Goal: Task Accomplishment & Management: Manage account settings

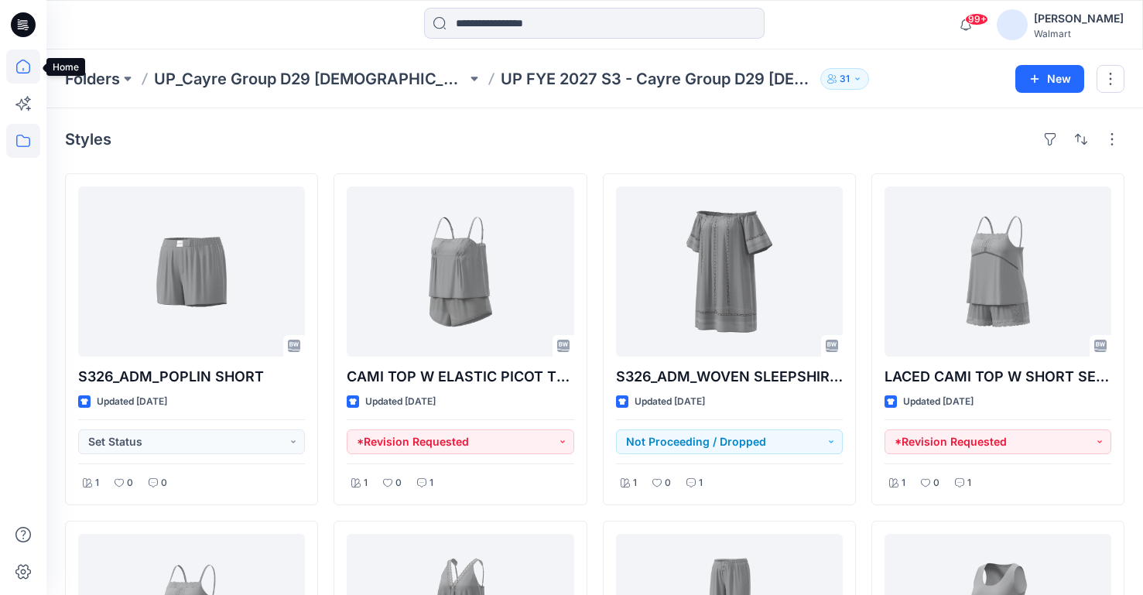
click at [26, 72] on icon at bounding box center [23, 67] width 34 height 34
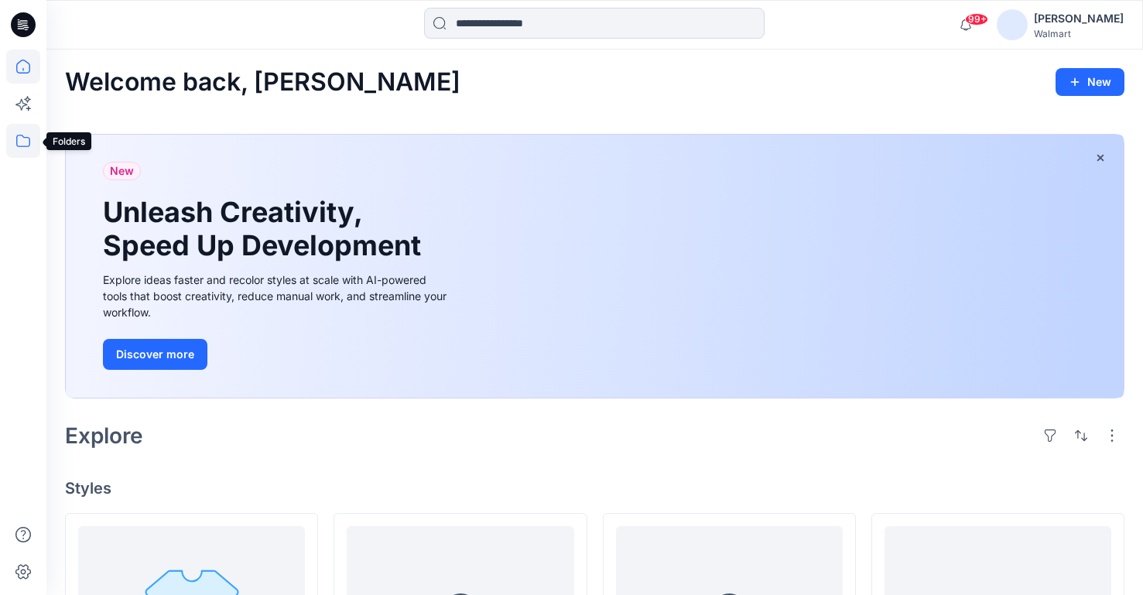
click at [26, 139] on icon at bounding box center [23, 141] width 34 height 34
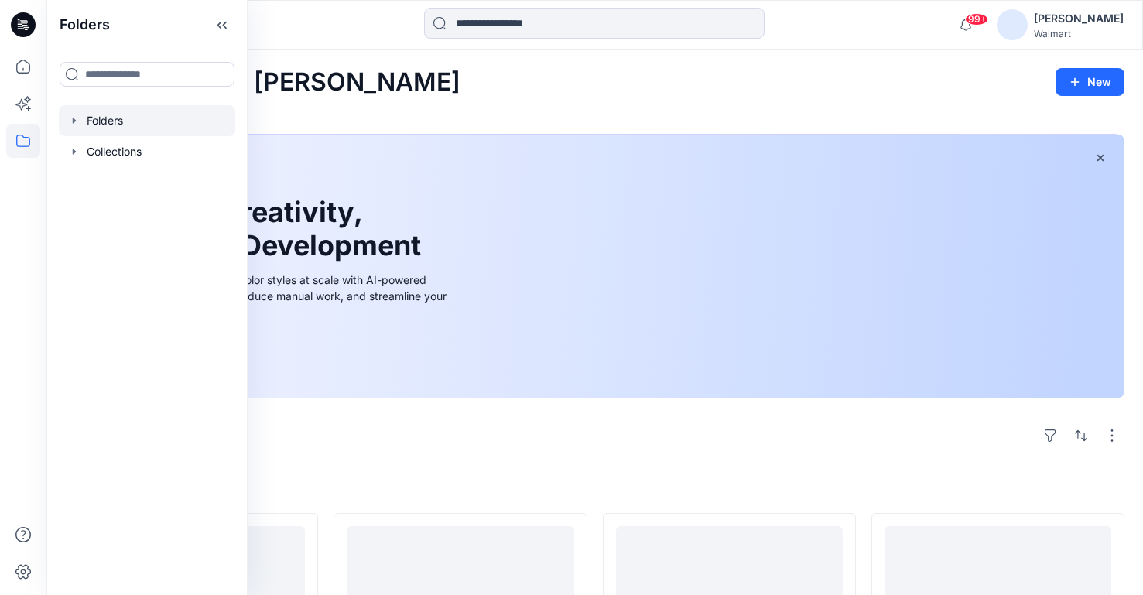
click at [74, 115] on icon "button" at bounding box center [74, 121] width 12 height 12
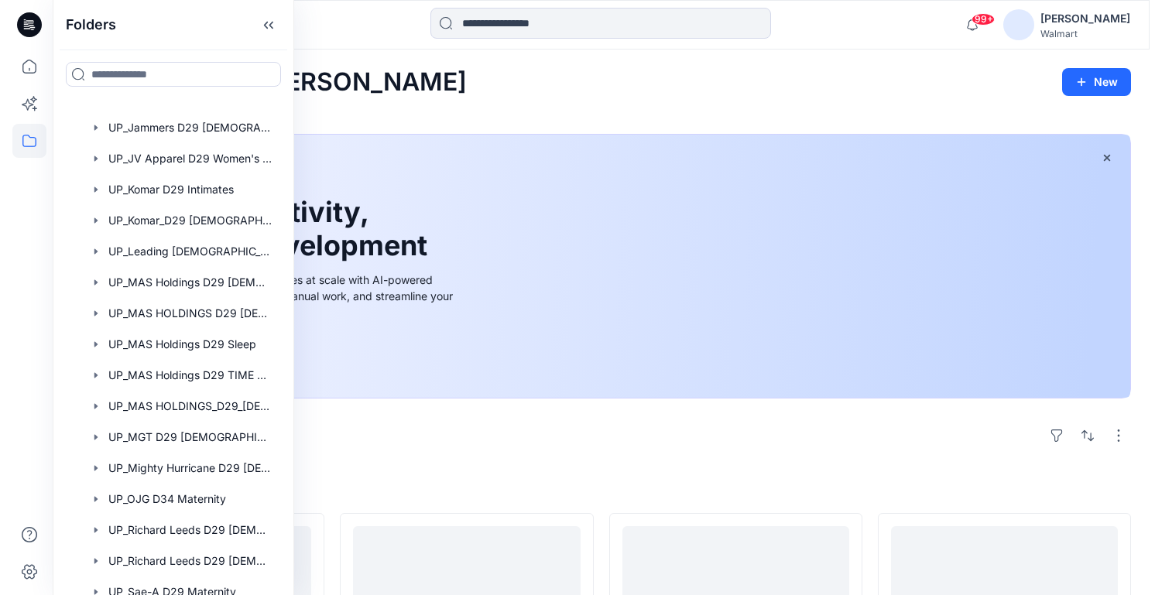
scroll to position [752, 0]
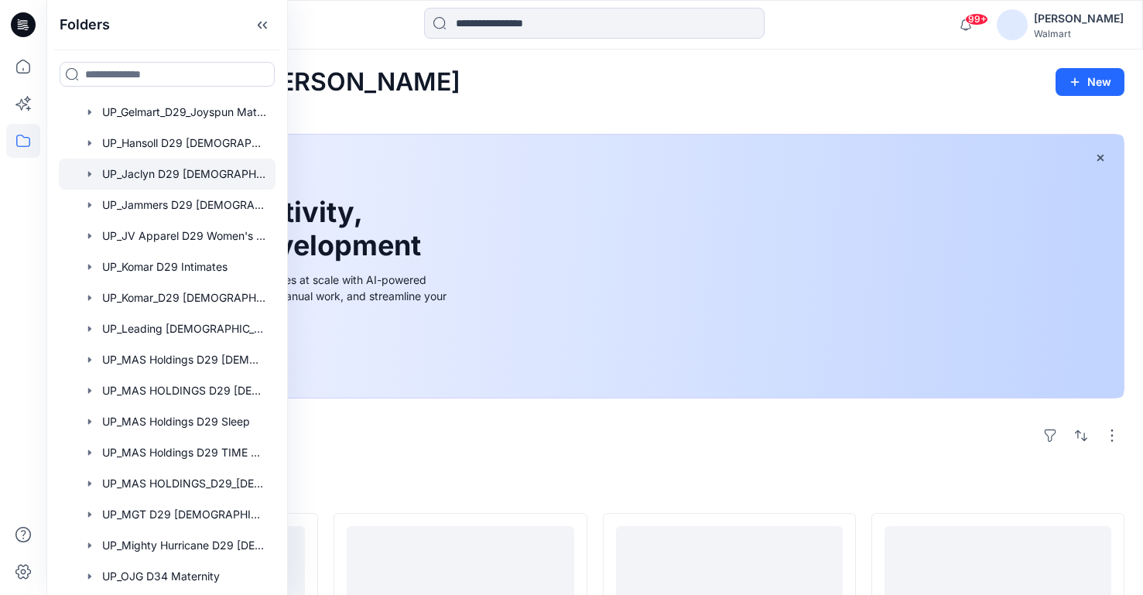
click at [196, 173] on div at bounding box center [167, 174] width 217 height 31
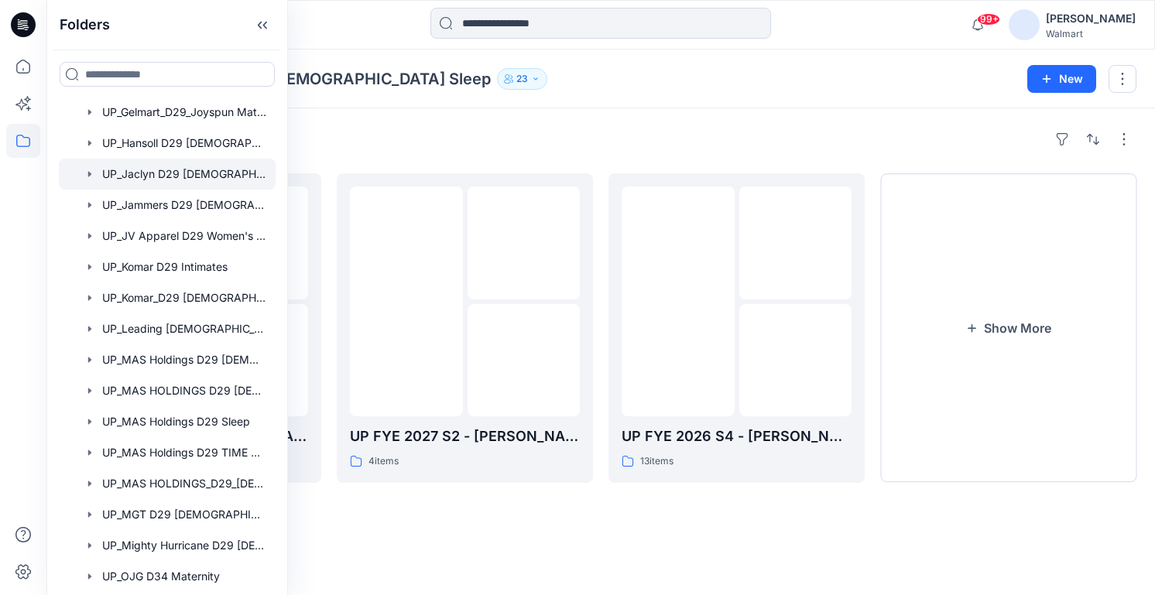
click at [704, 92] on div "Folders UP_Jaclyn D29 Ladies Sleep 23 New" at bounding box center [600, 79] width 1109 height 59
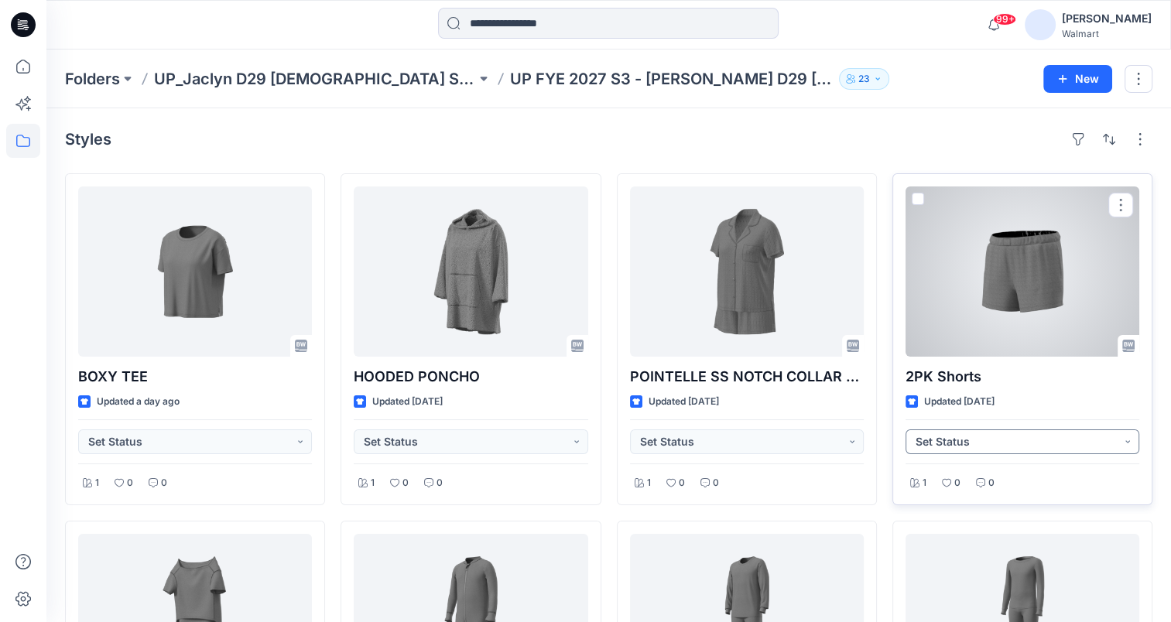
click at [1092, 444] on button "Set Status" at bounding box center [1023, 442] width 234 height 25
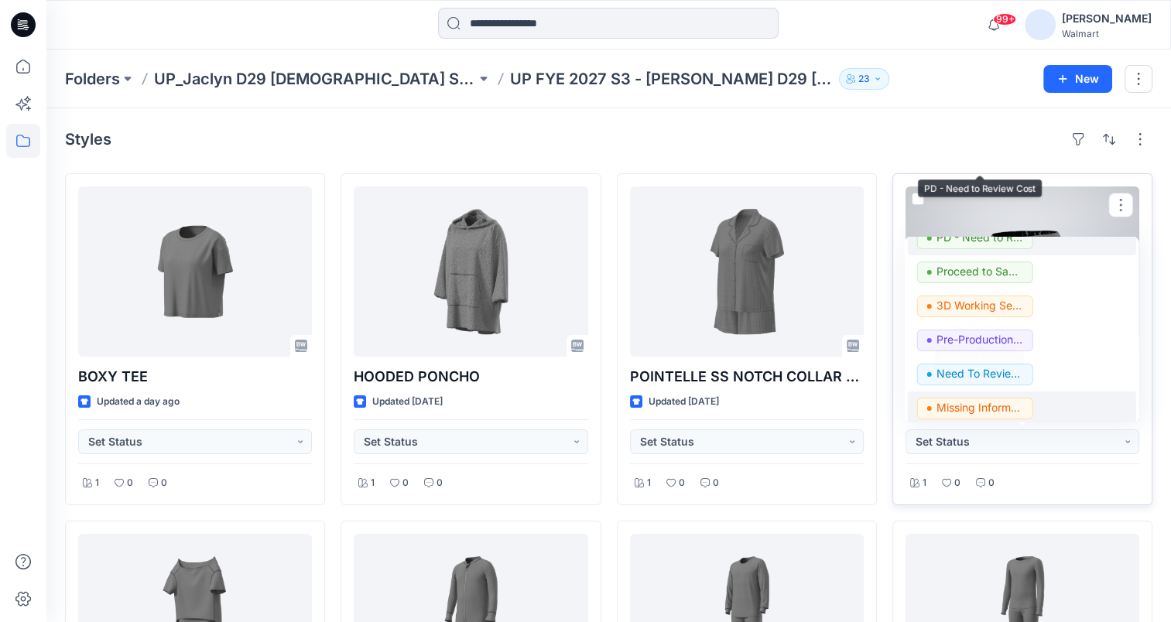
scroll to position [195, 0]
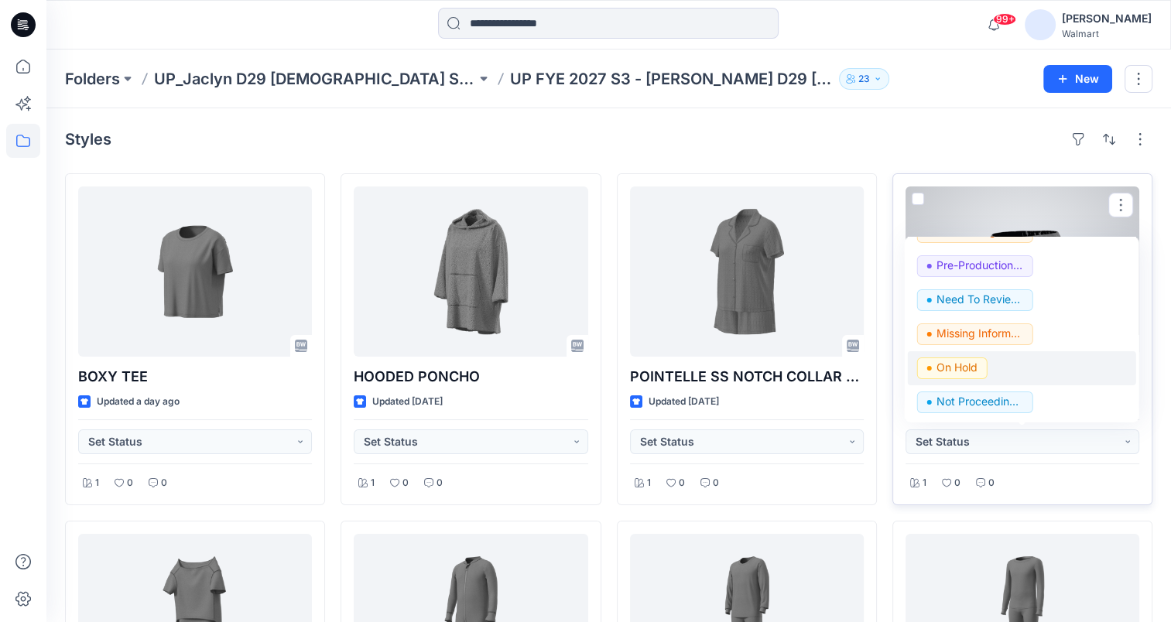
click at [958, 360] on p "On Hold" at bounding box center [957, 368] width 41 height 20
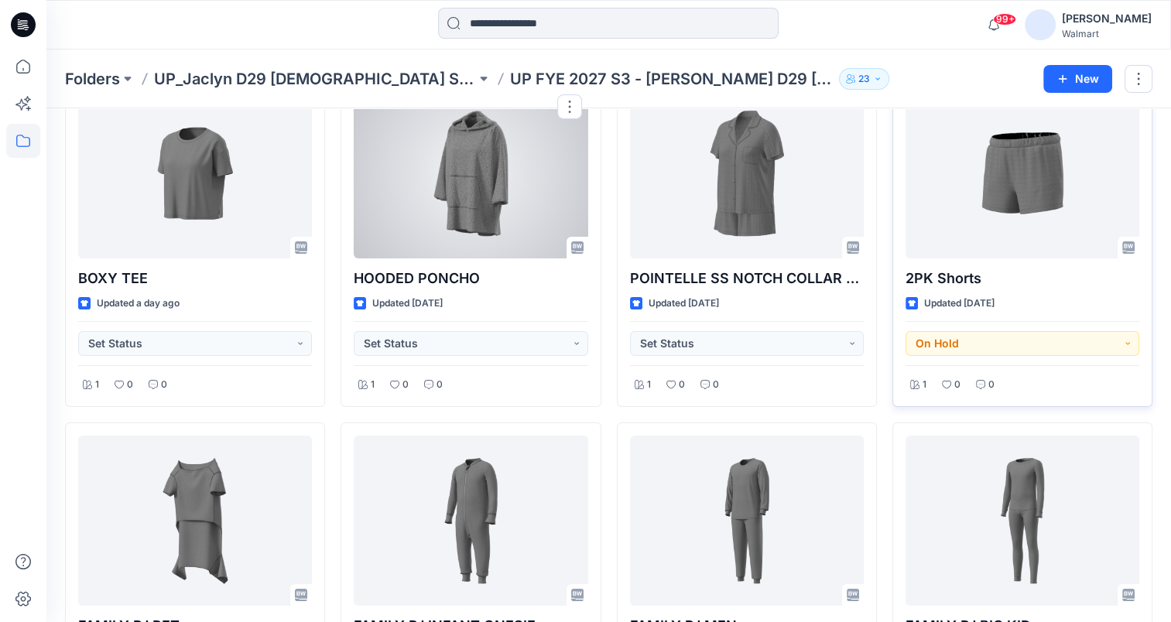
scroll to position [0, 0]
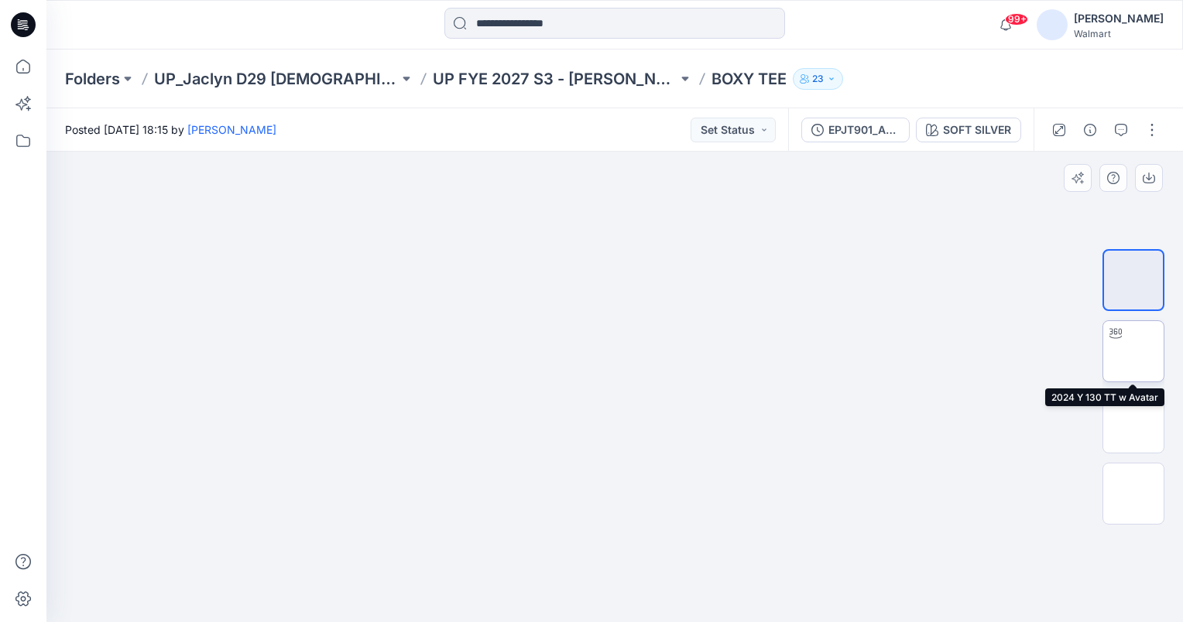
click at [1123, 345] on div at bounding box center [1115, 333] width 25 height 25
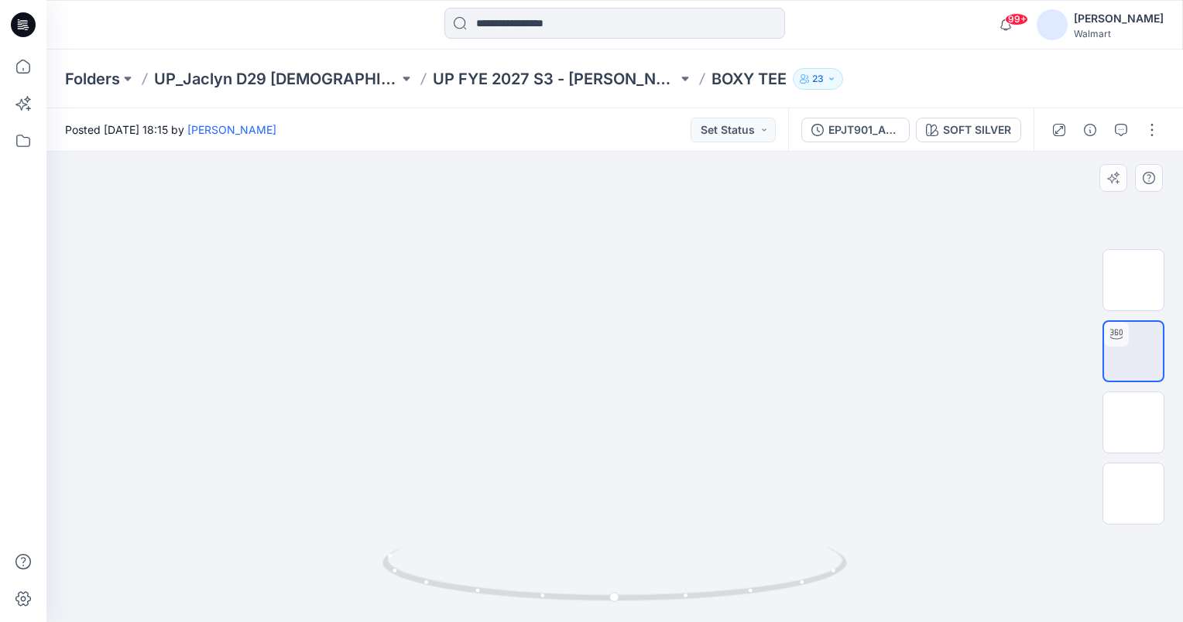
drag, startPoint x: 716, startPoint y: 347, endPoint x: 703, endPoint y: 306, distance: 43.1
drag, startPoint x: 614, startPoint y: 598, endPoint x: 663, endPoint y: 584, distance: 51.5
click at [663, 584] on icon at bounding box center [616, 576] width 468 height 58
drag, startPoint x: 663, startPoint y: 595, endPoint x: 659, endPoint y: 584, distance: 11.8
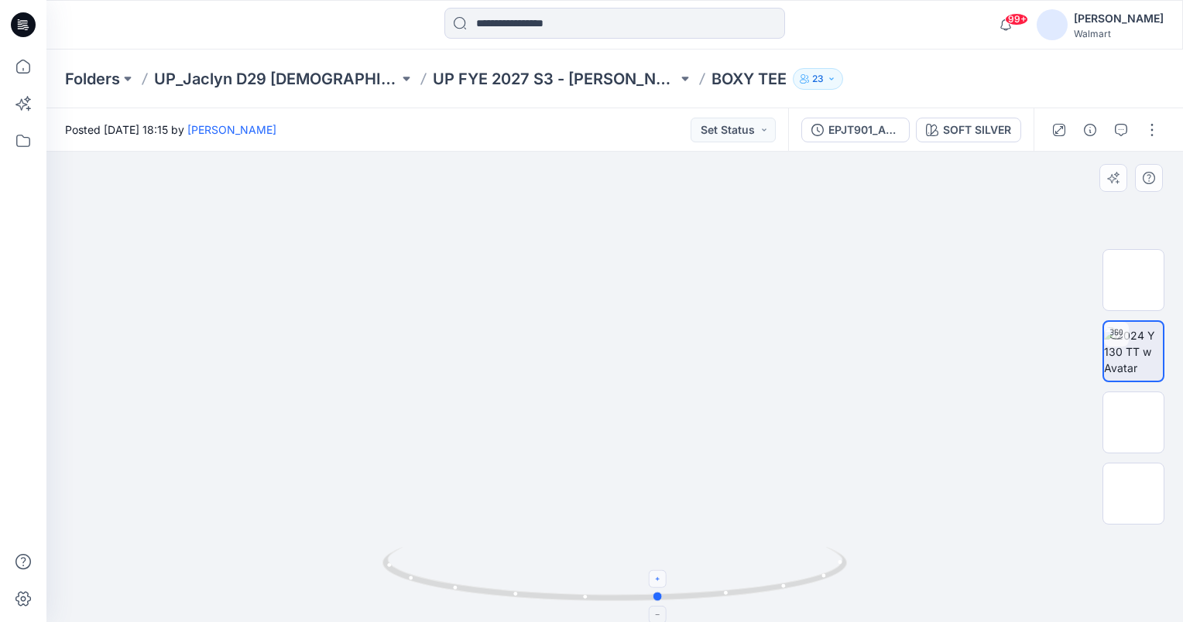
click at [659, 584] on icon at bounding box center [616, 576] width 468 height 58
click at [766, 122] on button "Set Status" at bounding box center [733, 130] width 85 height 25
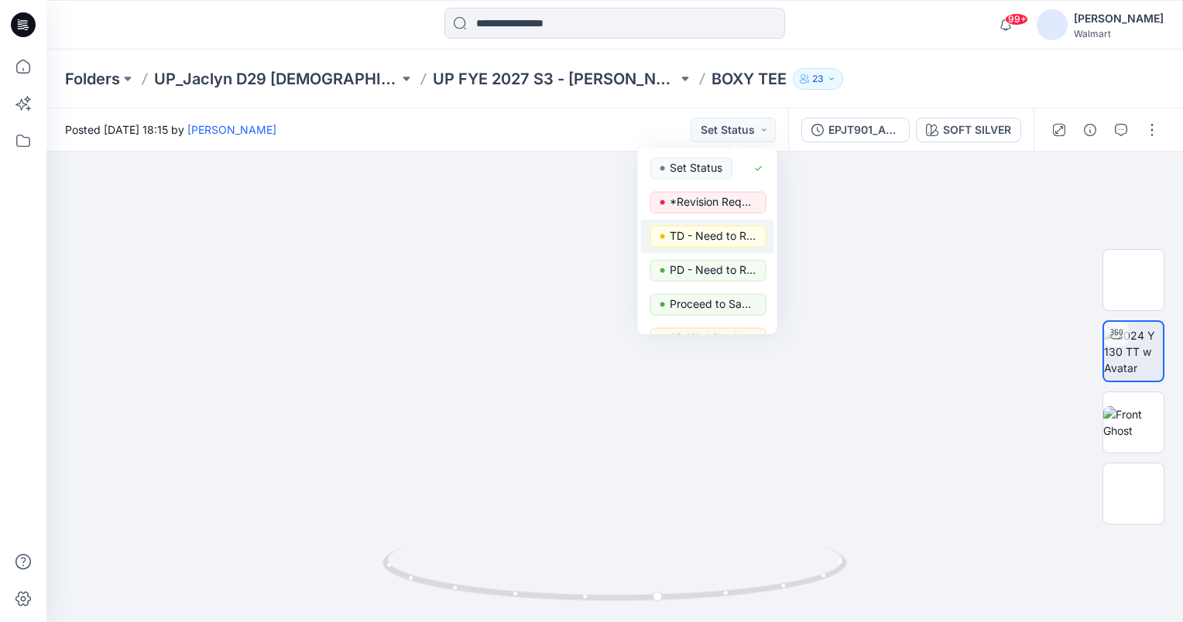
click at [732, 233] on p "TD - Need to Review" at bounding box center [713, 236] width 87 height 20
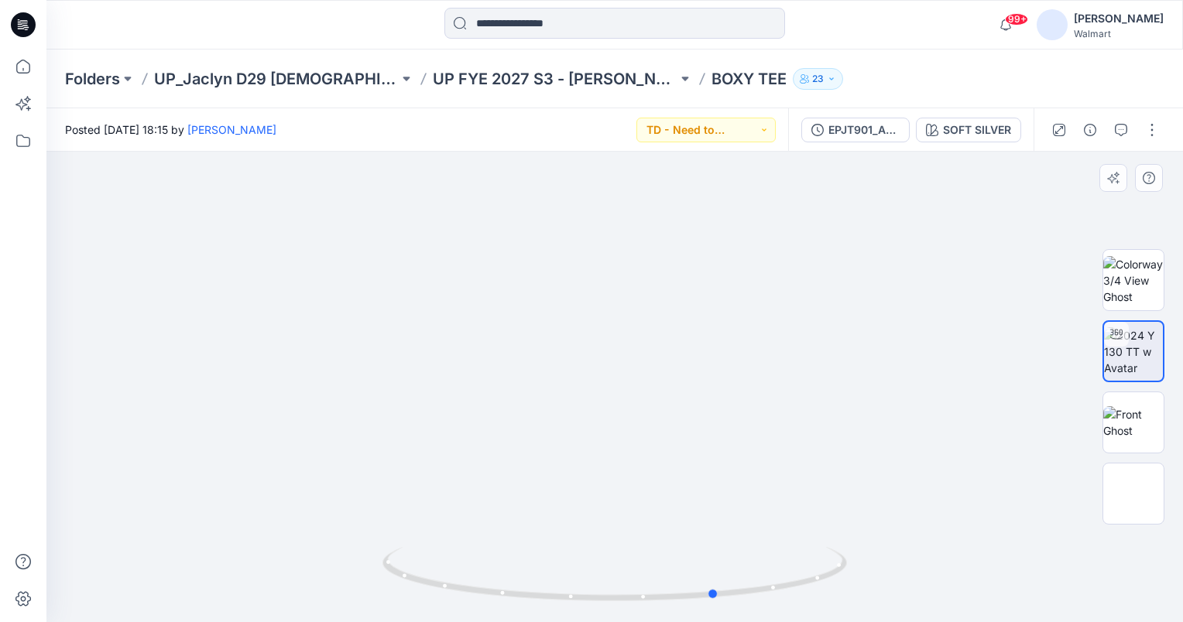
drag, startPoint x: 660, startPoint y: 594, endPoint x: 253, endPoint y: 542, distance: 410.5
click at [253, 542] on div at bounding box center [614, 387] width 1136 height 471
drag, startPoint x: 716, startPoint y: 596, endPoint x: 663, endPoint y: 598, distance: 53.4
click at [663, 598] on circle at bounding box center [662, 596] width 9 height 9
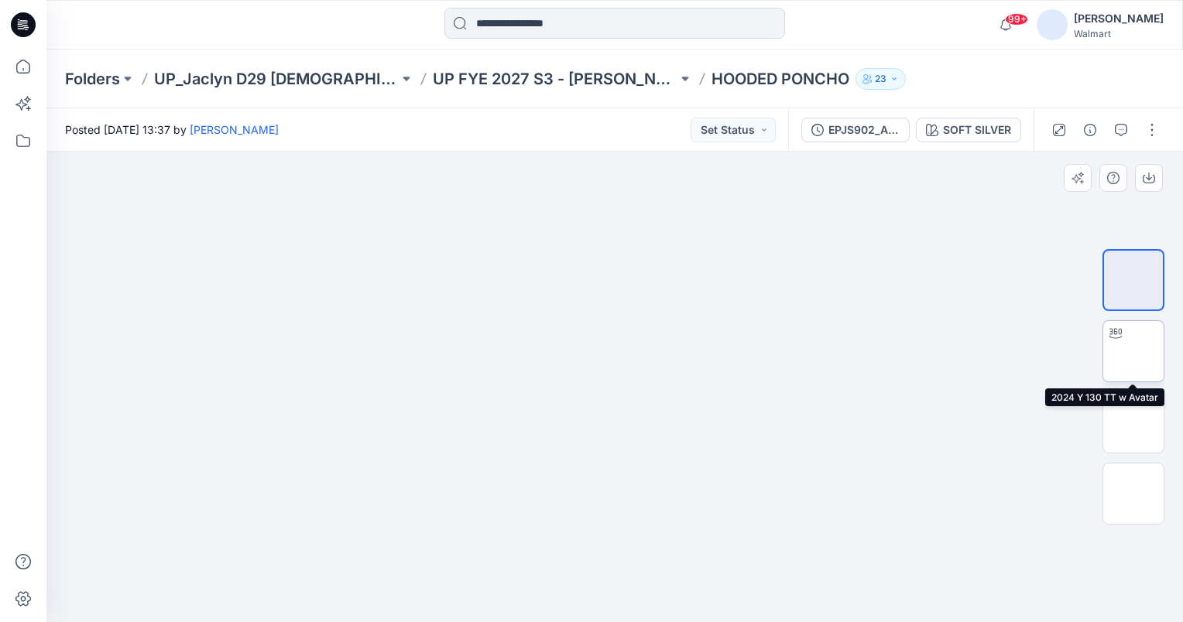
click at [1133, 351] on img at bounding box center [1133, 351] width 0 height 0
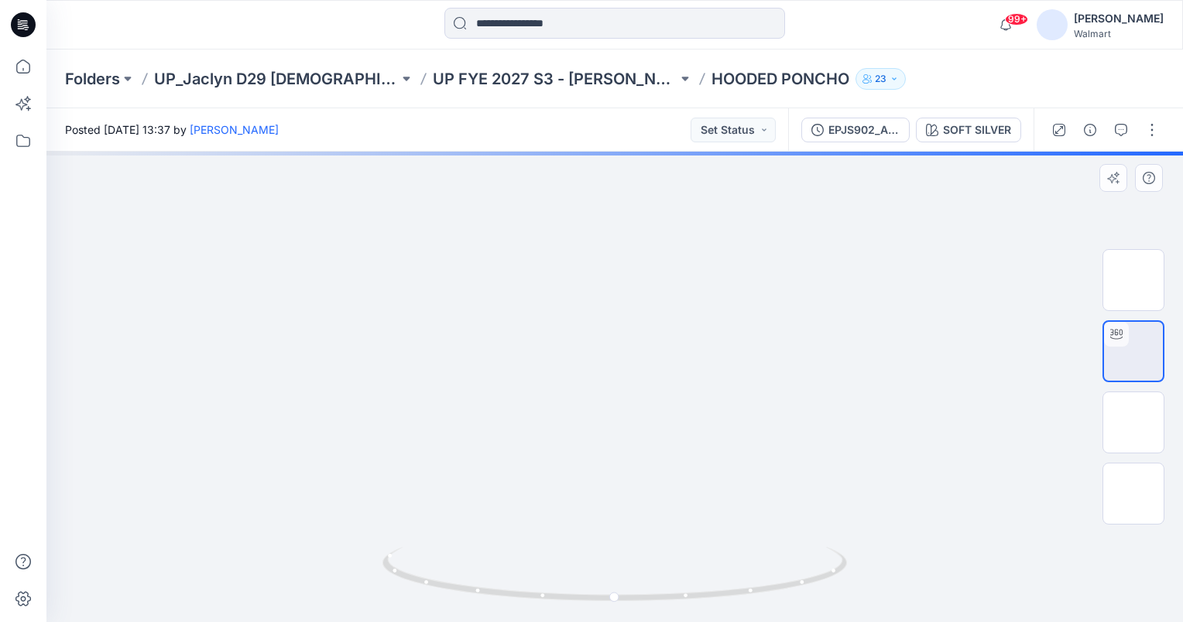
drag, startPoint x: 713, startPoint y: 459, endPoint x: 700, endPoint y: 362, distance: 97.7
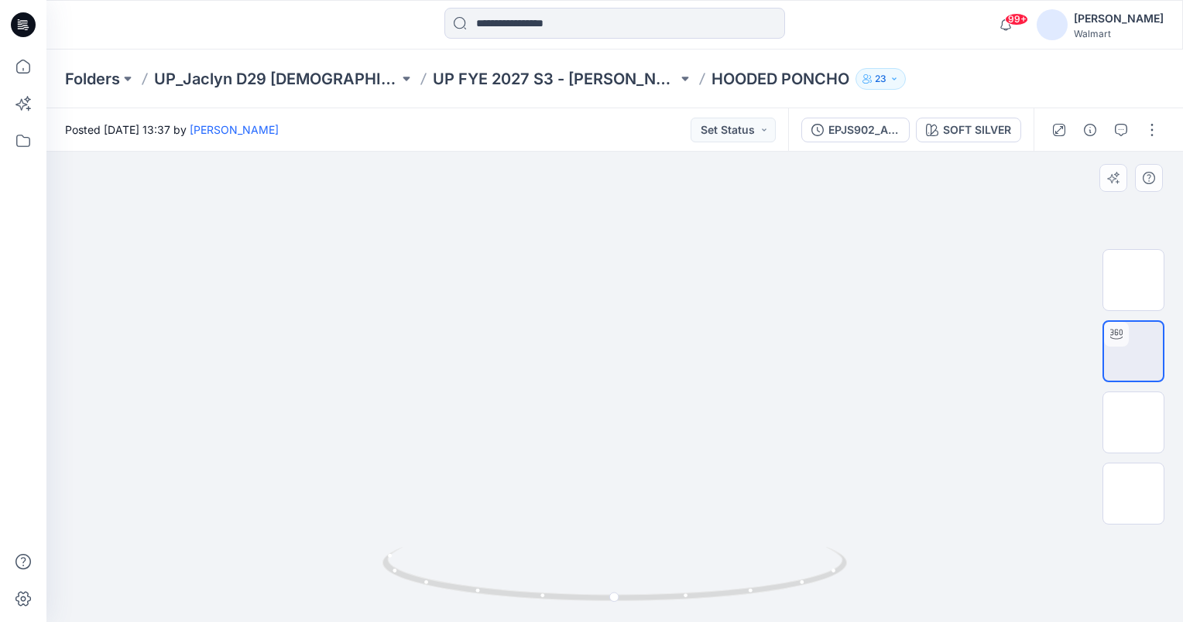
drag, startPoint x: 660, startPoint y: 336, endPoint x: 646, endPoint y: 404, distance: 69.5
drag, startPoint x: 616, startPoint y: 595, endPoint x: 593, endPoint y: 599, distance: 23.5
click at [593, 599] on circle at bounding box center [592, 597] width 9 height 9
drag, startPoint x: 594, startPoint y: 598, endPoint x: 616, endPoint y: 566, distance: 39.5
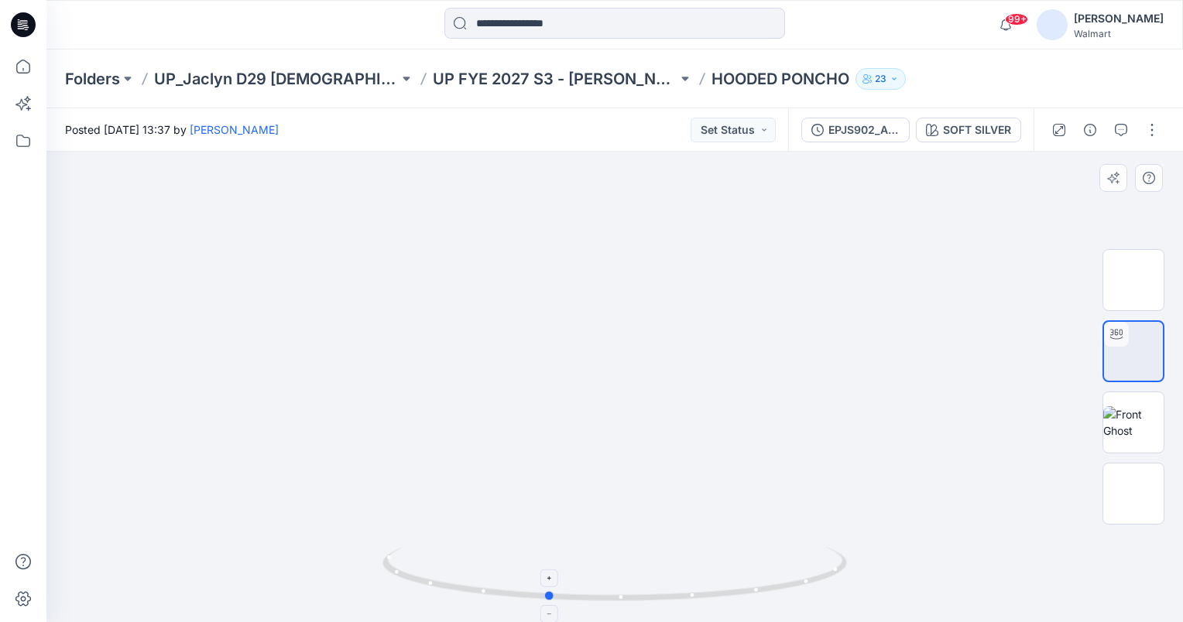
click at [548, 598] on circle at bounding box center [549, 595] width 9 height 9
drag, startPoint x: 547, startPoint y: 598, endPoint x: 602, endPoint y: 610, distance: 55.6
click at [602, 605] on icon at bounding box center [616, 576] width 468 height 58
drag, startPoint x: 689, startPoint y: 416, endPoint x: 684, endPoint y: 330, distance: 86.8
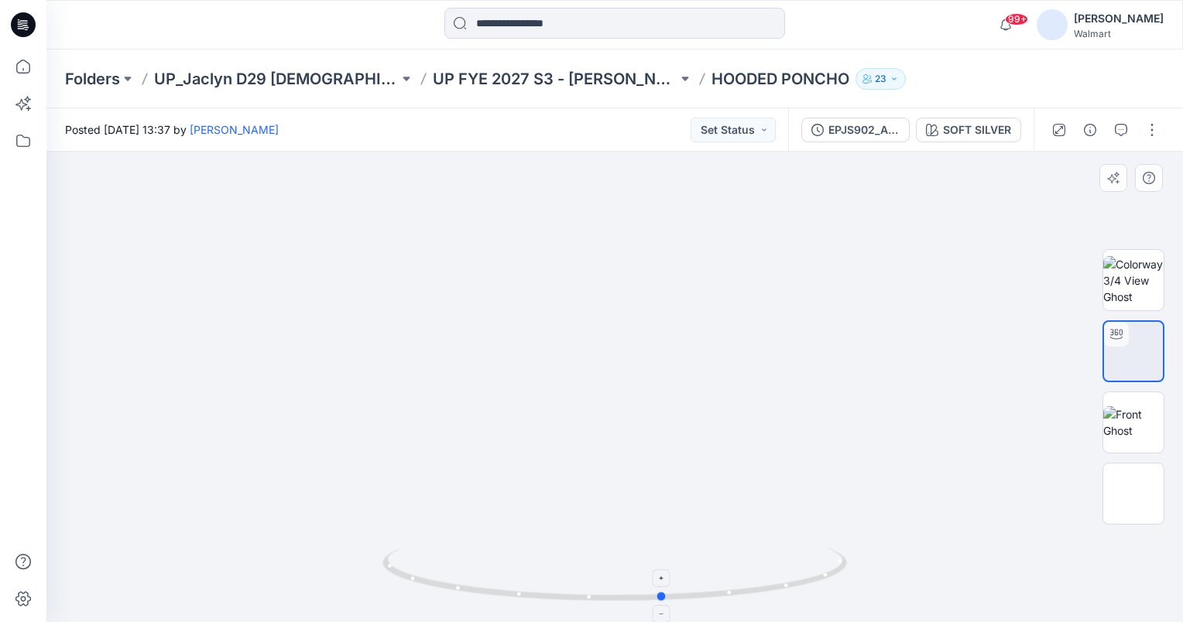
drag, startPoint x: 604, startPoint y: 597, endPoint x: 667, endPoint y: 603, distance: 63.8
click at [667, 603] on icon at bounding box center [616, 576] width 468 height 58
drag, startPoint x: 655, startPoint y: 271, endPoint x: 646, endPoint y: 365, distance: 94.1
drag, startPoint x: 664, startPoint y: 602, endPoint x: 615, endPoint y: 607, distance: 49.0
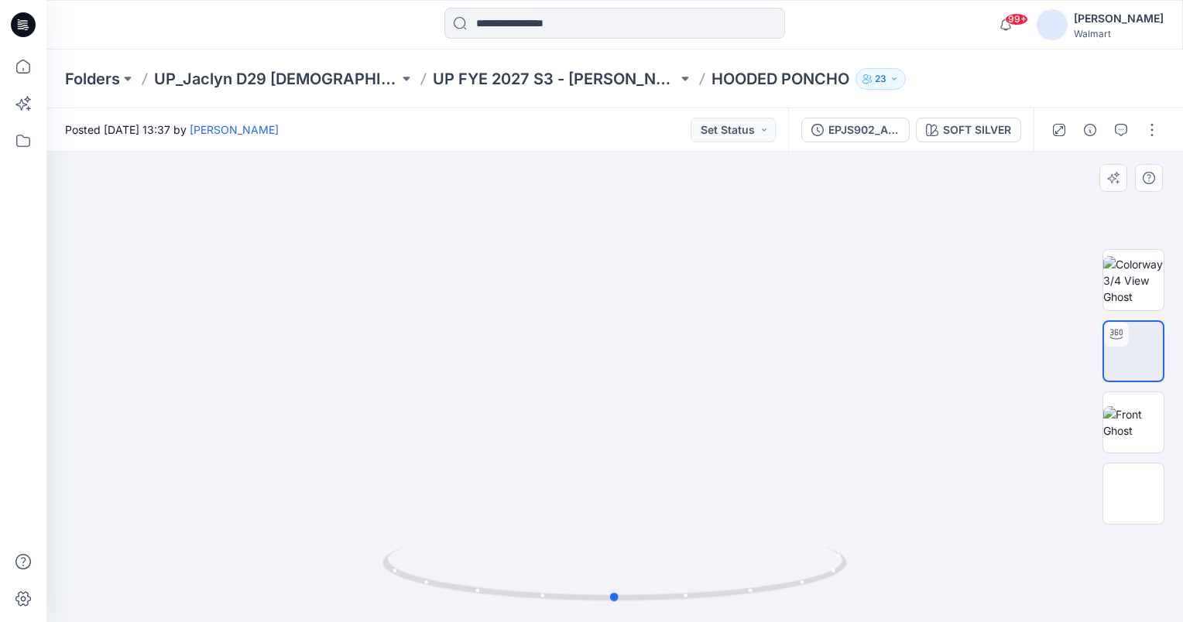
click at [615, 605] on icon at bounding box center [616, 576] width 468 height 58
drag, startPoint x: 615, startPoint y: 597, endPoint x: 574, endPoint y: 593, distance: 40.4
click at [574, 593] on circle at bounding box center [575, 596] width 9 height 9
click at [760, 132] on button "Set Status" at bounding box center [733, 130] width 85 height 25
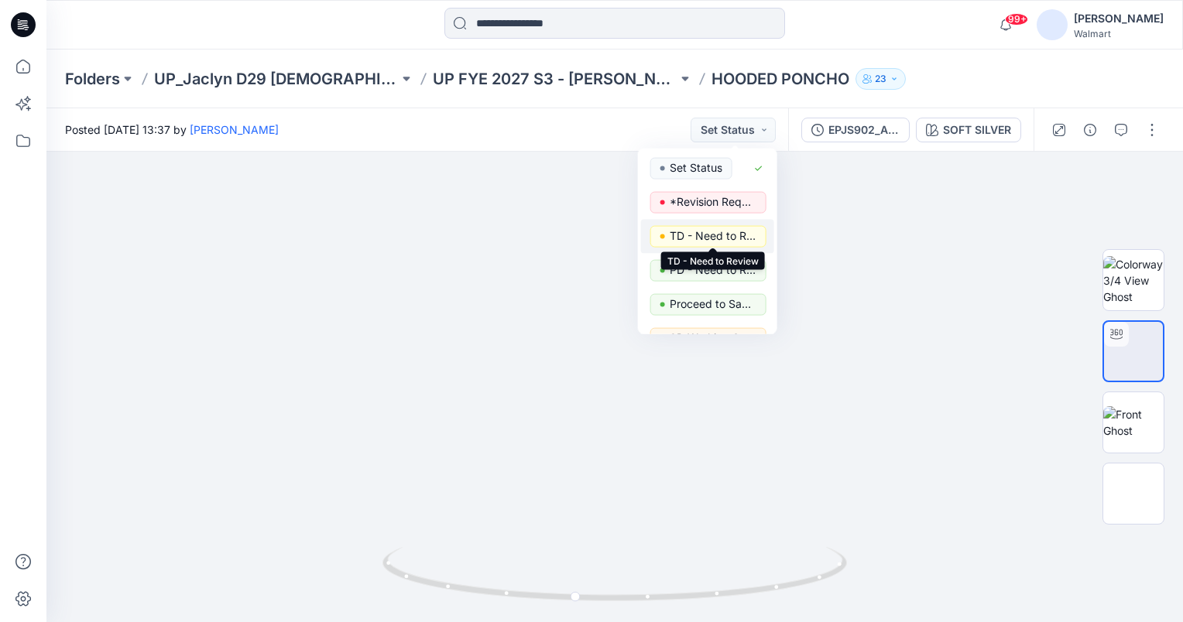
click at [720, 241] on p "TD - Need to Review" at bounding box center [713, 236] width 87 height 20
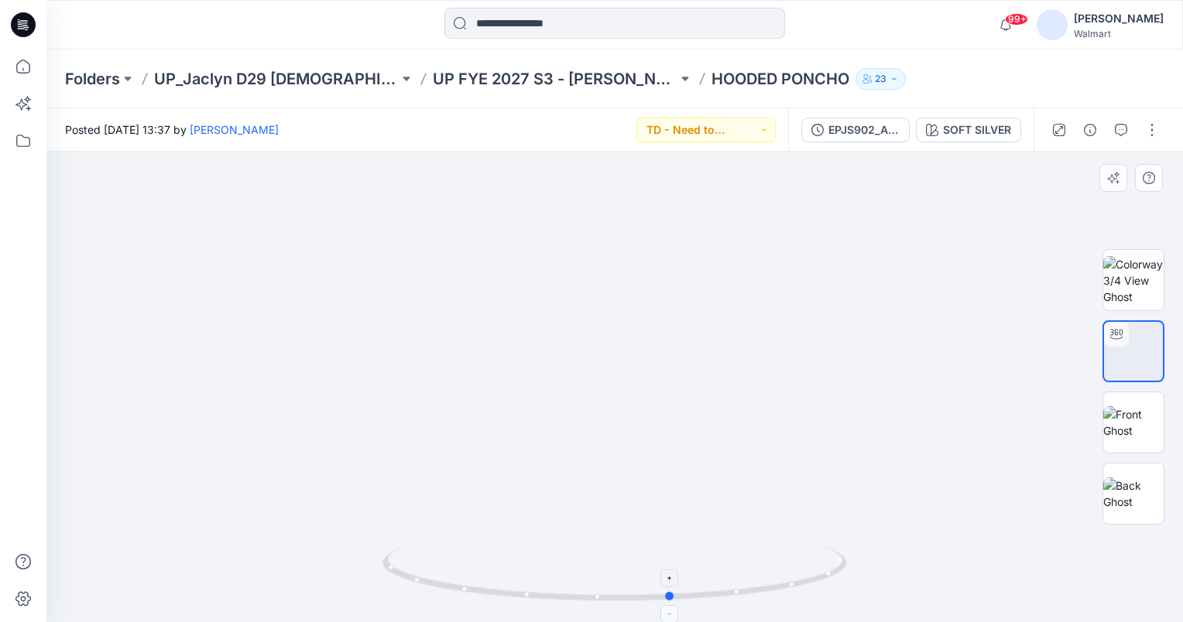
drag, startPoint x: 574, startPoint y: 595, endPoint x: 671, endPoint y: 606, distance: 98.2
click at [671, 605] on icon at bounding box center [616, 576] width 468 height 58
drag, startPoint x: 542, startPoint y: 597, endPoint x: 728, endPoint y: 427, distance: 252.6
click at [987, 342] on img at bounding box center [614, 357] width 911 height 911
drag, startPoint x: 666, startPoint y: 595, endPoint x: 674, endPoint y: 580, distance: 17.3
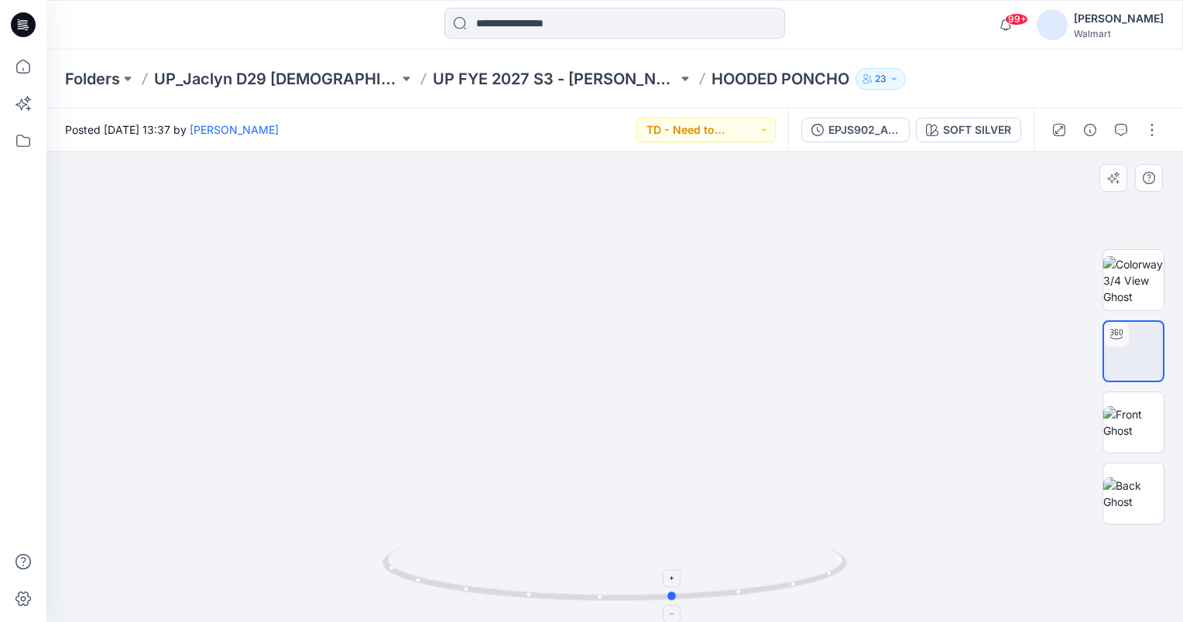
click at [674, 580] on icon at bounding box center [616, 576] width 468 height 58
click at [852, 359] on img at bounding box center [614, 358] width 911 height 911
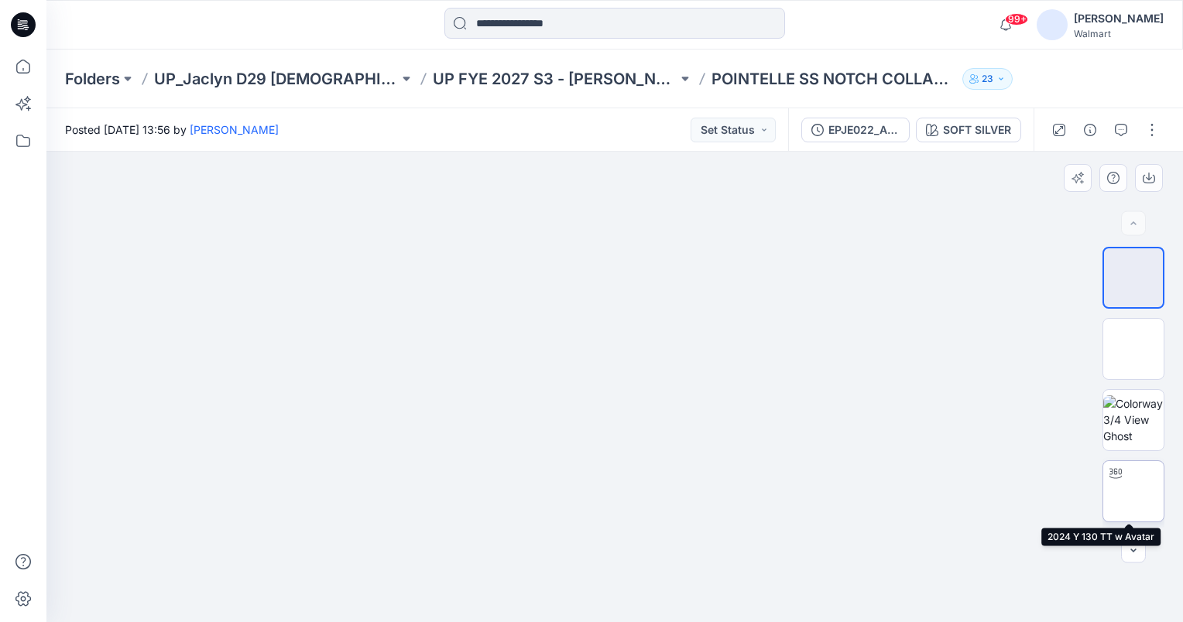
click at [1133, 492] on img at bounding box center [1133, 492] width 0 height 0
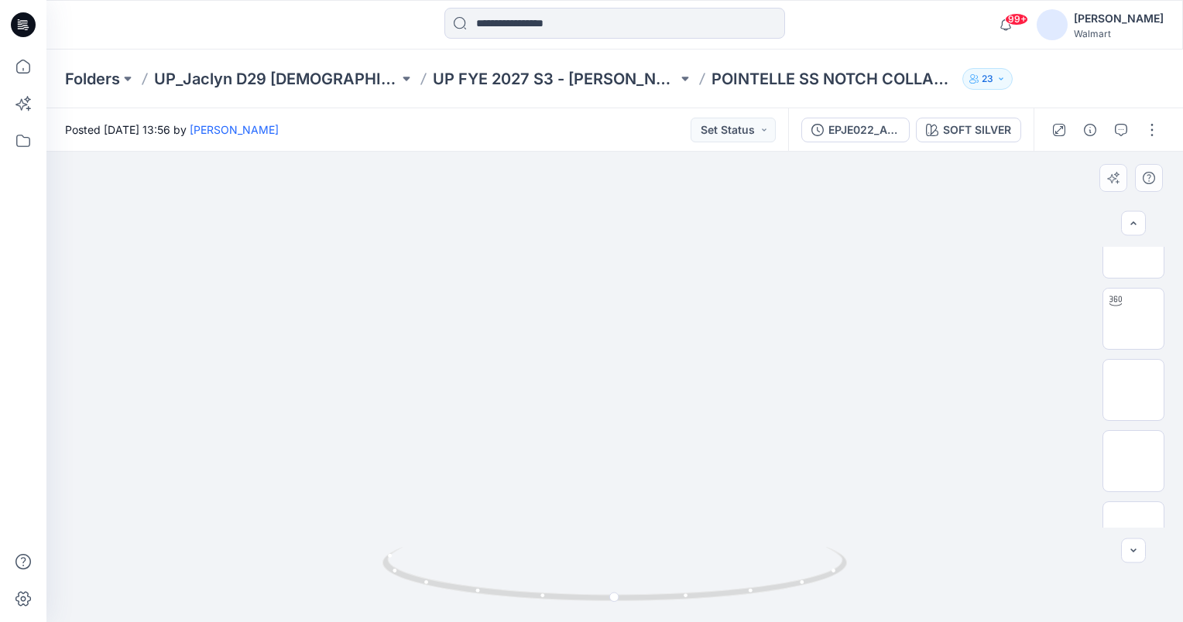
scroll to position [266, 0]
click at [1133, 368] on img at bounding box center [1133, 368] width 0 height 0
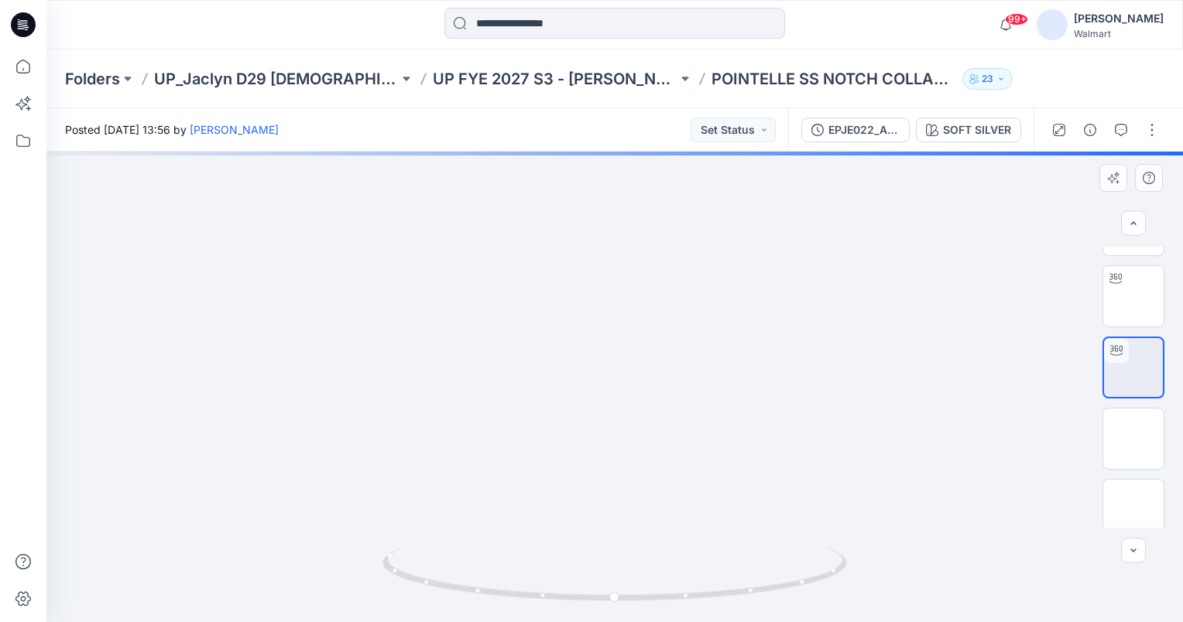
drag, startPoint x: 612, startPoint y: 472, endPoint x: 605, endPoint y: 397, distance: 75.4
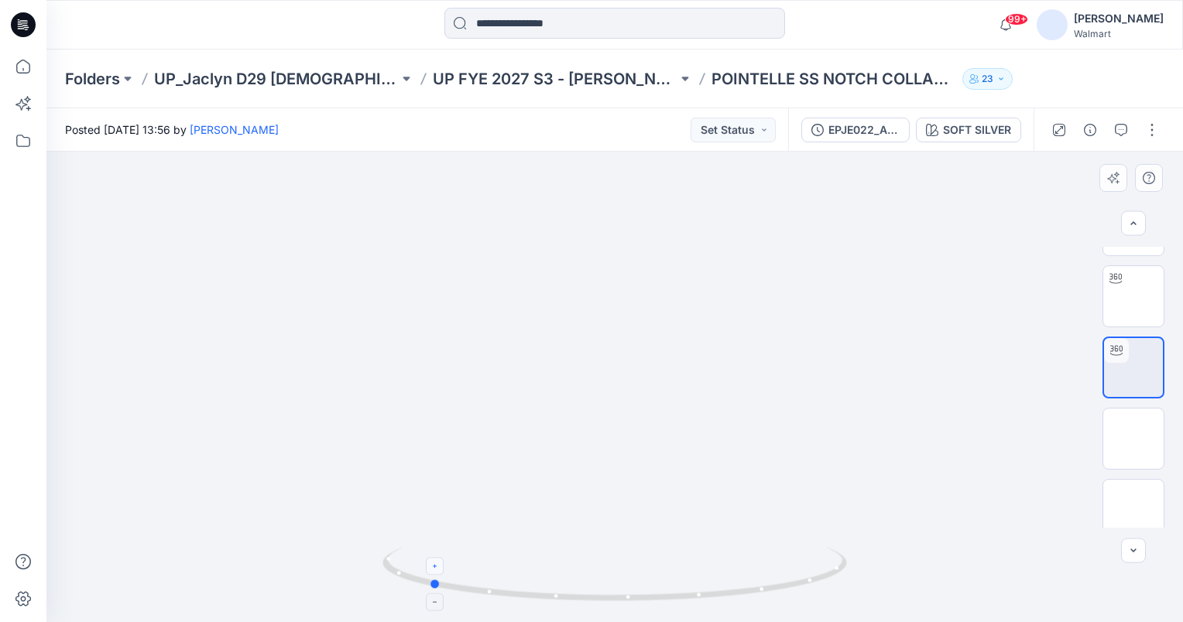
drag, startPoint x: 616, startPoint y: 595, endPoint x: 437, endPoint y: 560, distance: 183.0
click at [436, 560] on icon at bounding box center [616, 576] width 468 height 58
drag, startPoint x: 435, startPoint y: 584, endPoint x: 217, endPoint y: 529, distance: 225.1
click at [217, 529] on div at bounding box center [614, 387] width 1136 height 471
click at [743, 129] on button "Set Status" at bounding box center [733, 130] width 85 height 25
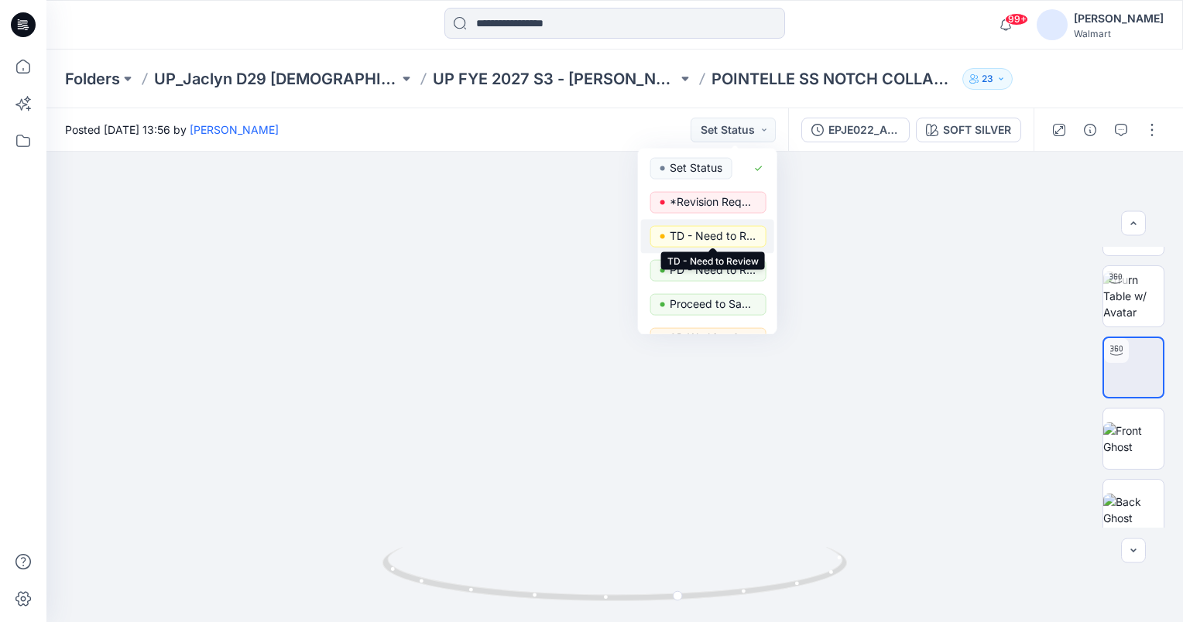
click at [715, 233] on p "TD - Need to Review" at bounding box center [713, 236] width 87 height 20
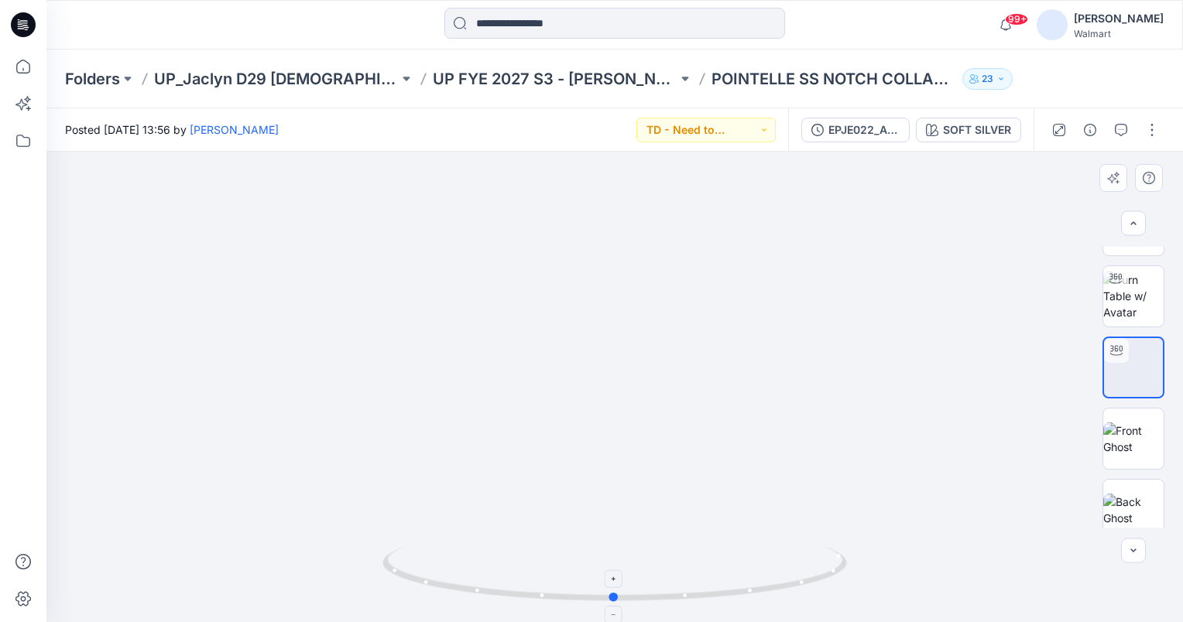
drag, startPoint x: 680, startPoint y: 596, endPoint x: 613, endPoint y: 598, distance: 66.6
click at [613, 598] on circle at bounding box center [614, 597] width 9 height 9
drag, startPoint x: 674, startPoint y: 269, endPoint x: 627, endPoint y: 295, distance: 53.0
drag, startPoint x: 675, startPoint y: 295, endPoint x: 725, endPoint y: 310, distance: 51.7
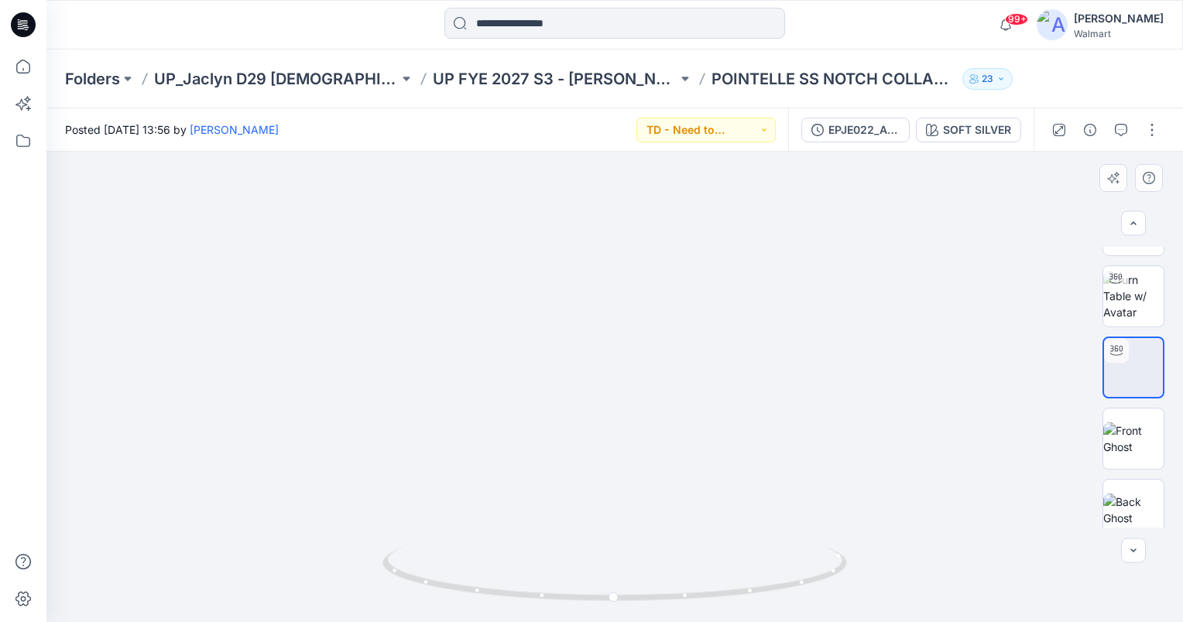
click at [1123, 286] on img at bounding box center [1133, 296] width 60 height 49
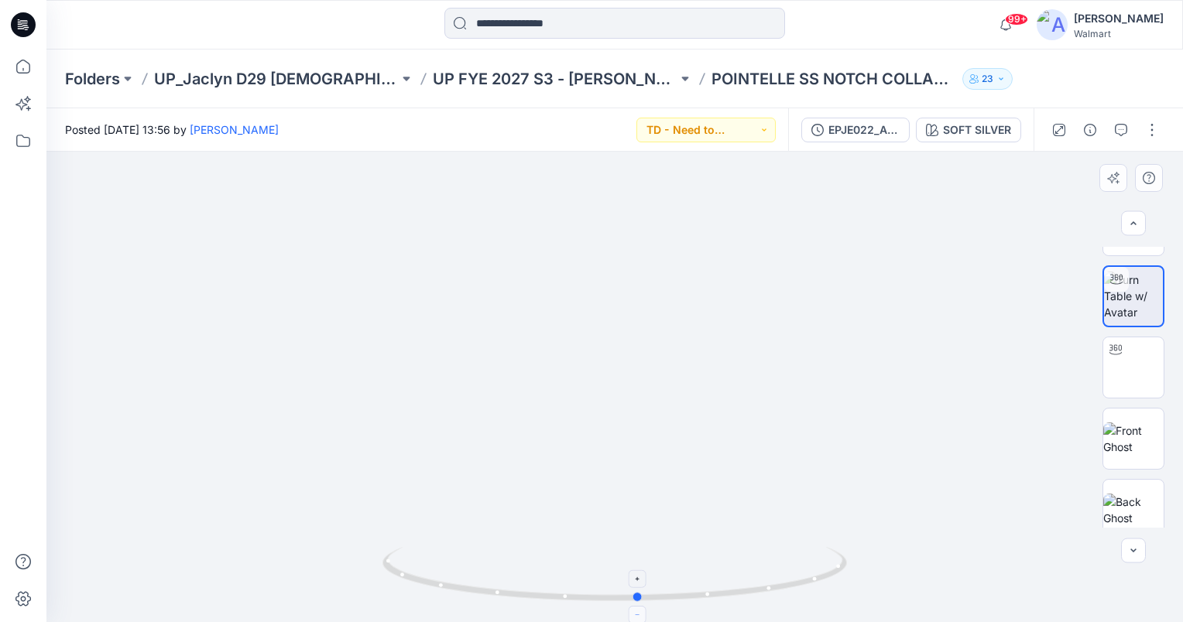
drag, startPoint x: 614, startPoint y: 598, endPoint x: 637, endPoint y: 608, distance: 25.6
click at [637, 605] on icon at bounding box center [616, 576] width 468 height 58
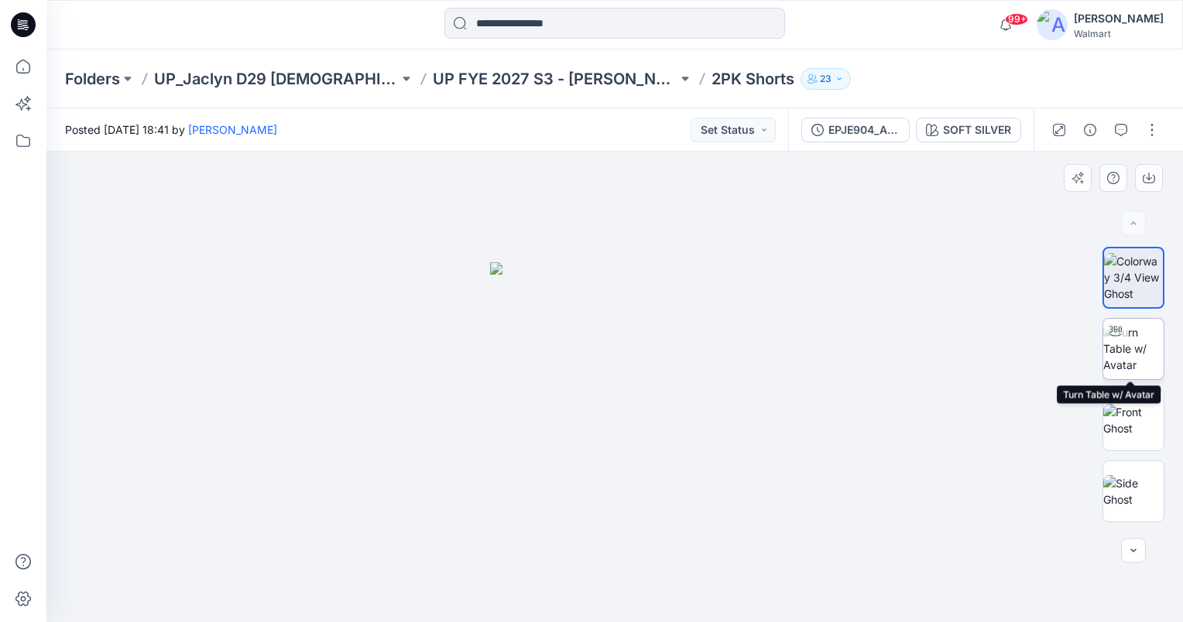
click at [1133, 343] on img at bounding box center [1133, 348] width 60 height 49
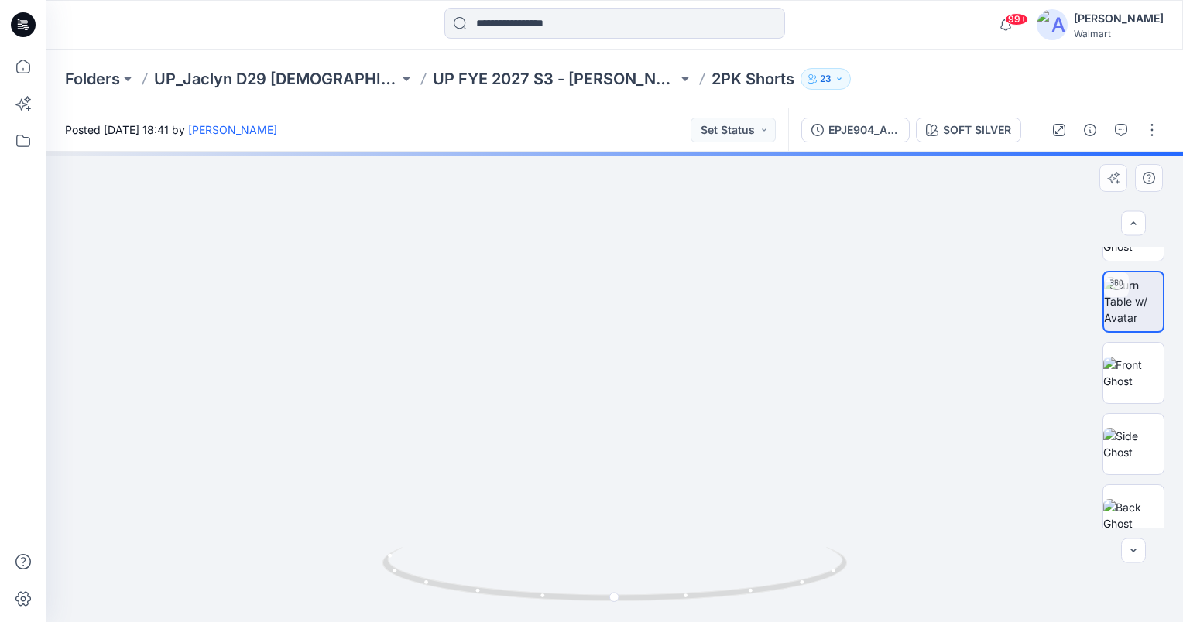
scroll to position [65, 0]
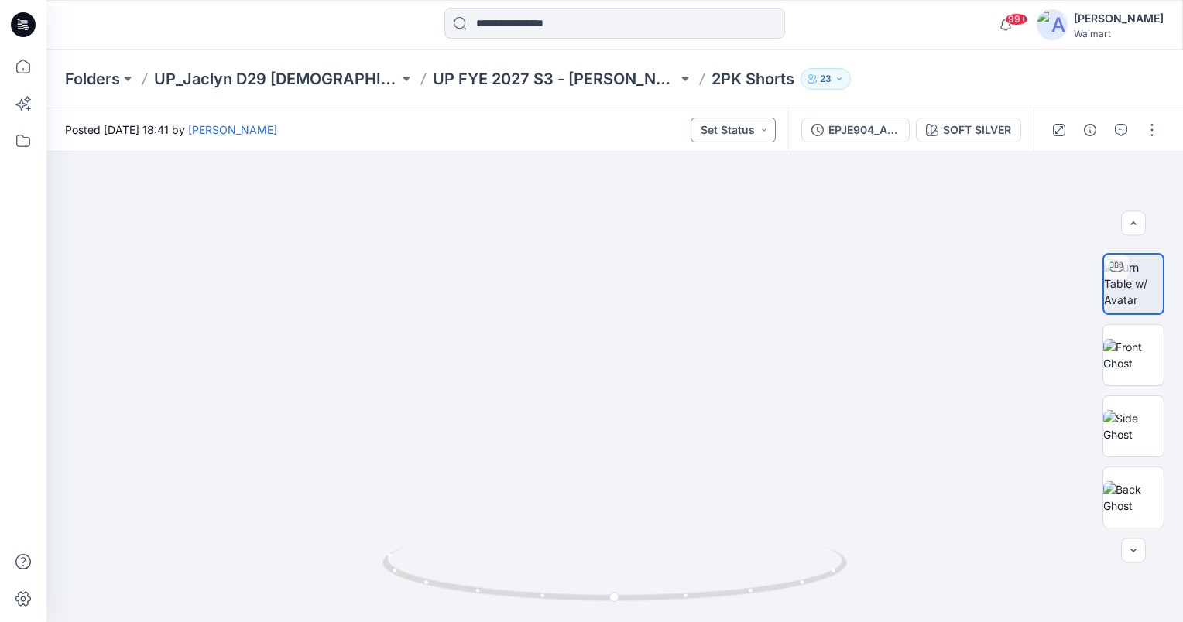
click at [746, 132] on button "Set Status" at bounding box center [733, 130] width 85 height 25
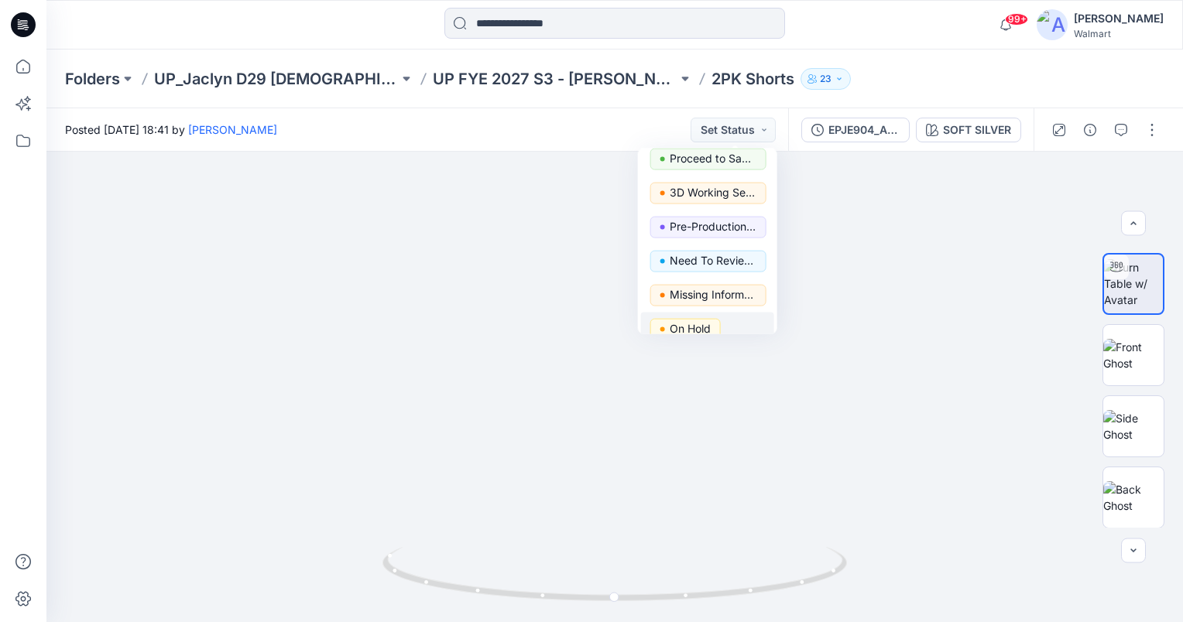
scroll to position [195, 0]
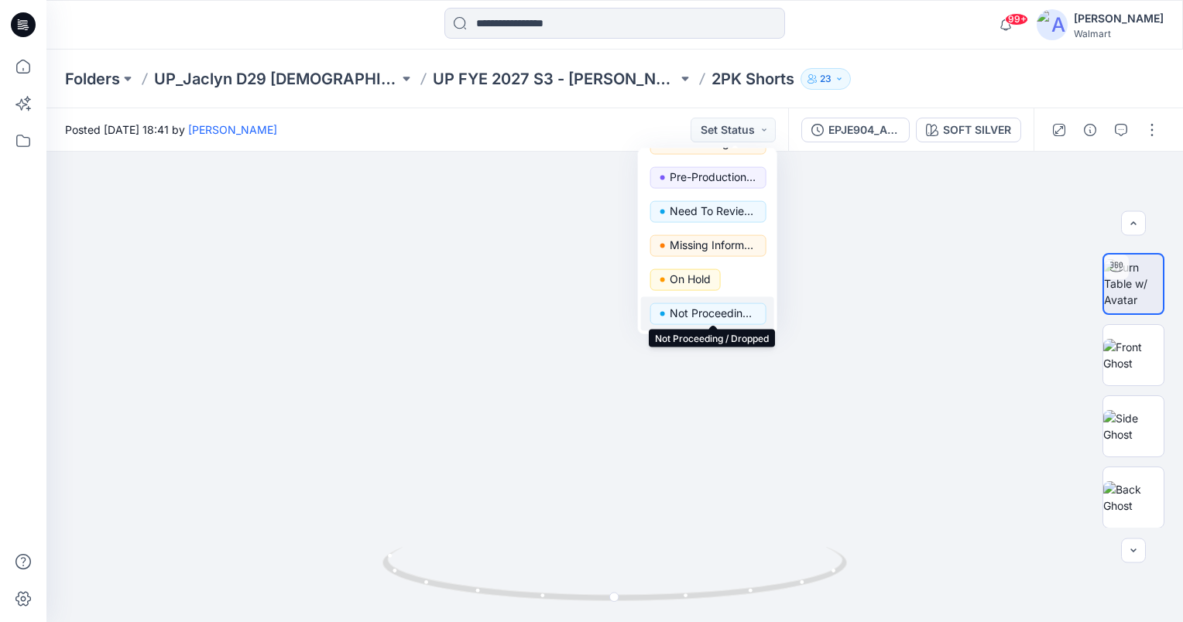
click at [721, 312] on p "Not Proceeding / Dropped" at bounding box center [713, 313] width 87 height 20
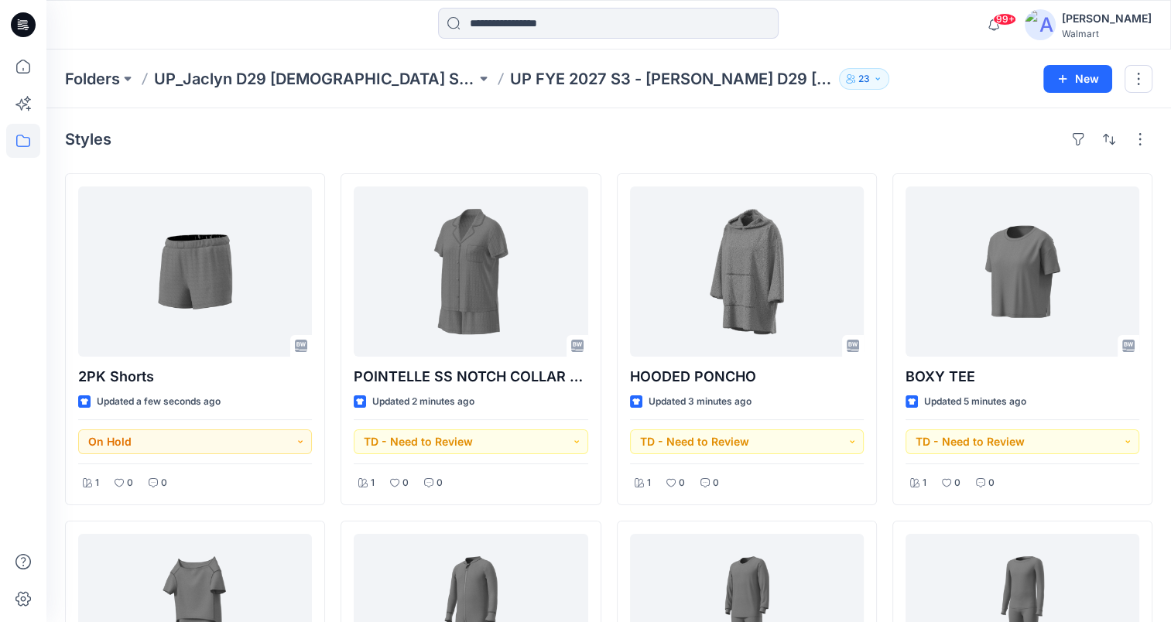
click at [905, 107] on div "Folders UP_Jaclyn D29 [DEMOGRAPHIC_DATA] Sleep UP FYE 2027 S3 - [PERSON_NAME] D…" at bounding box center [608, 79] width 1125 height 59
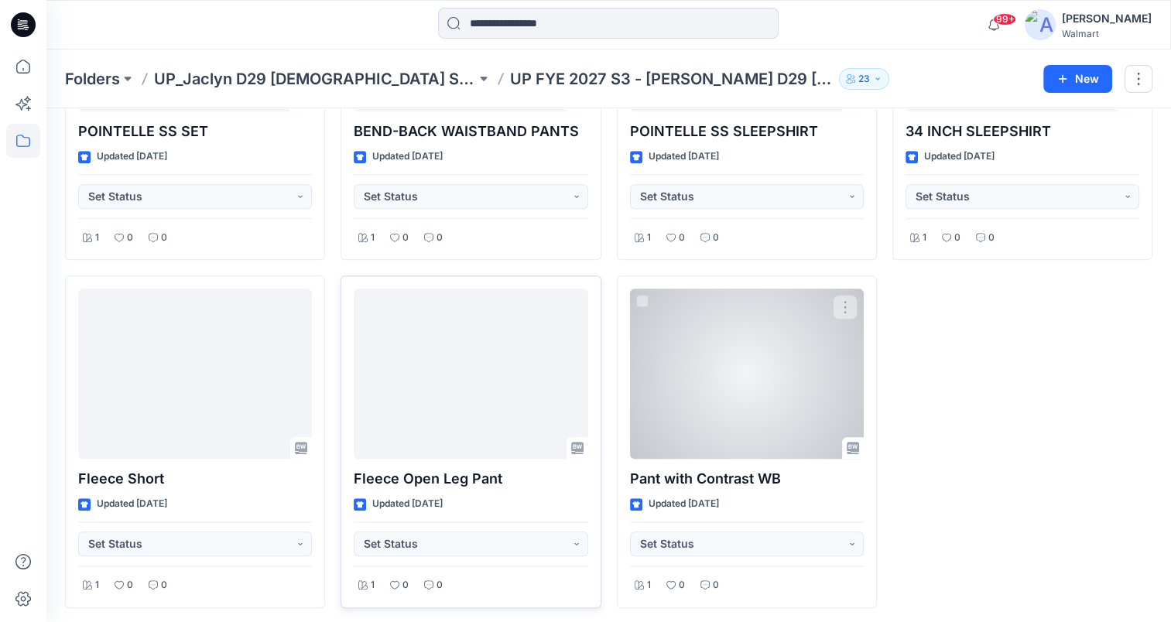
scroll to position [1289, 0]
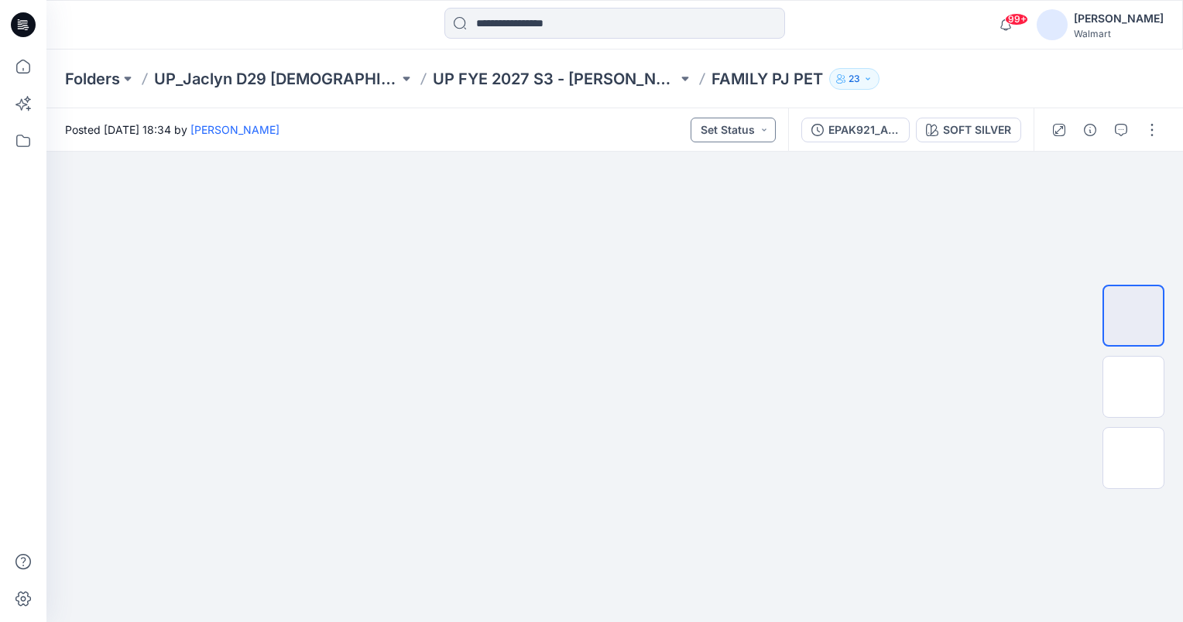
click at [762, 126] on button "Set Status" at bounding box center [733, 130] width 85 height 25
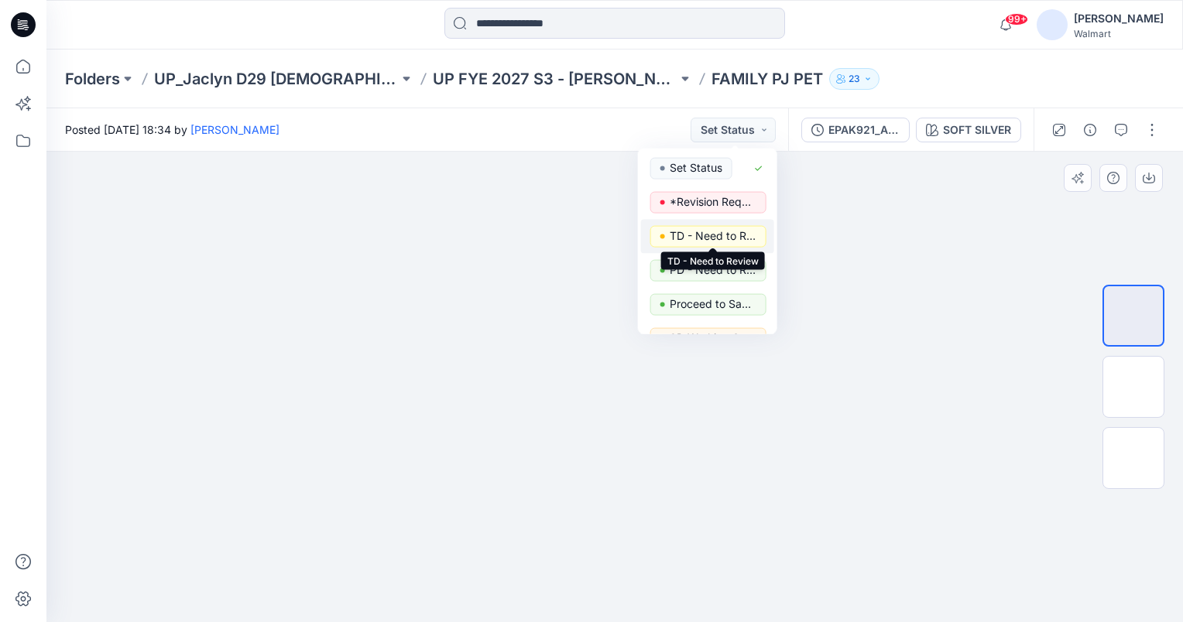
drag, startPoint x: 746, startPoint y: 236, endPoint x: 638, endPoint y: 215, distance: 110.4
click at [746, 236] on p "TD - Need to Review" at bounding box center [713, 236] width 87 height 20
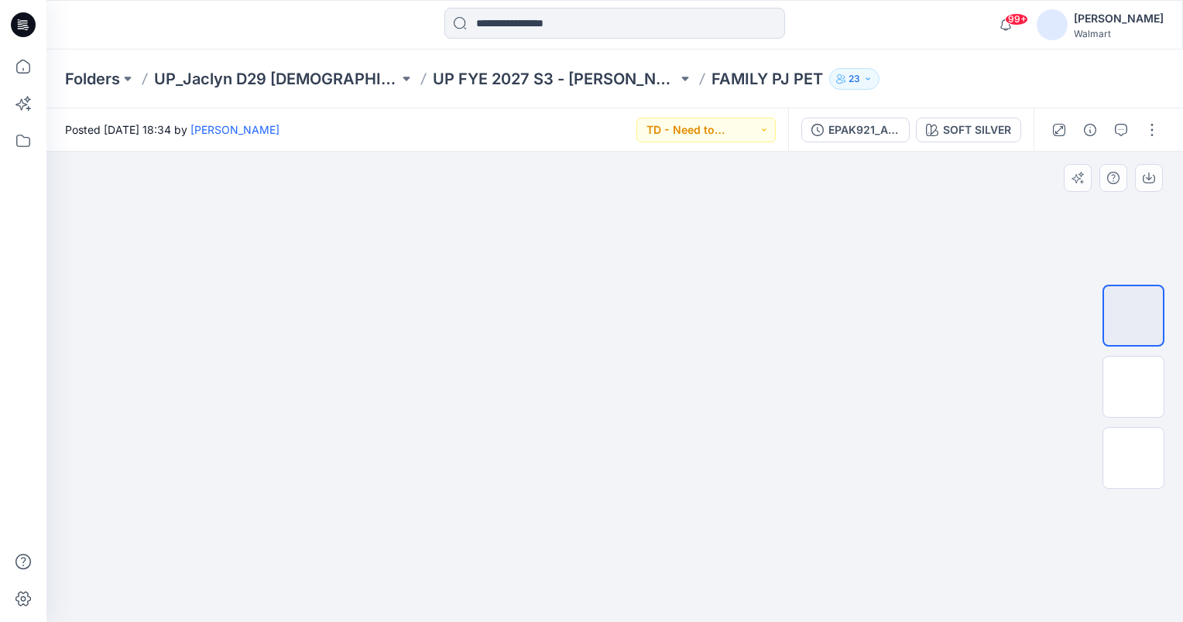
drag, startPoint x: 633, startPoint y: 224, endPoint x: 628, endPoint y: 251, distance: 27.6
click at [628, 27] on img at bounding box center [615, 27] width 774 height 0
click at [1133, 387] on img at bounding box center [1133, 387] width 0 height 0
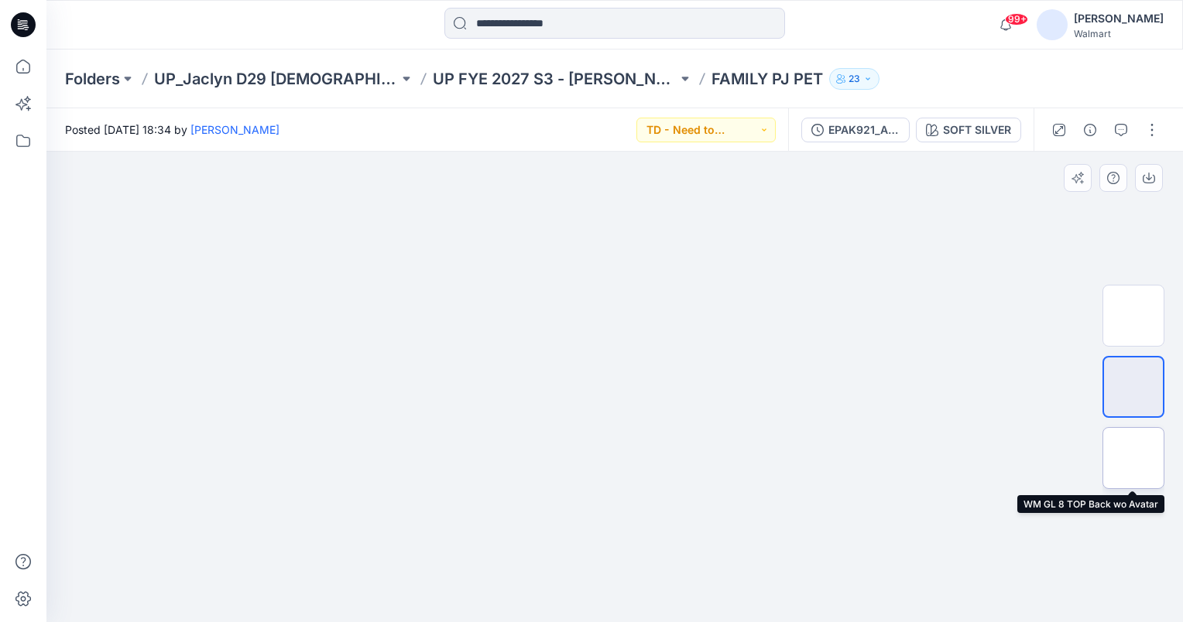
click at [1133, 458] on img at bounding box center [1133, 458] width 0 height 0
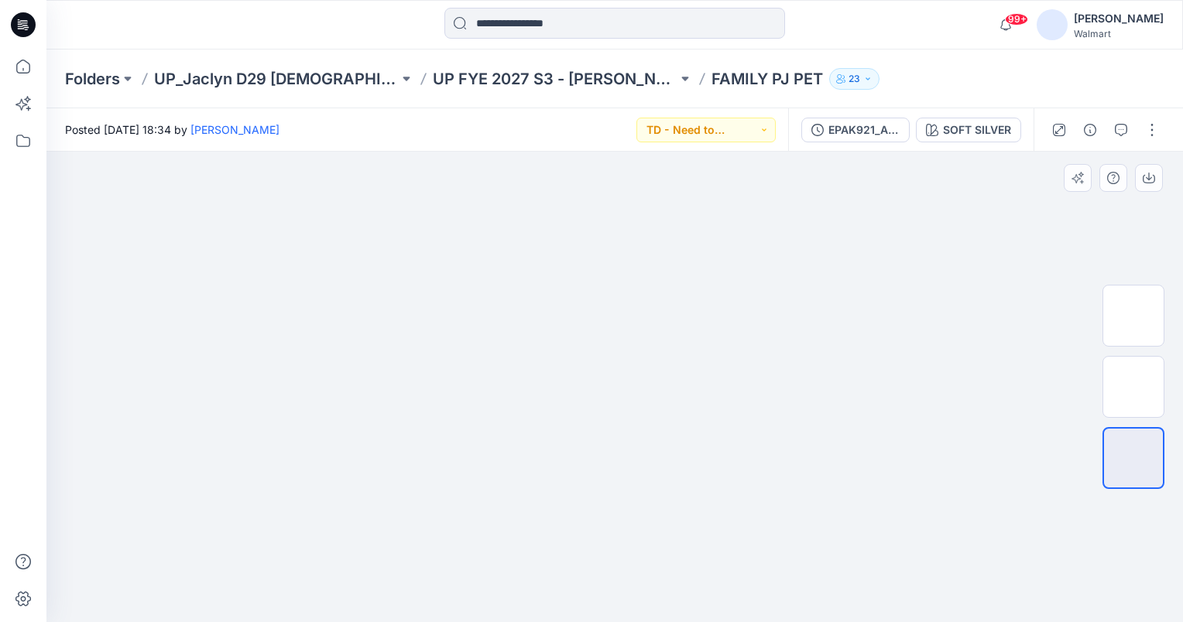
drag, startPoint x: 641, startPoint y: 279, endPoint x: 595, endPoint y: 324, distance: 64.1
click at [626, 152] on img at bounding box center [615, 152] width 774 height 0
click at [1133, 316] on img at bounding box center [1133, 316] width 0 height 0
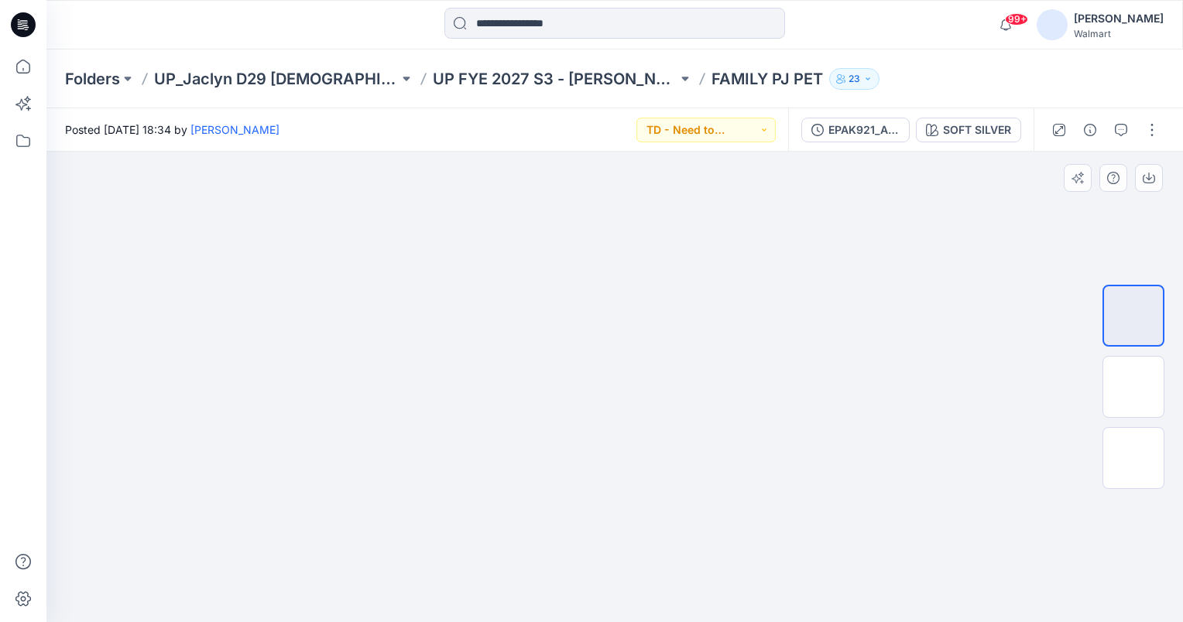
drag, startPoint x: 602, startPoint y: 246, endPoint x: 585, endPoint y: 286, distance: 43.7
click at [585, 40] on img at bounding box center [615, 40] width 774 height 0
click at [1133, 387] on img at bounding box center [1133, 387] width 0 height 0
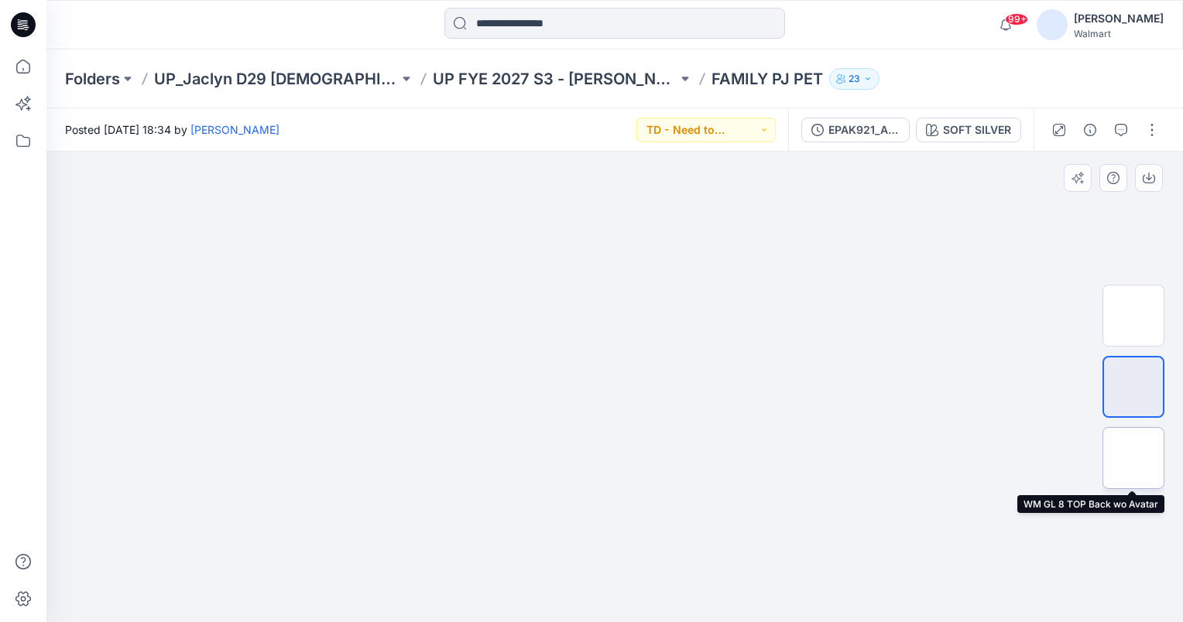
click at [1133, 458] on img at bounding box center [1133, 458] width 0 height 0
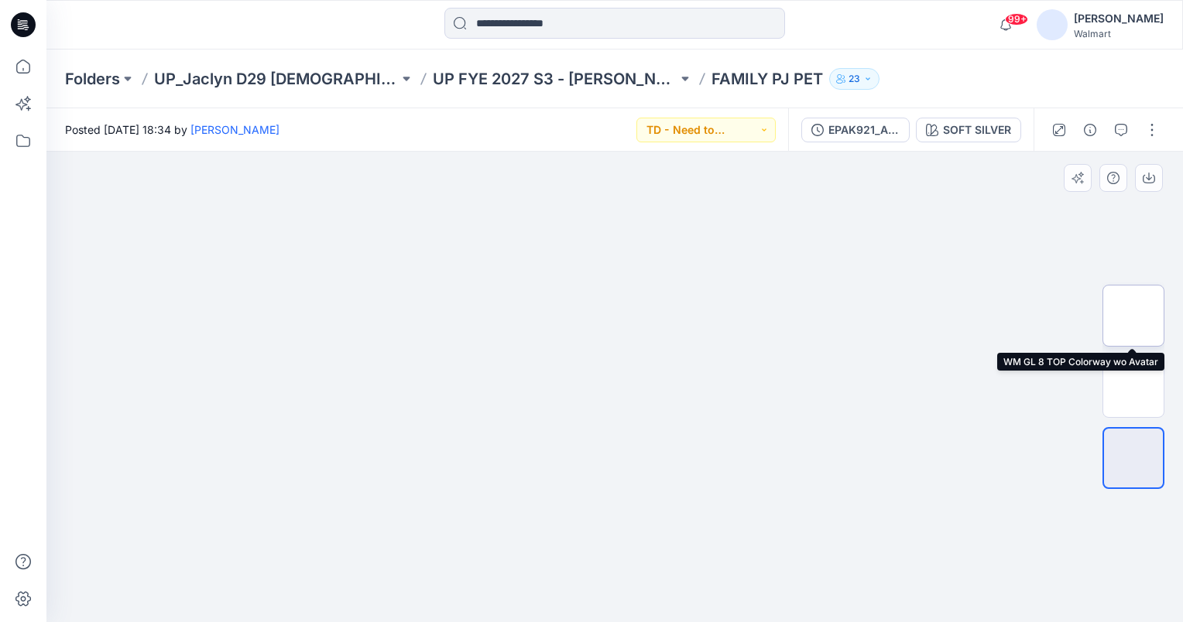
click at [1133, 316] on img at bounding box center [1133, 316] width 0 height 0
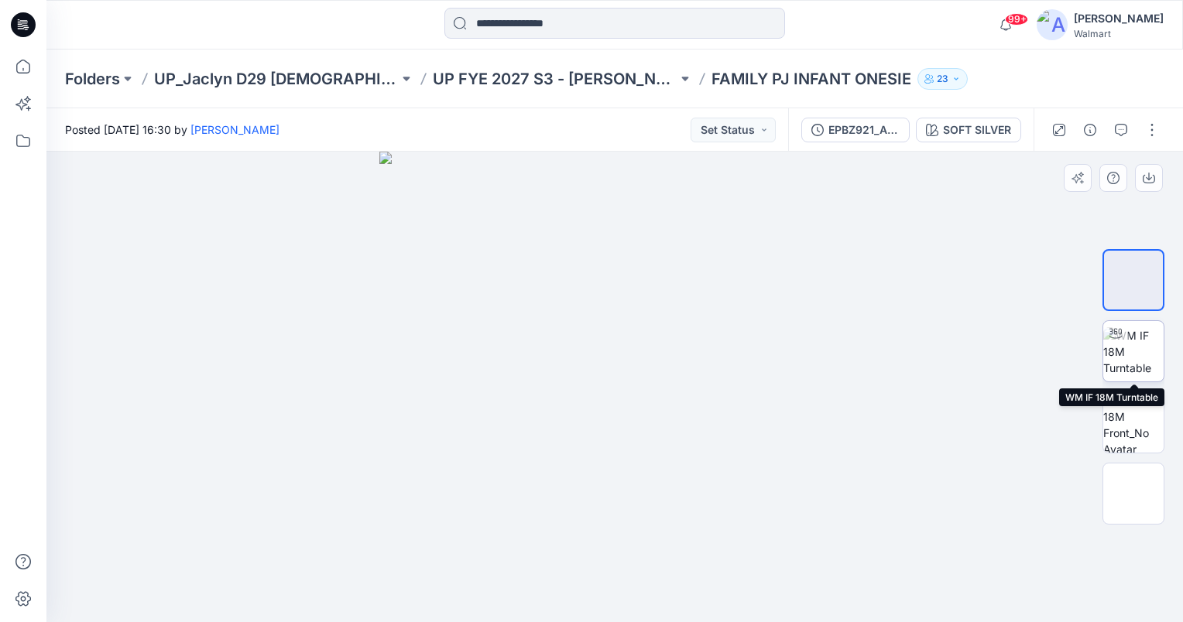
click at [1140, 352] on img at bounding box center [1133, 351] width 60 height 49
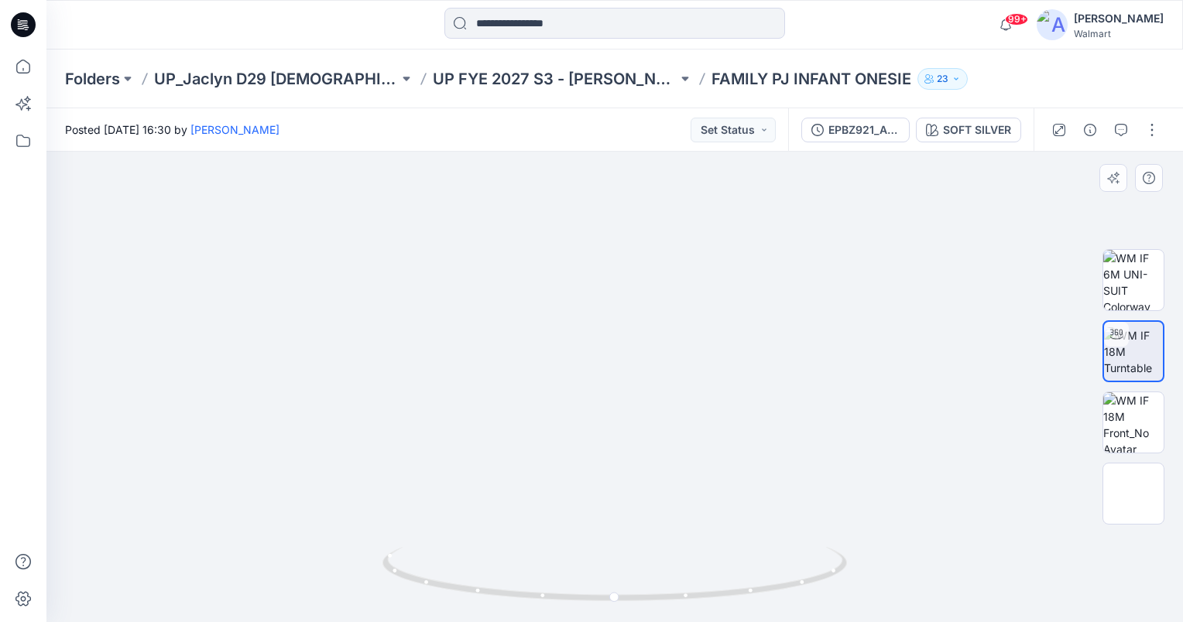
drag, startPoint x: 639, startPoint y: 517, endPoint x: 586, endPoint y: 453, distance: 83.1
click at [586, 453] on img at bounding box center [615, 345] width 556 height 556
click at [757, 135] on button "Set Status" at bounding box center [733, 130] width 85 height 25
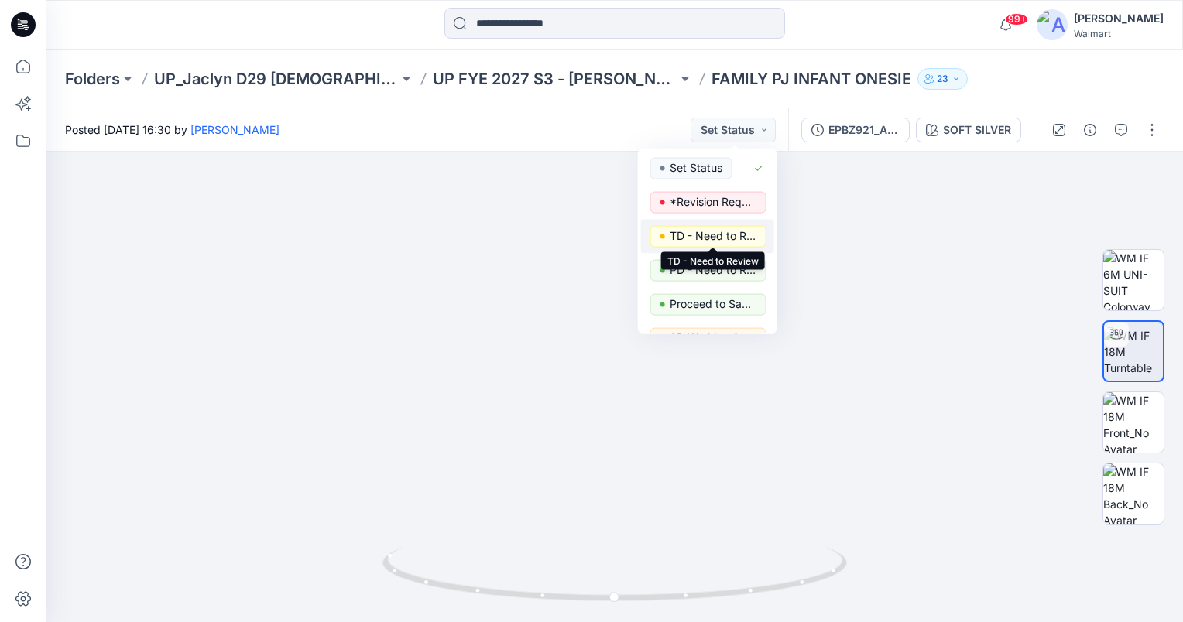
click at [717, 234] on p "TD - Need to Review" at bounding box center [713, 236] width 87 height 20
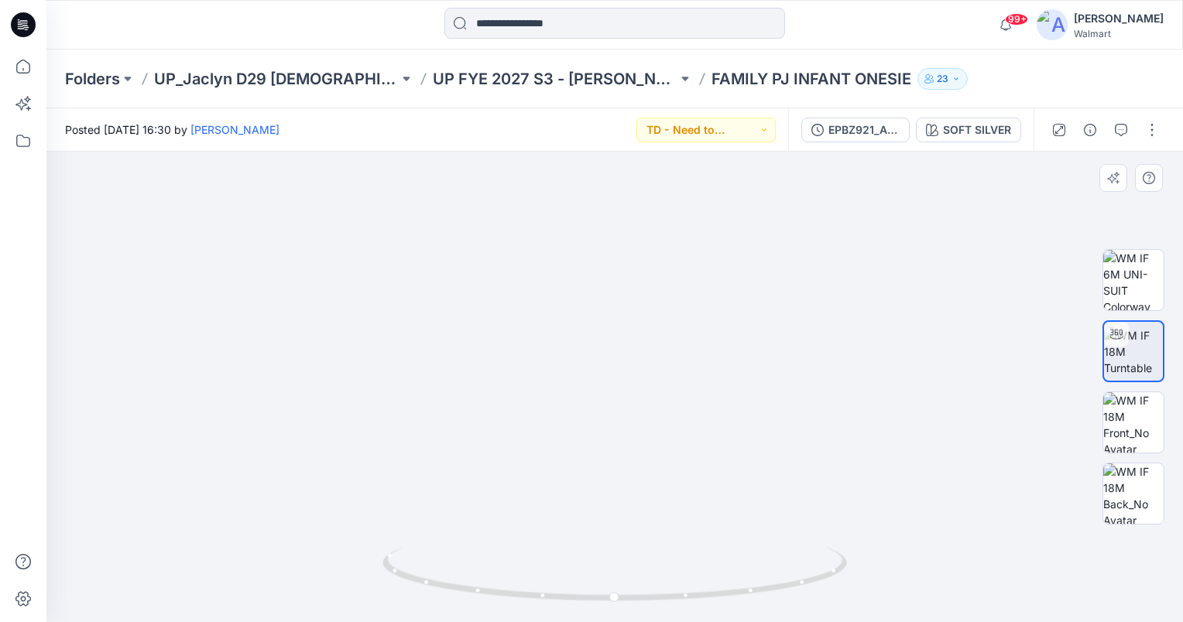
drag, startPoint x: 598, startPoint y: 234, endPoint x: 565, endPoint y: 288, distance: 63.2
click at [565, 288] on img at bounding box center [615, 245] width 810 height 756
drag, startPoint x: 579, startPoint y: 254, endPoint x: 574, endPoint y: 445, distance: 191.3
click at [574, 445] on img at bounding box center [615, 350] width 810 height 546
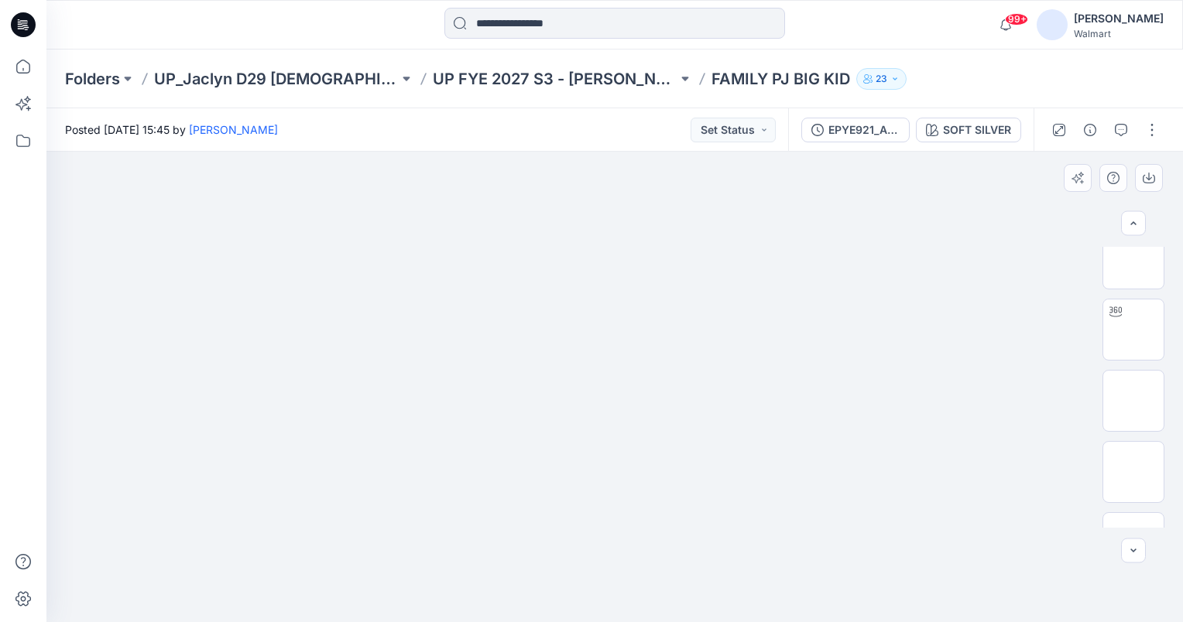
scroll to position [328, 0]
click at [1133, 306] on img at bounding box center [1133, 306] width 0 height 0
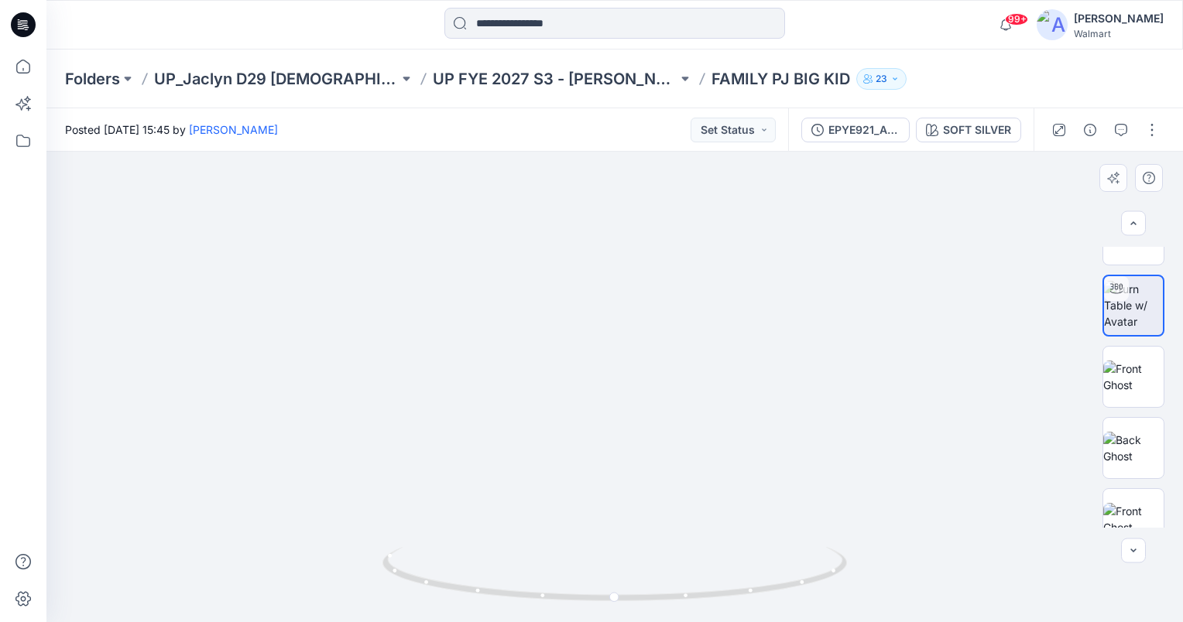
drag, startPoint x: 554, startPoint y: 495, endPoint x: 559, endPoint y: 221, distance: 273.3
drag, startPoint x: 641, startPoint y: 486, endPoint x: 641, endPoint y: 251, distance: 235.3
click at [641, 251] on img at bounding box center [615, 57] width 1132 height 1132
drag, startPoint x: 639, startPoint y: 514, endPoint x: 627, endPoint y: 424, distance: 90.7
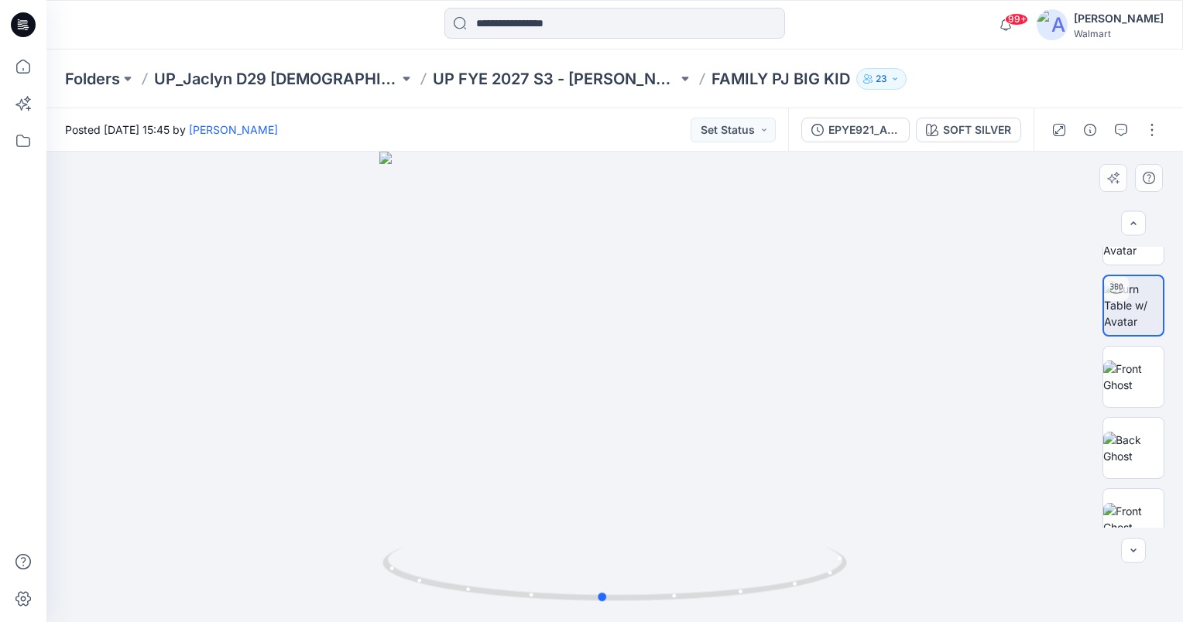
click at [627, 424] on div at bounding box center [614, 387] width 1136 height 471
click at [777, 131] on div "Posted Thursday, September 18, 2025 15:45 by Steve Menda Set Status" at bounding box center [417, 129] width 742 height 43
click at [768, 131] on button "Set Status" at bounding box center [733, 130] width 85 height 25
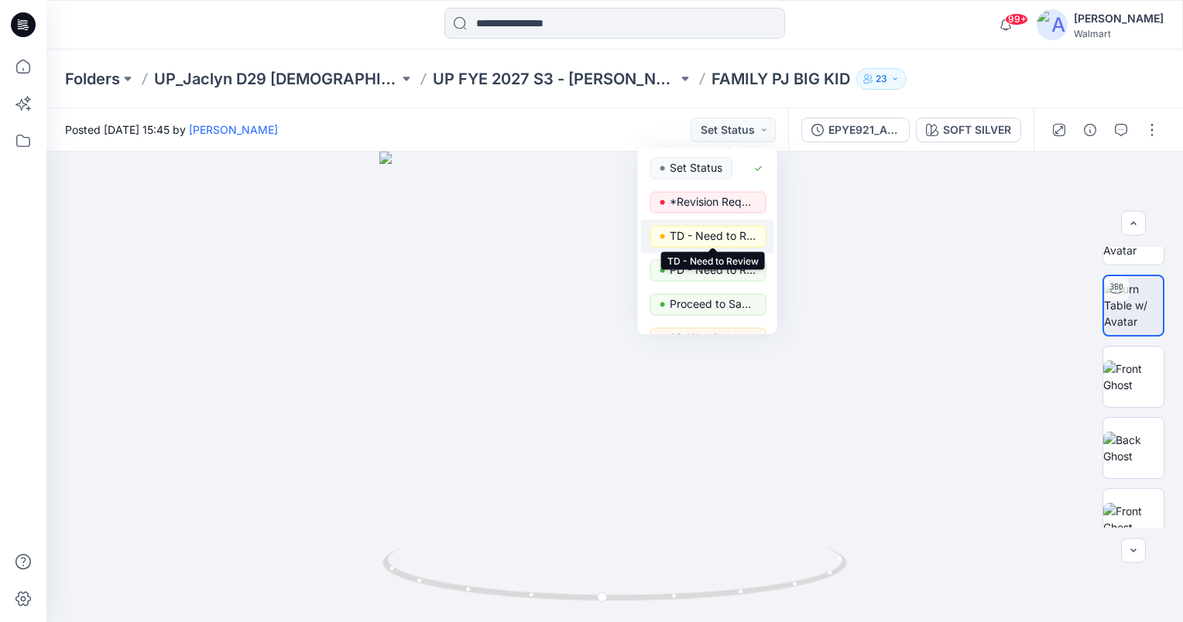
click at [749, 234] on p "TD - Need to Review" at bounding box center [713, 236] width 87 height 20
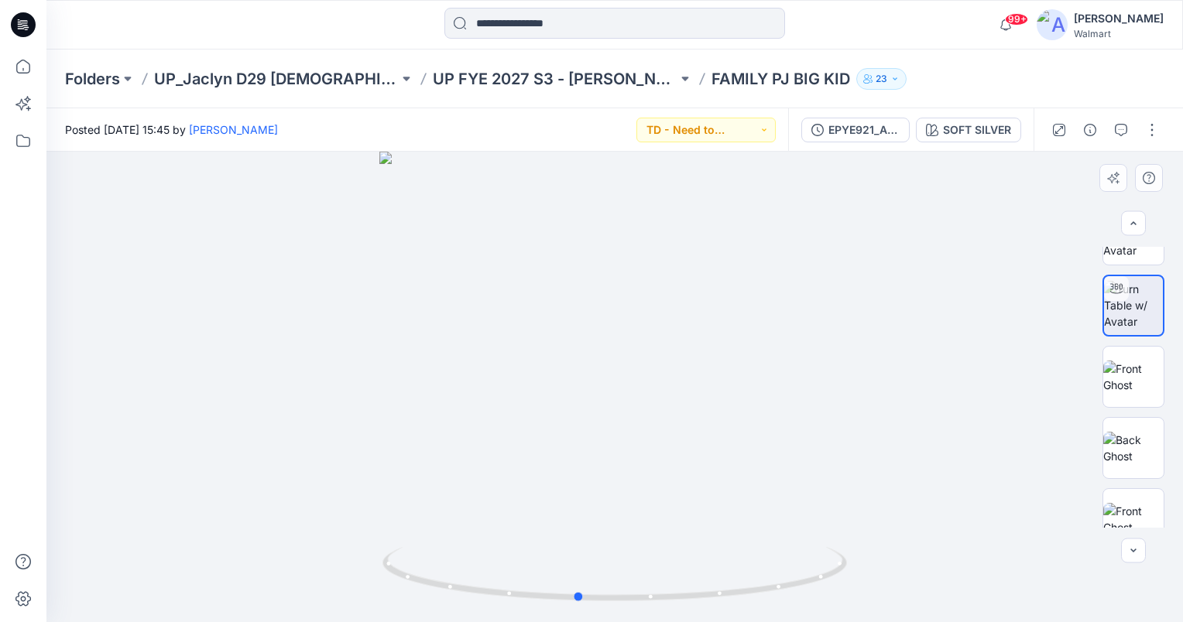
drag, startPoint x: 656, startPoint y: 513, endPoint x: 632, endPoint y: 428, distance: 88.7
click at [632, 428] on div at bounding box center [614, 387] width 1136 height 471
drag, startPoint x: 648, startPoint y: 544, endPoint x: 729, endPoint y: 522, distance: 84.3
click at [646, 512] on div at bounding box center [614, 387] width 1136 height 471
click at [729, 522] on div at bounding box center [614, 387] width 1136 height 471
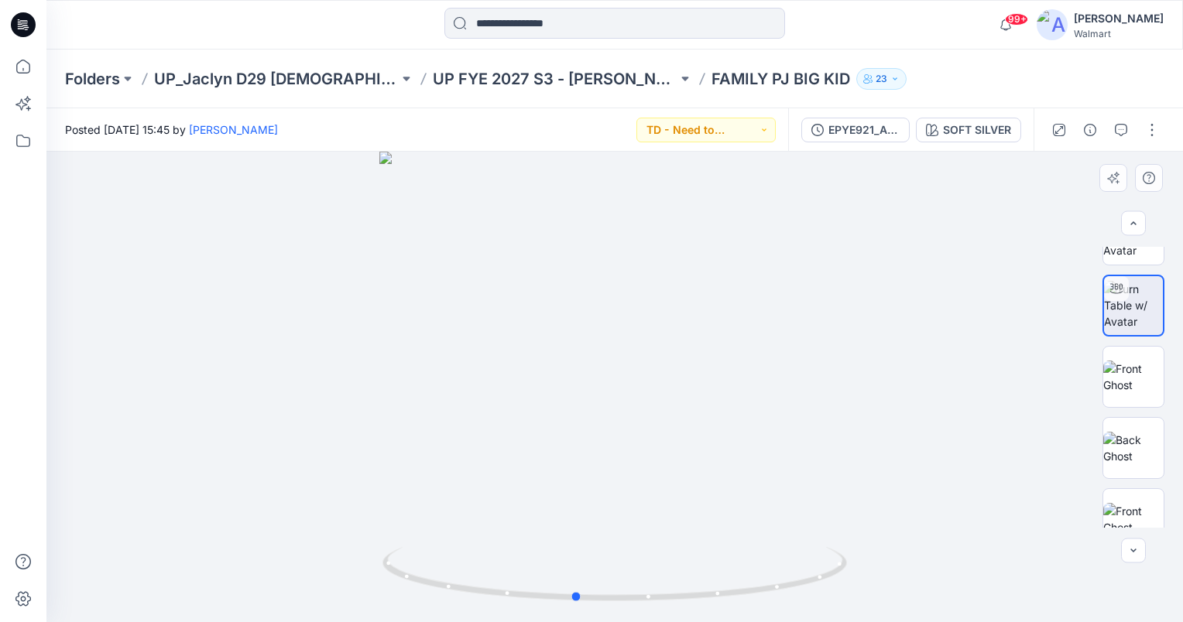
click at [845, 532] on div at bounding box center [614, 387] width 1136 height 471
drag, startPoint x: 574, startPoint y: 600, endPoint x: 680, endPoint y: 603, distance: 105.3
click at [680, 603] on icon at bounding box center [616, 576] width 468 height 58
click at [618, 490] on div at bounding box center [614, 387] width 1136 height 471
drag, startPoint x: 639, startPoint y: 521, endPoint x: 500, endPoint y: 406, distance: 180.4
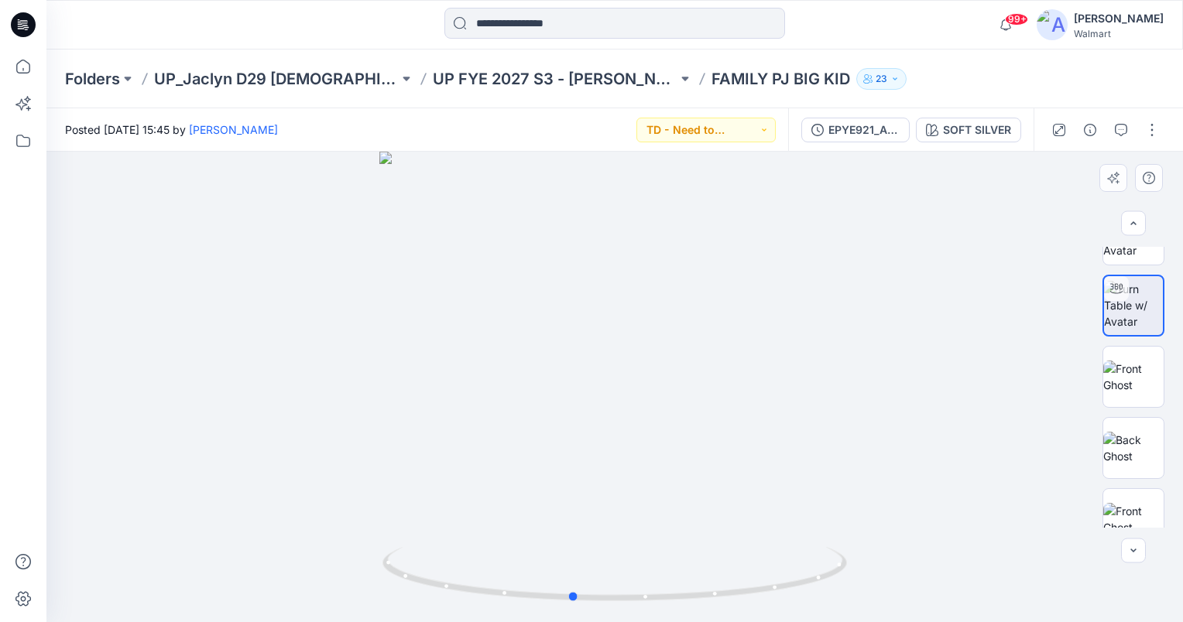
click at [500, 406] on div at bounding box center [614, 387] width 1136 height 471
click at [1129, 307] on img at bounding box center [1133, 305] width 59 height 49
click at [938, 417] on div at bounding box center [614, 387] width 1136 height 471
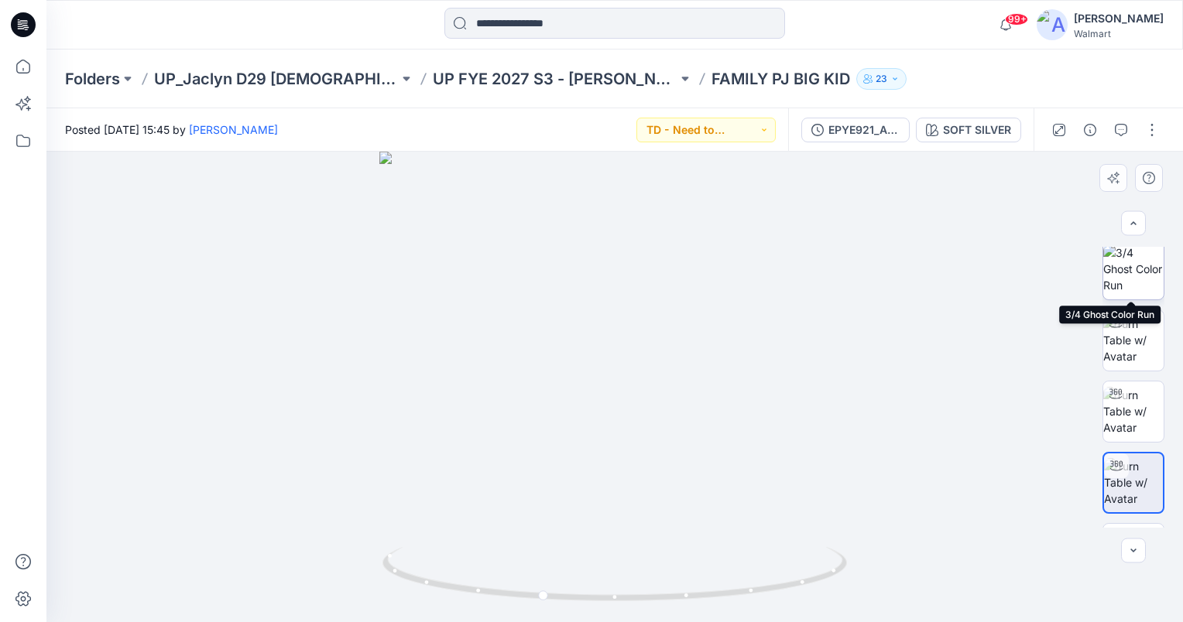
click at [1129, 276] on img at bounding box center [1133, 269] width 60 height 49
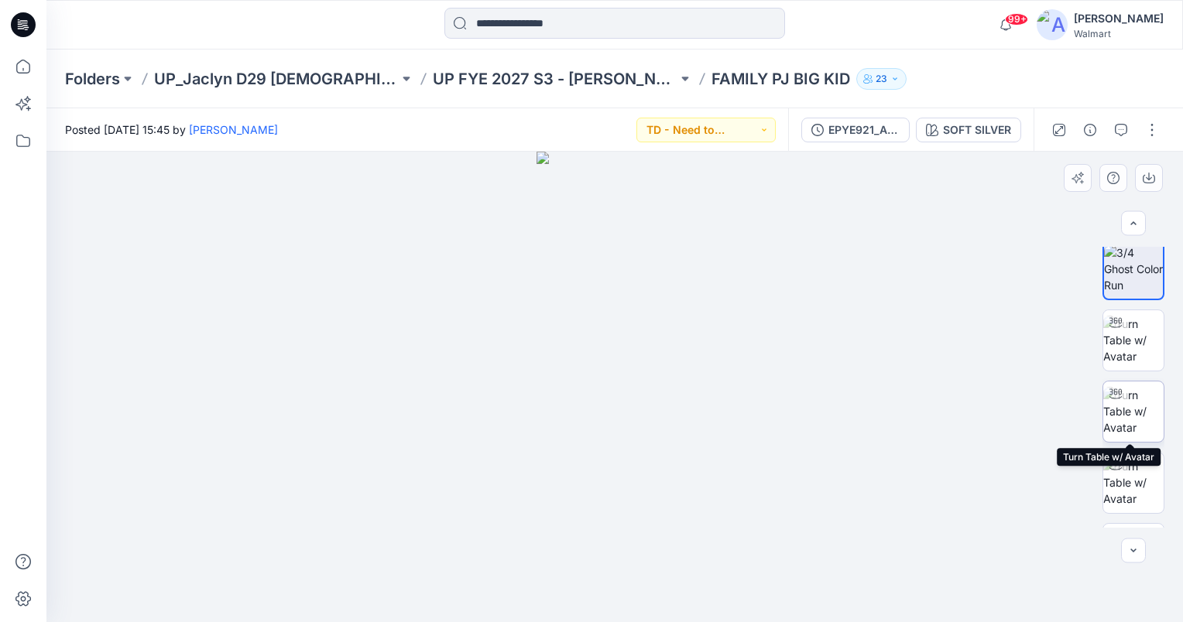
click at [1149, 411] on img at bounding box center [1133, 411] width 60 height 49
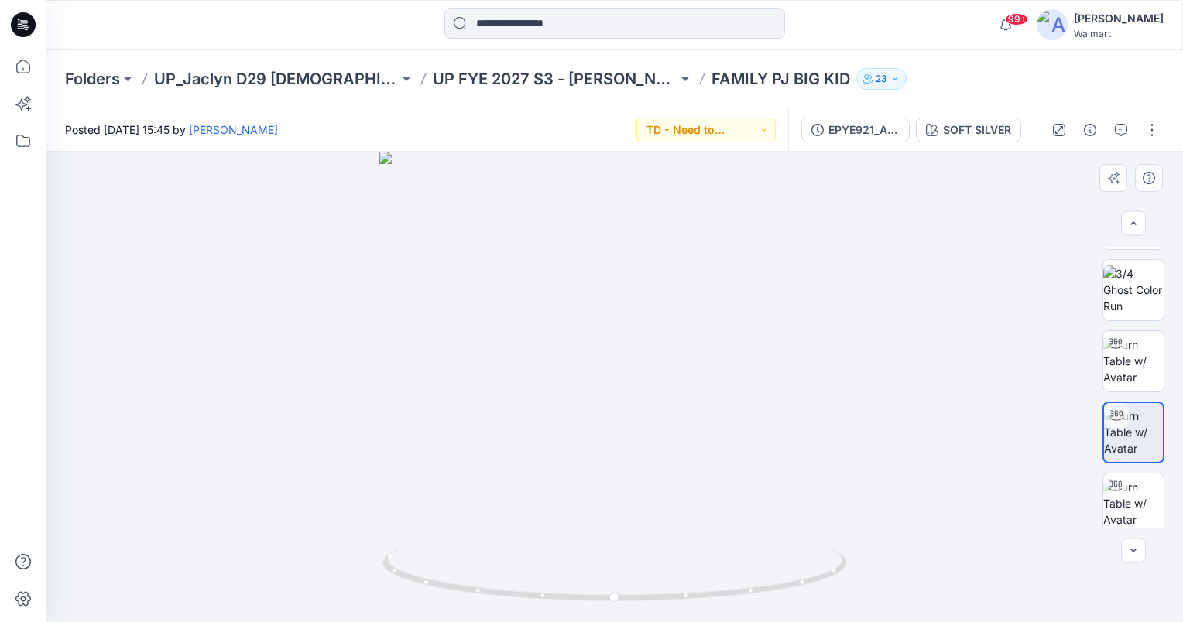
scroll to position [50, 0]
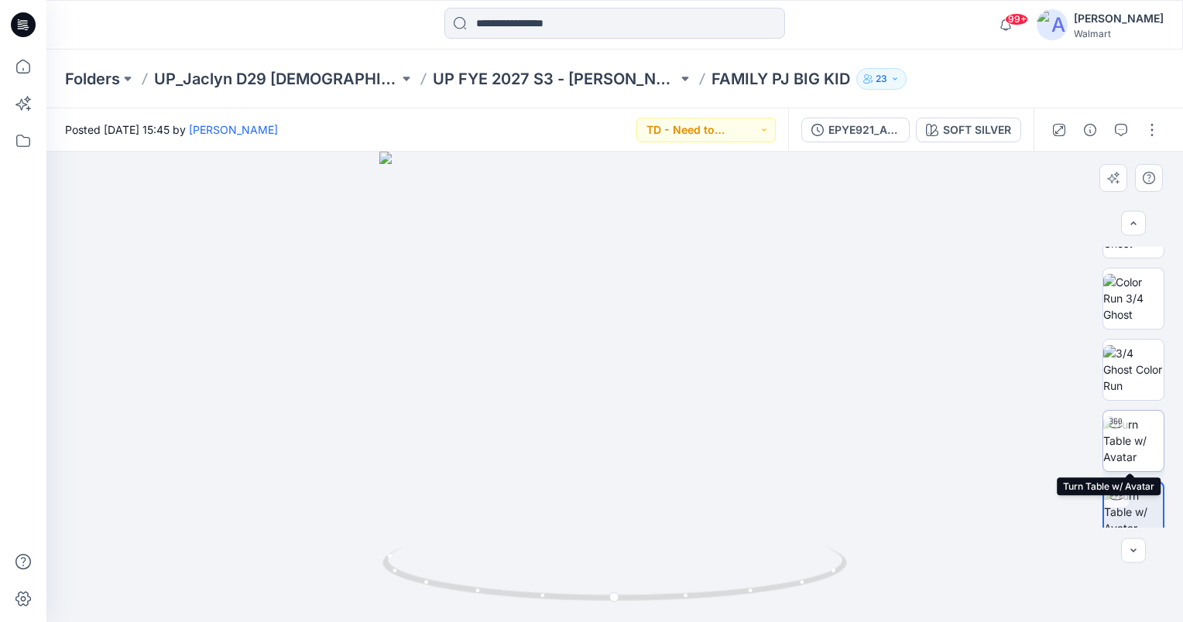
click at [1138, 437] on img at bounding box center [1133, 440] width 60 height 49
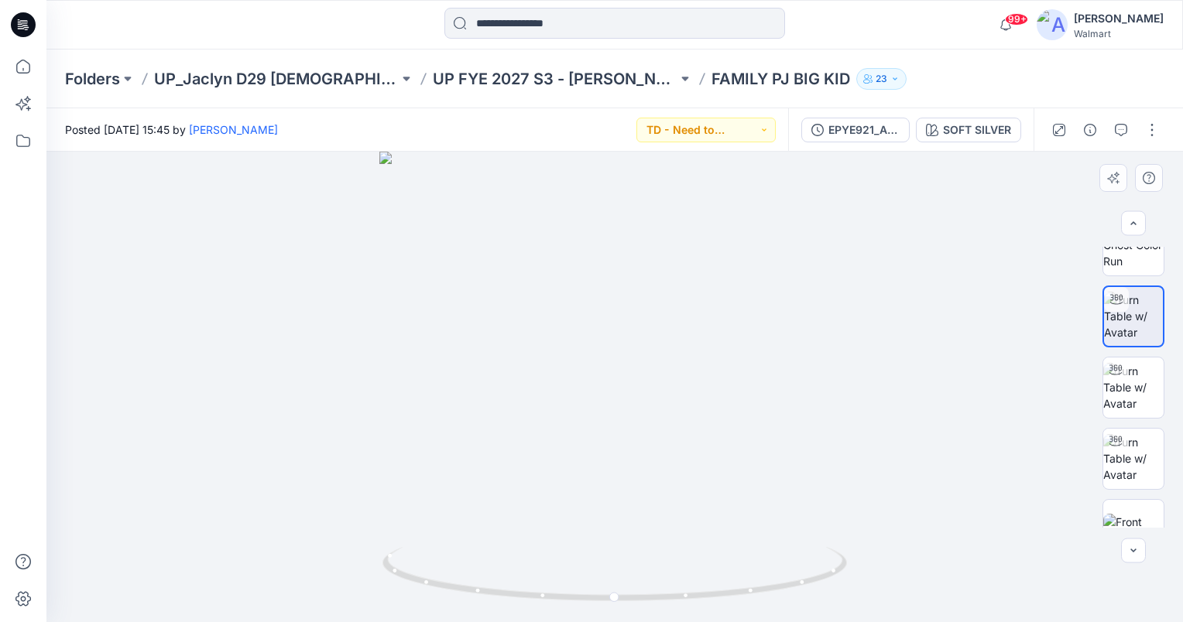
scroll to position [195, 0]
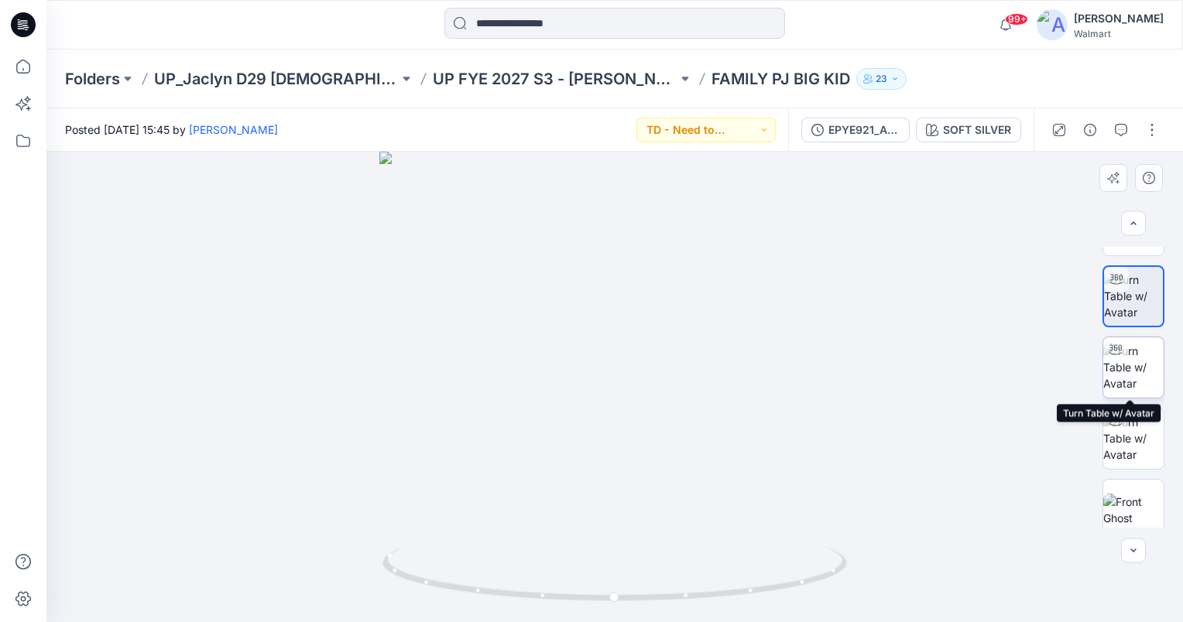
click at [1121, 358] on div at bounding box center [1115, 350] width 25 height 25
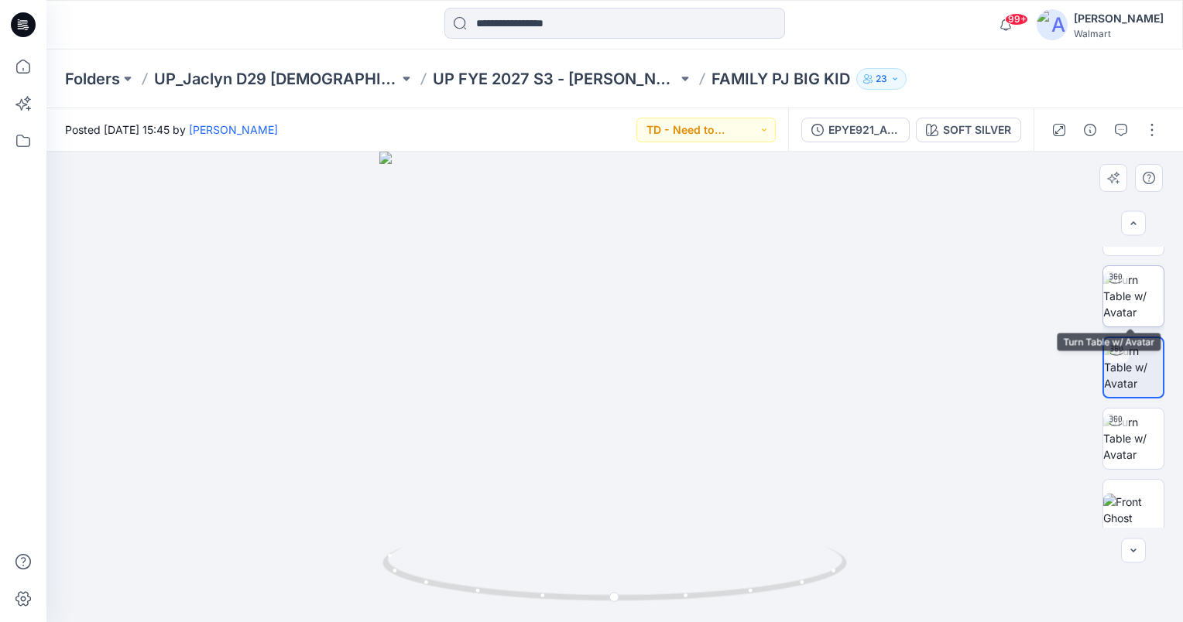
click at [1144, 292] on img at bounding box center [1133, 296] width 60 height 49
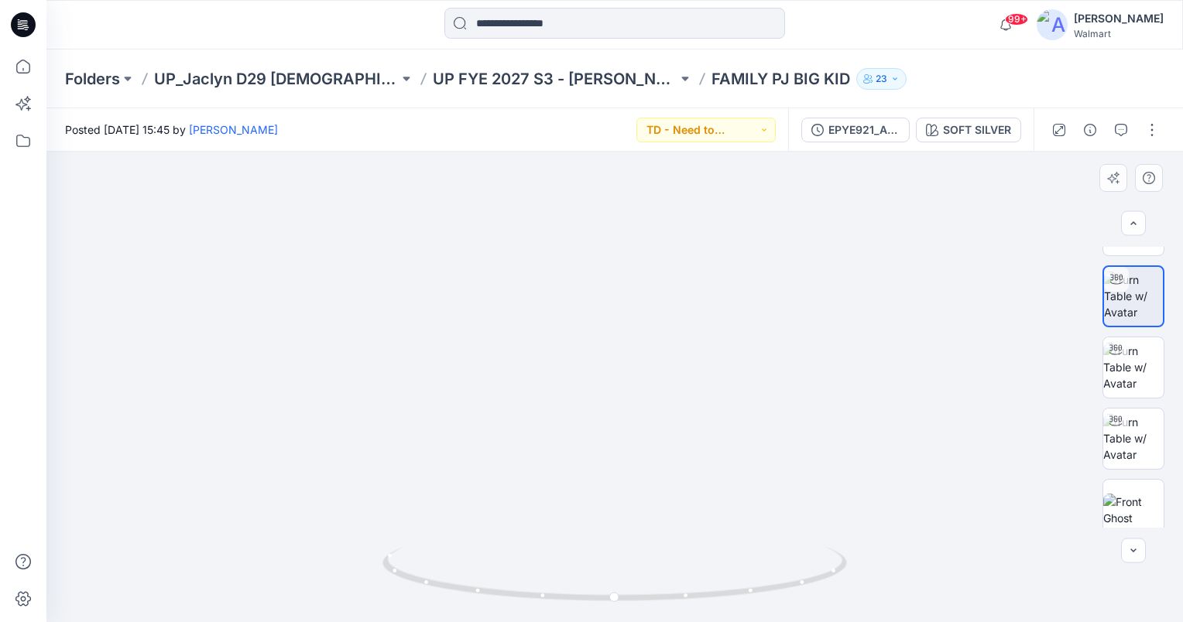
drag, startPoint x: 615, startPoint y: 334, endPoint x: 601, endPoint y: 497, distance: 164.0
click at [601, 497] on img at bounding box center [602, 275] width 1352 height 694
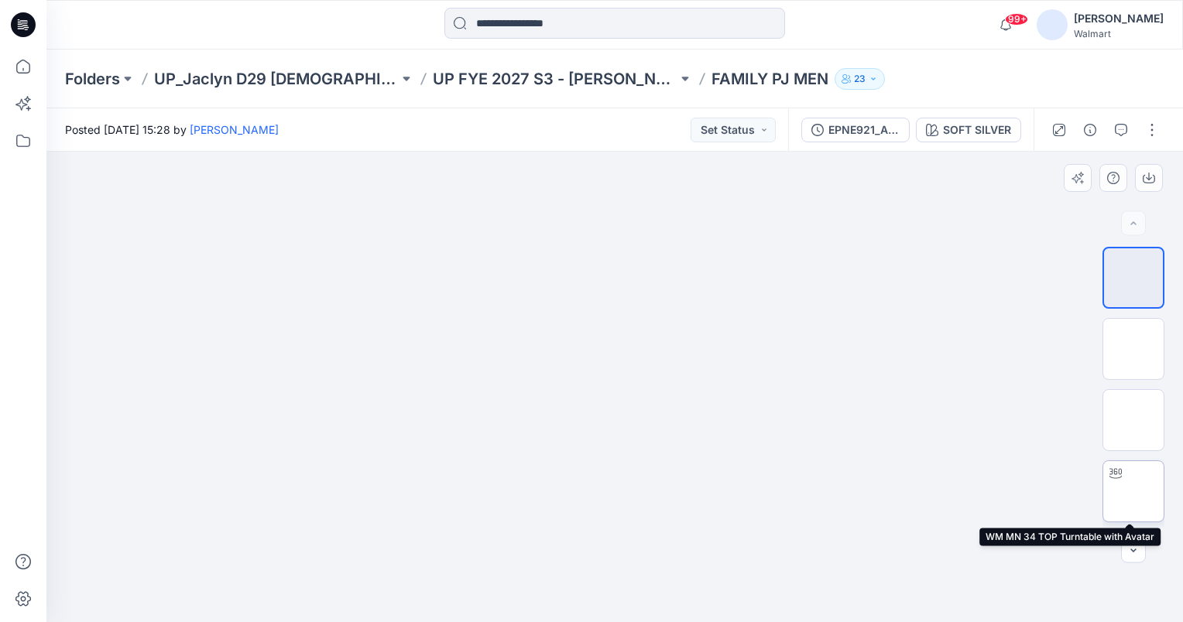
click at [1133, 492] on img at bounding box center [1133, 492] width 0 height 0
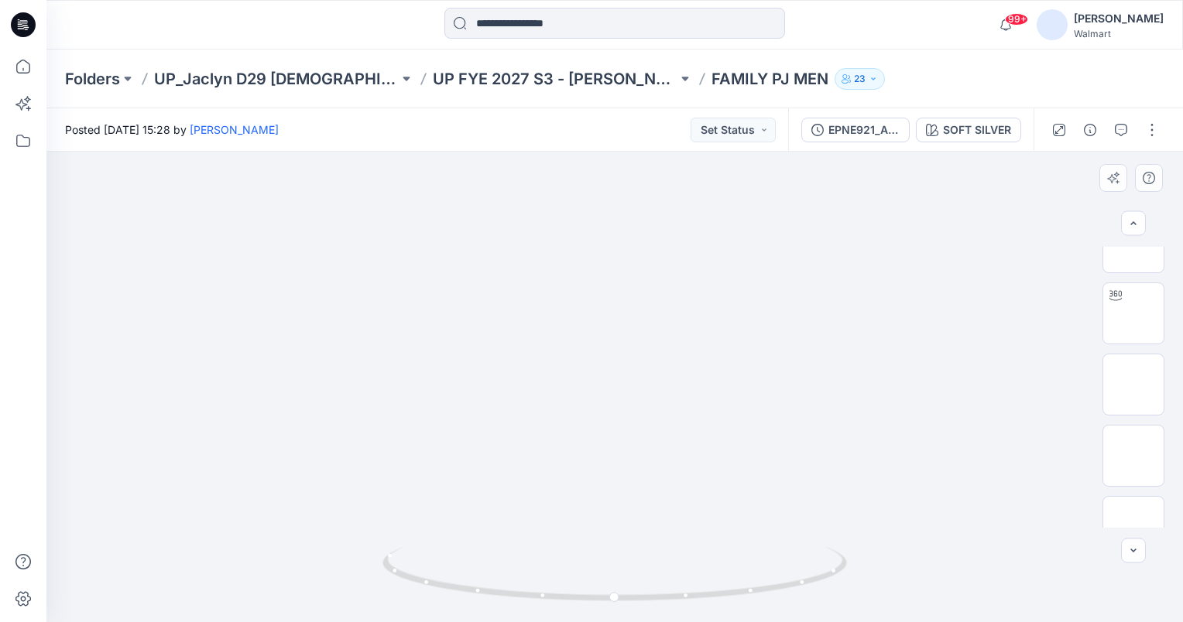
scroll to position [282, 0]
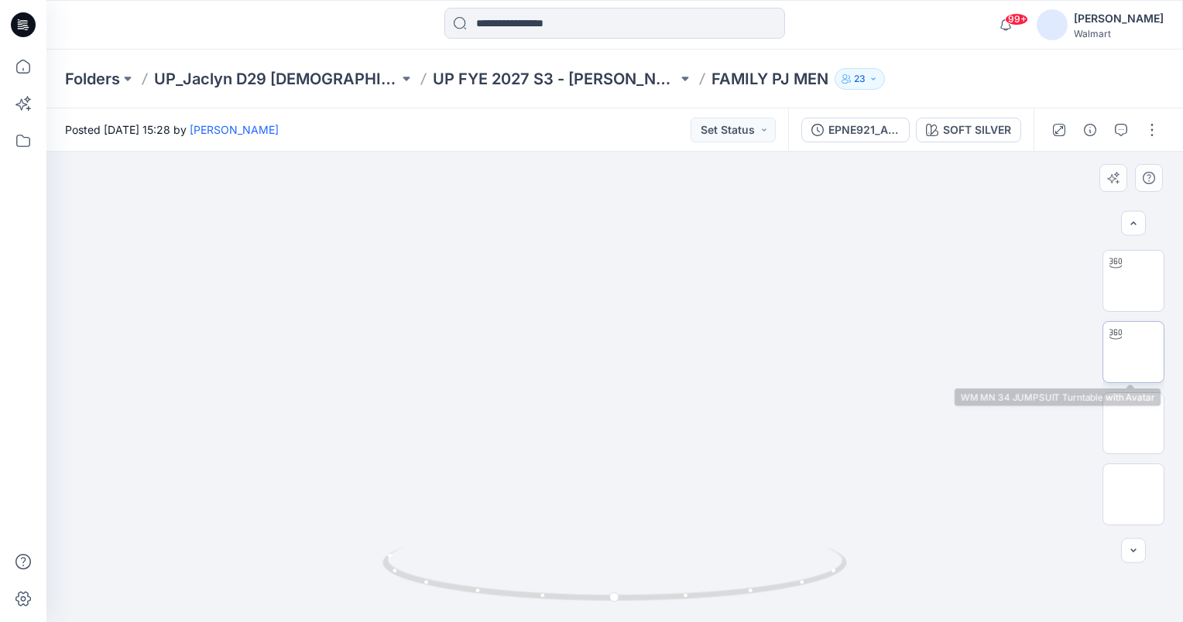
click at [1133, 352] on img at bounding box center [1133, 352] width 0 height 0
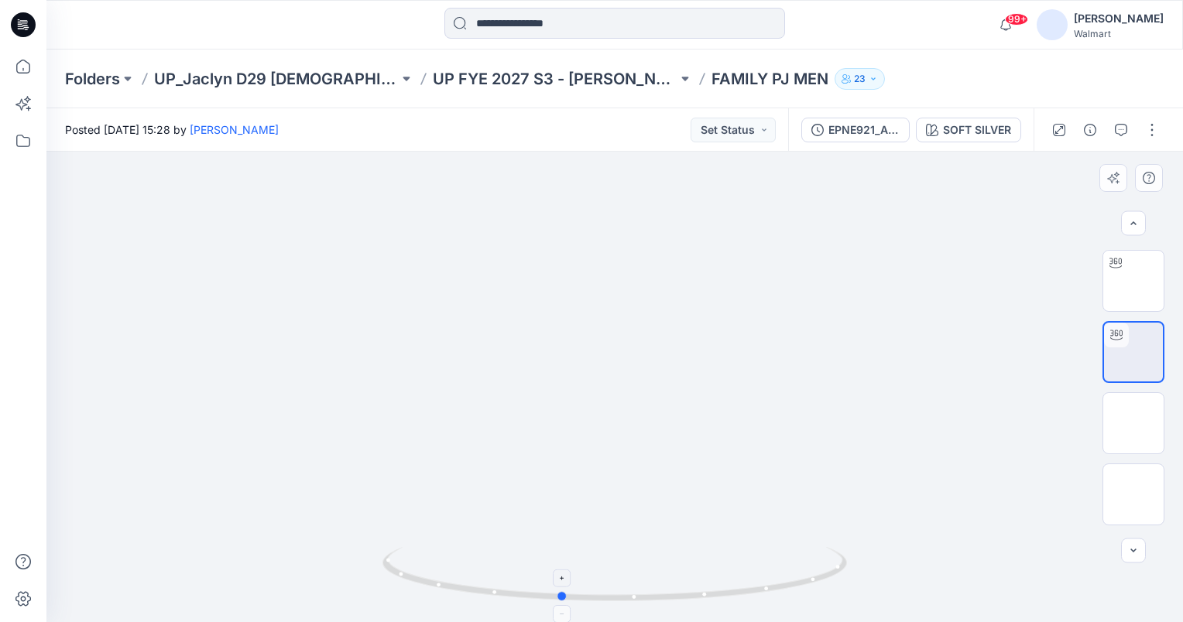
drag, startPoint x: 616, startPoint y: 600, endPoint x: 559, endPoint y: 602, distance: 57.3
click at [559, 602] on icon at bounding box center [616, 576] width 468 height 58
click at [739, 129] on button "Set Status" at bounding box center [733, 130] width 85 height 25
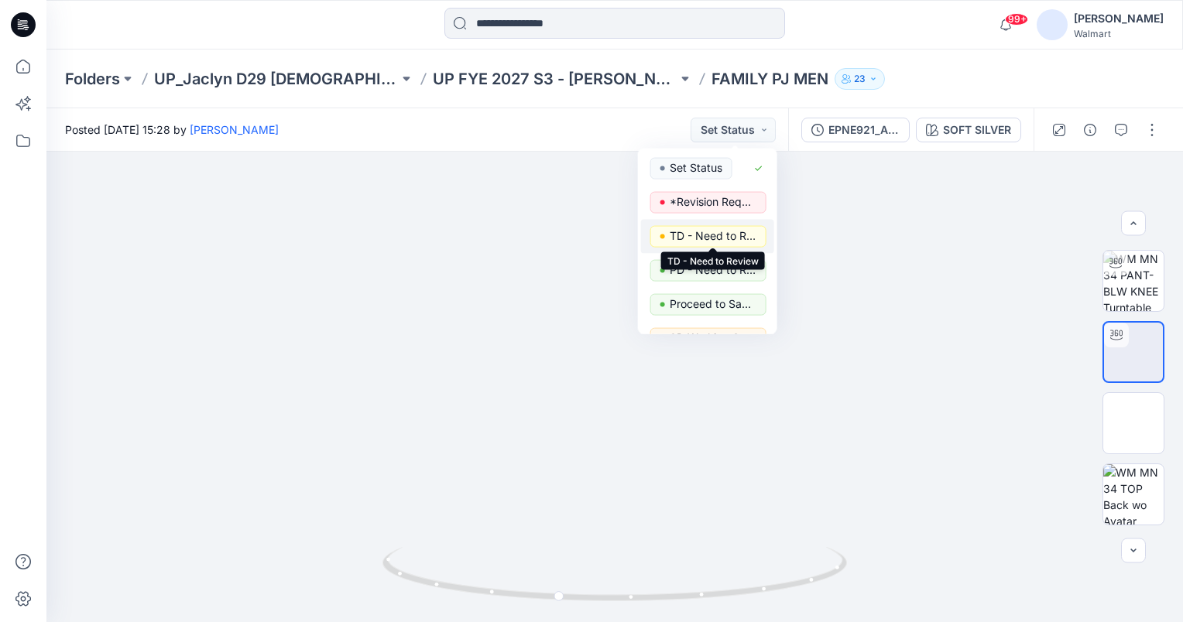
click at [709, 235] on p "TD - Need to Review" at bounding box center [713, 236] width 87 height 20
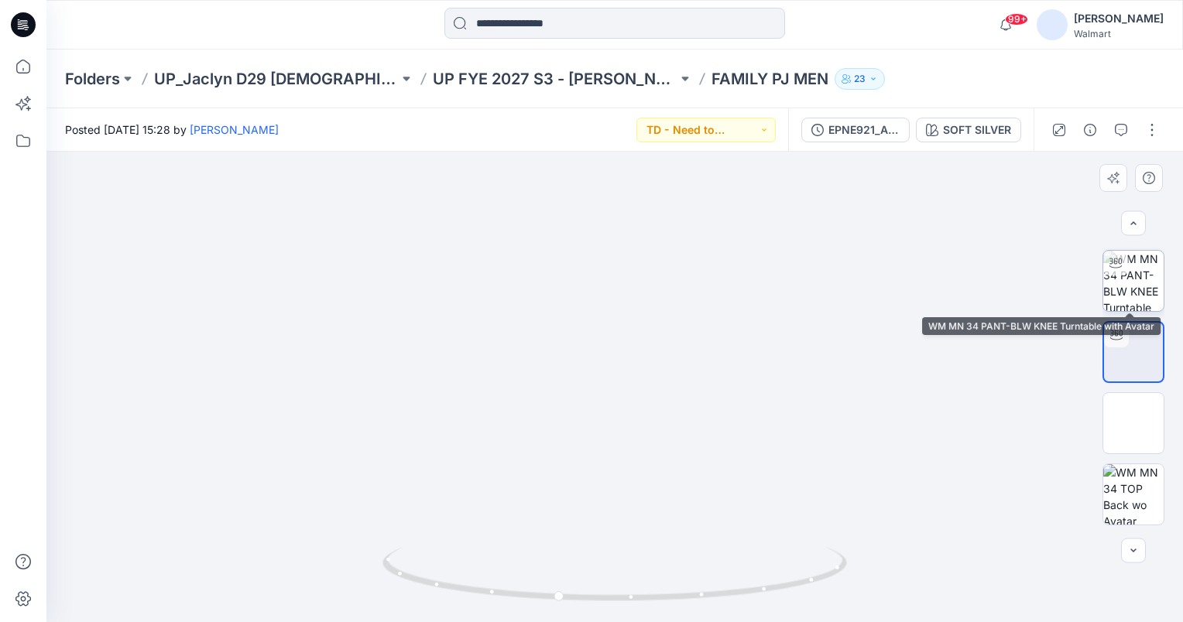
click at [1125, 293] on img at bounding box center [1133, 281] width 60 height 60
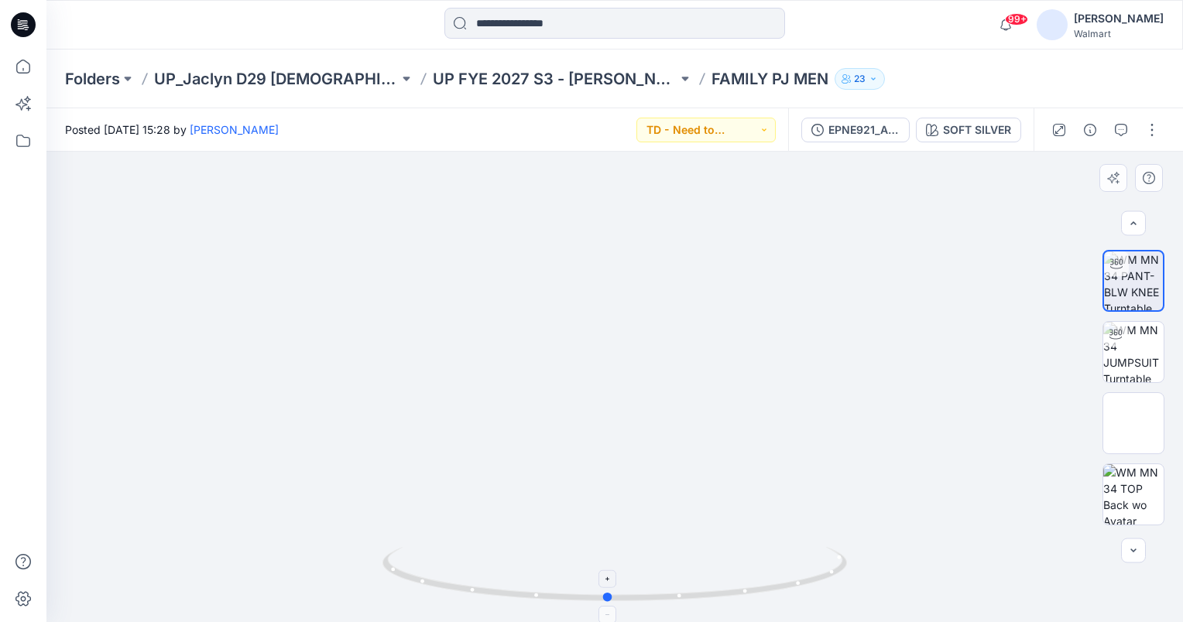
drag, startPoint x: 612, startPoint y: 599, endPoint x: 622, endPoint y: 598, distance: 10.2
click at [613, 598] on circle at bounding box center [608, 597] width 9 height 9
click at [1146, 362] on img at bounding box center [1133, 352] width 60 height 60
drag, startPoint x: 650, startPoint y: 246, endPoint x: 614, endPoint y: 378, distance: 136.3
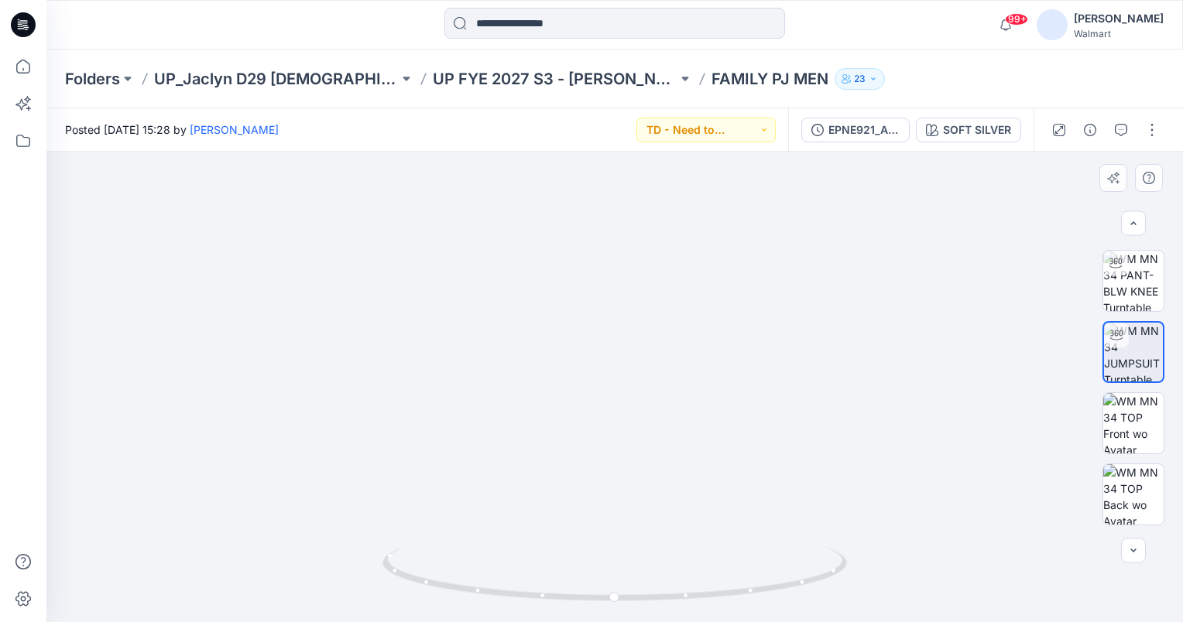
click at [612, 376] on img at bounding box center [615, 372] width 811 height 502
drag, startPoint x: 605, startPoint y: 466, endPoint x: 536, endPoint y: 387, distance: 104.8
click at [536, 387] on img at bounding box center [550, 307] width 1303 height 630
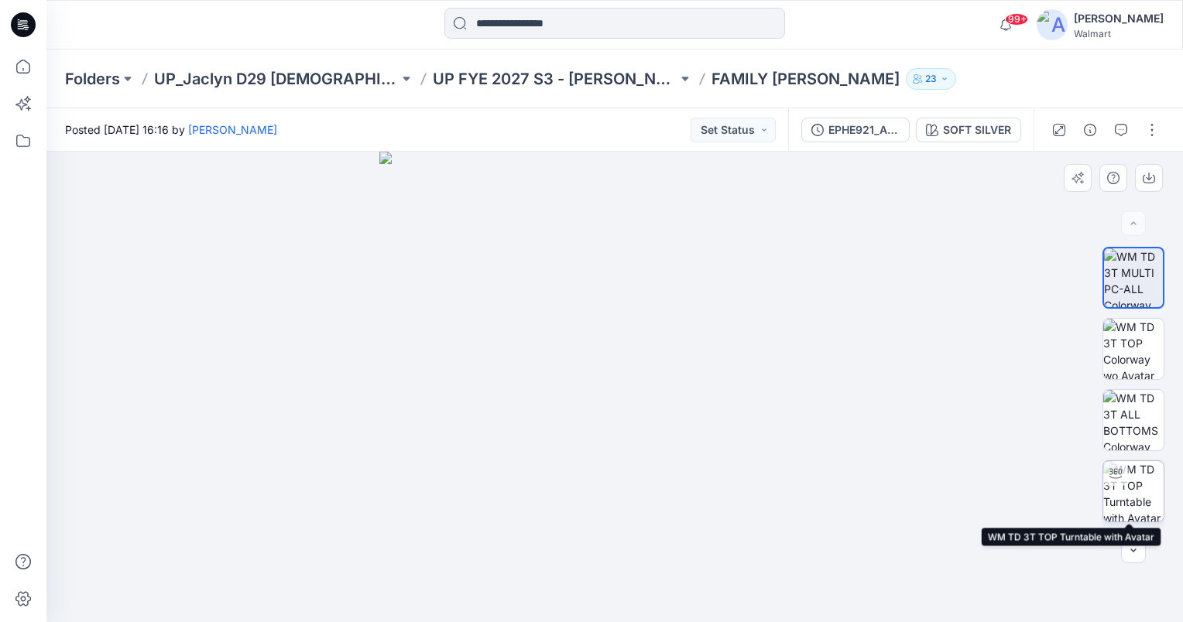
click at [1126, 496] on img at bounding box center [1133, 491] width 60 height 60
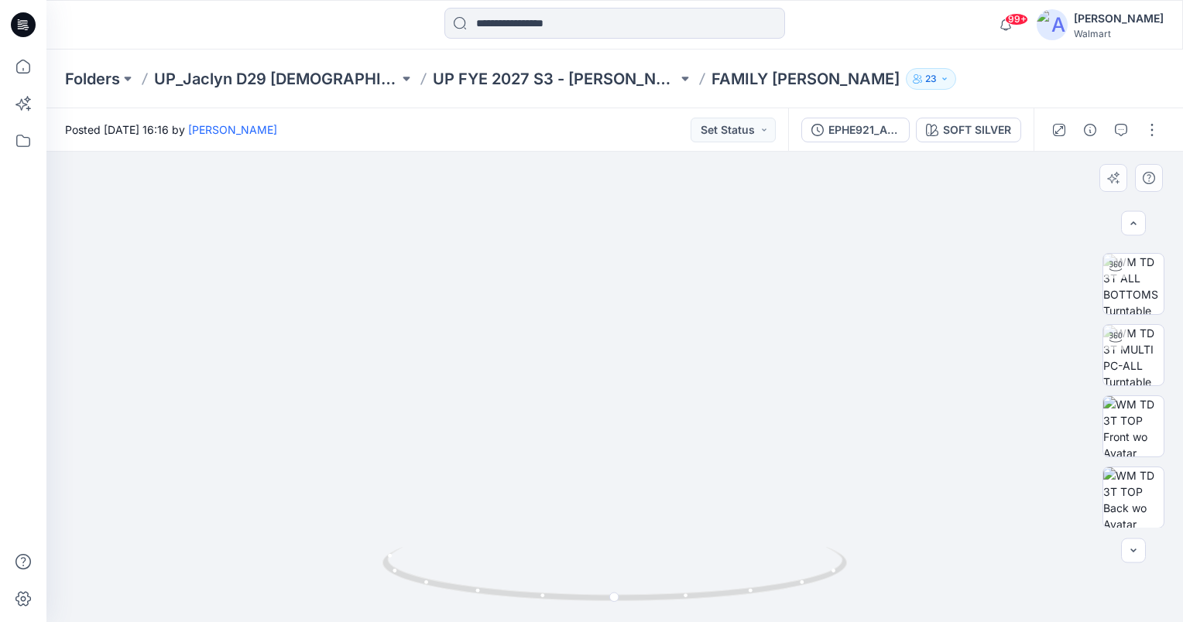
scroll to position [315, 0]
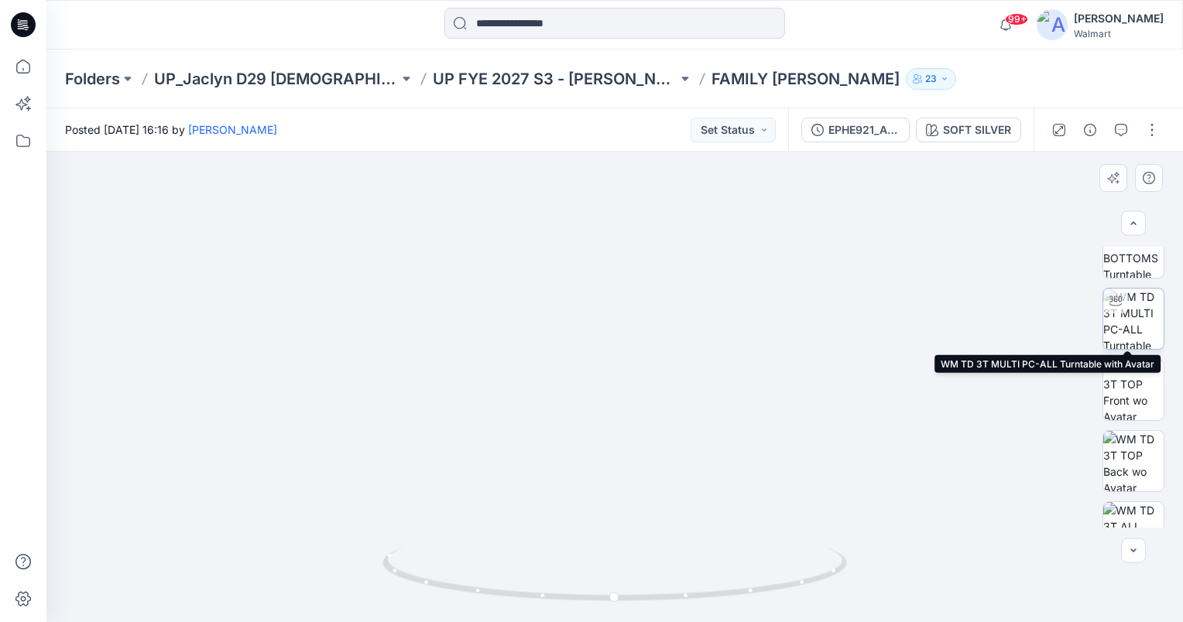
click at [1133, 318] on img at bounding box center [1133, 319] width 60 height 60
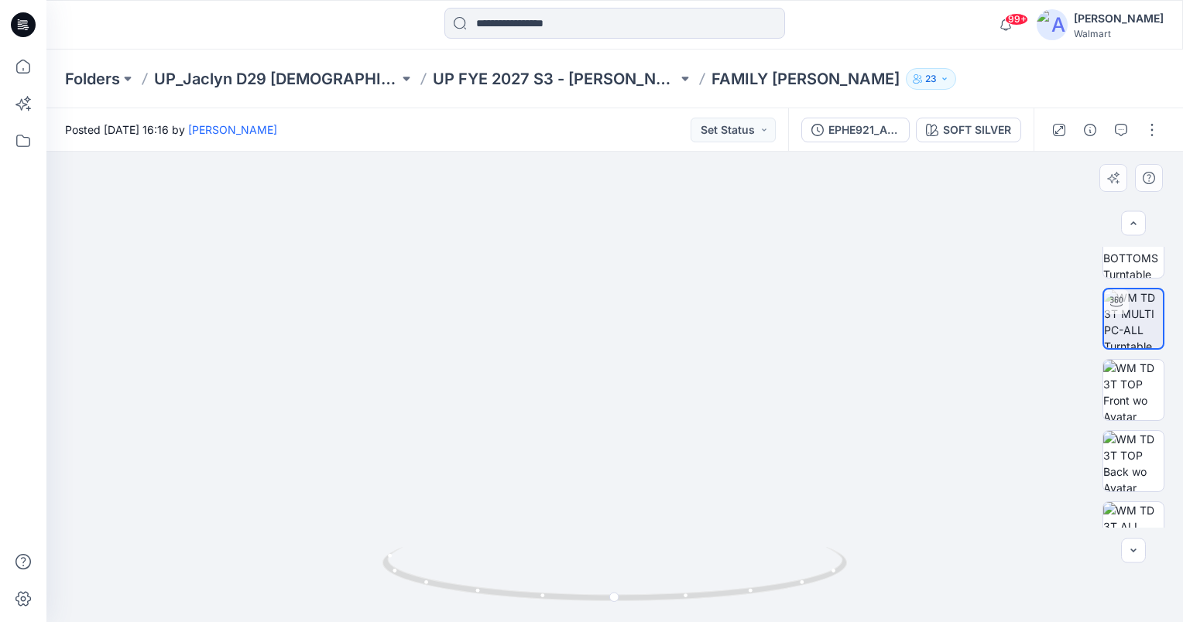
drag, startPoint x: 635, startPoint y: 516, endPoint x: 635, endPoint y: 421, distance: 94.4
click at [635, 421] on img at bounding box center [614, 319] width 607 height 607
drag, startPoint x: 615, startPoint y: 596, endPoint x: 533, endPoint y: 571, distance: 85.7
click at [533, 581] on icon at bounding box center [616, 576] width 468 height 58
click at [746, 129] on button "Set Status" at bounding box center [733, 130] width 85 height 25
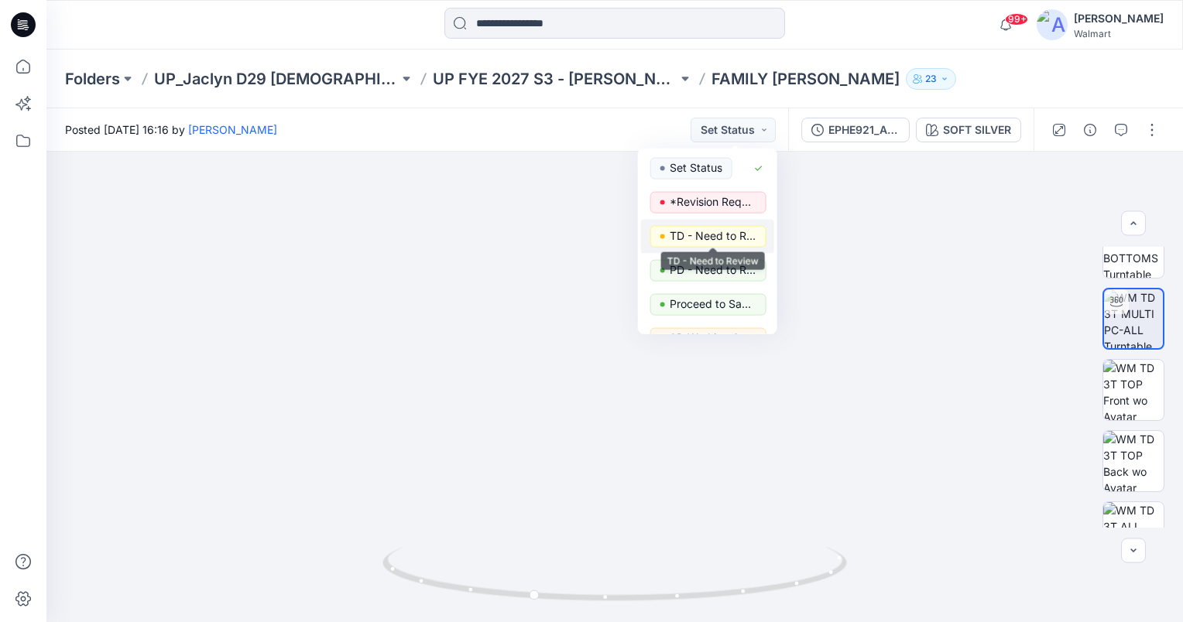
click at [716, 235] on p "TD - Need to Review" at bounding box center [713, 236] width 87 height 20
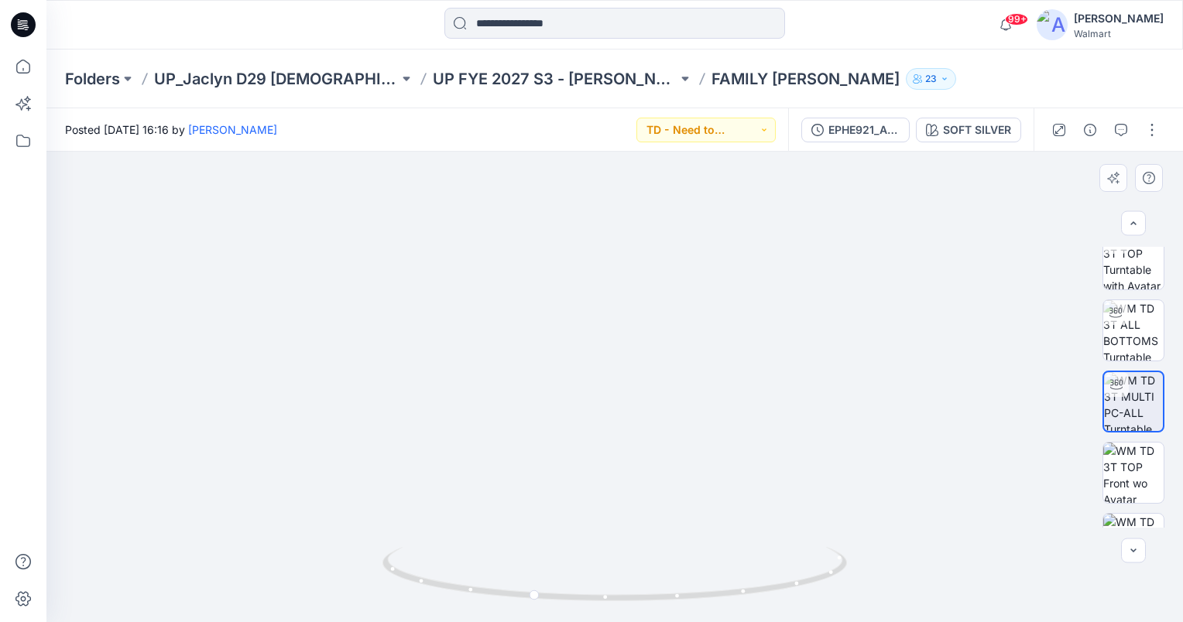
scroll to position [228, 0]
click at [1124, 314] on img at bounding box center [1133, 335] width 60 height 60
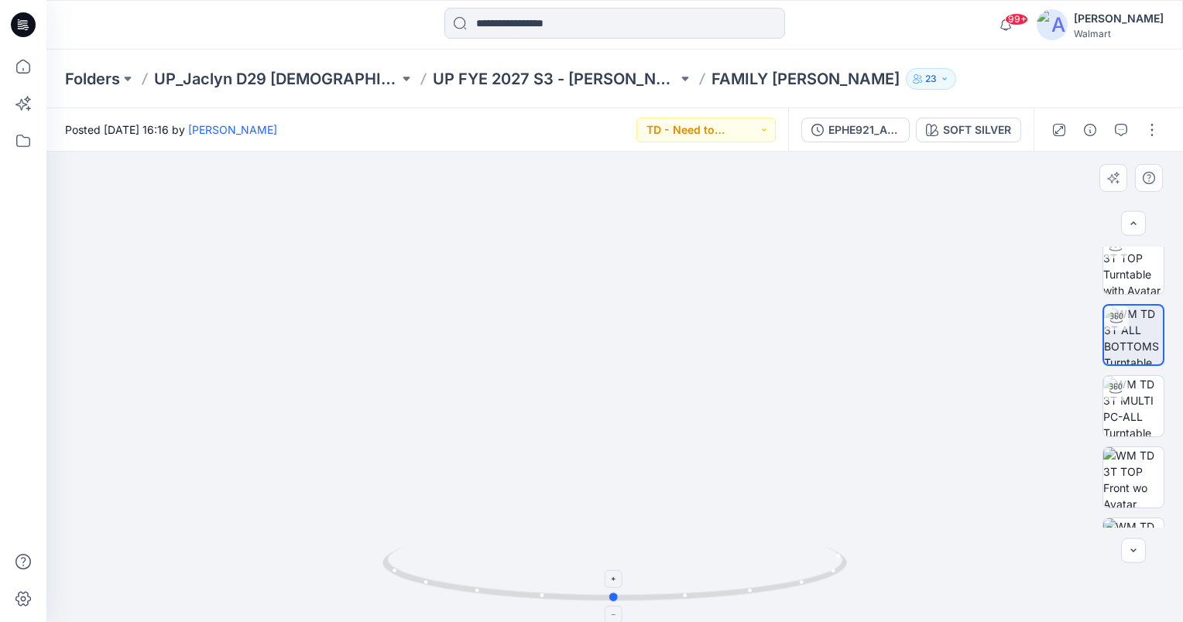
click at [616, 593] on icon at bounding box center [616, 576] width 468 height 58
click at [1129, 269] on img at bounding box center [1133, 264] width 60 height 60
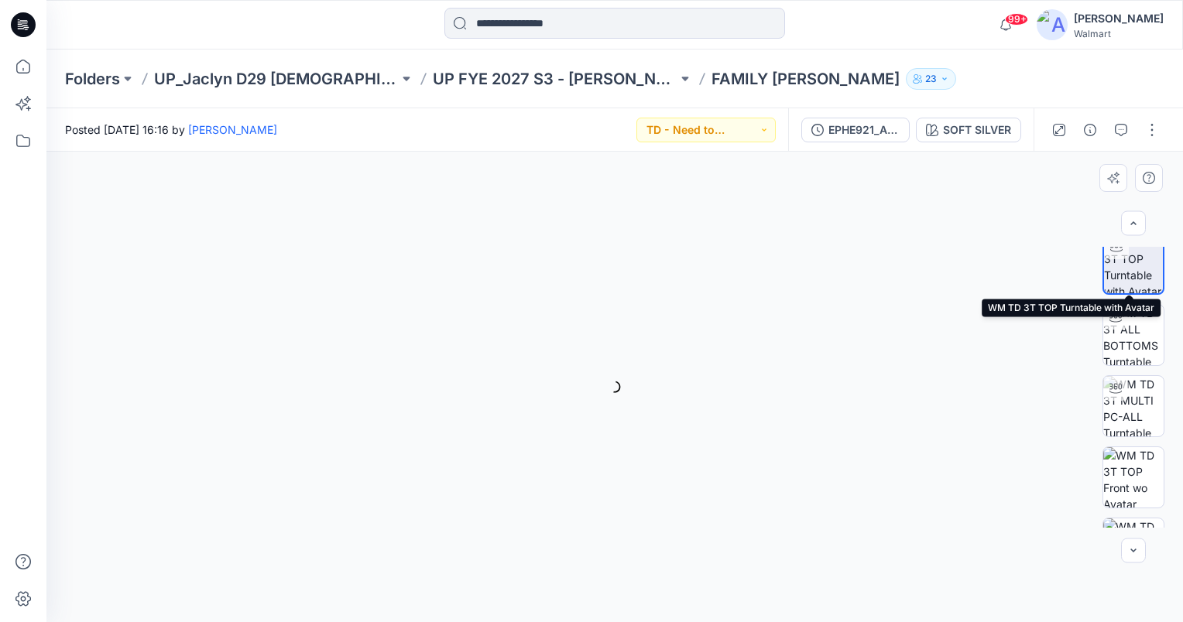
scroll to position [229, 0]
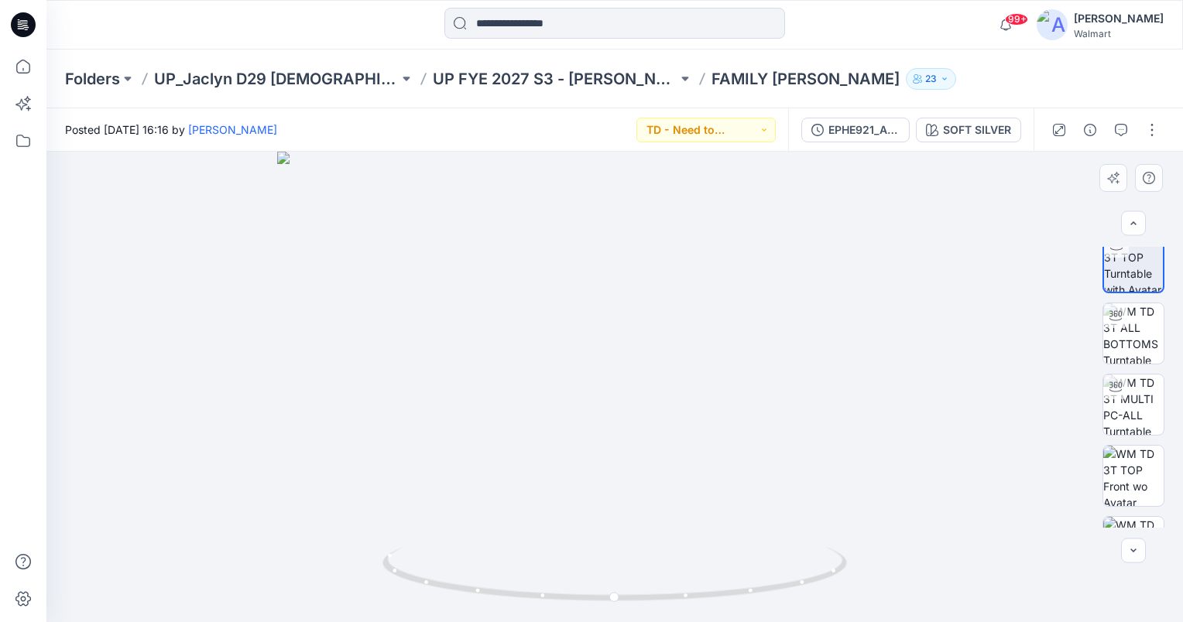
drag, startPoint x: 646, startPoint y: 287, endPoint x: 626, endPoint y: 407, distance: 121.5
click at [626, 407] on img at bounding box center [614, 387] width 674 height 471
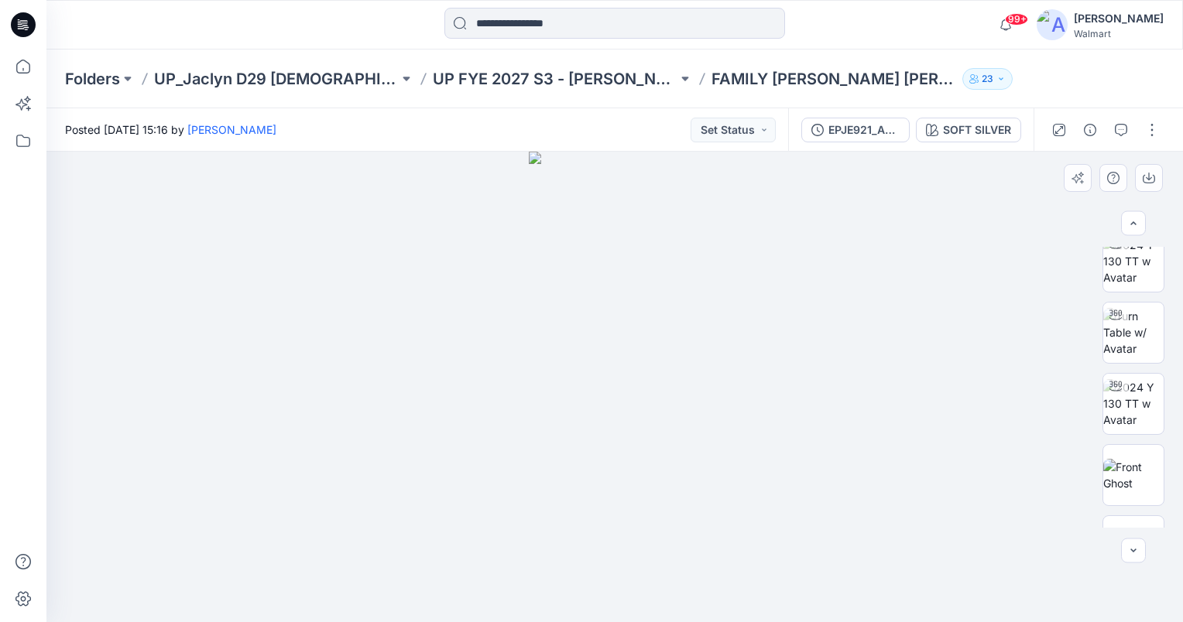
scroll to position [222, 0]
click at [1128, 290] on img at bounding box center [1133, 269] width 60 height 49
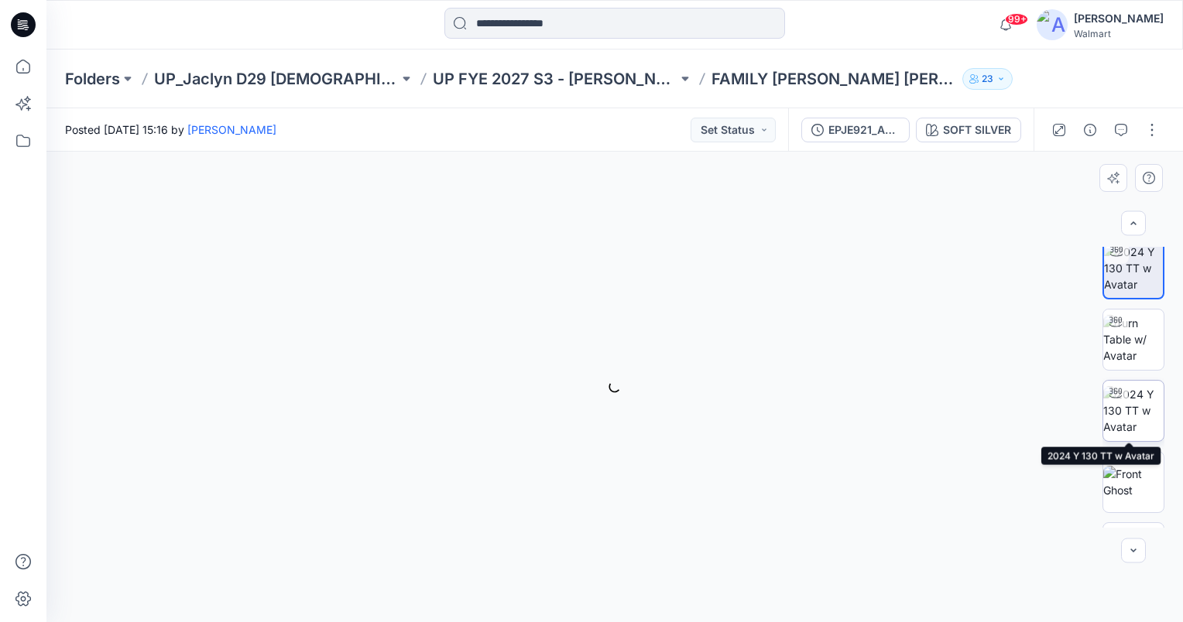
click at [1144, 394] on img at bounding box center [1133, 410] width 60 height 49
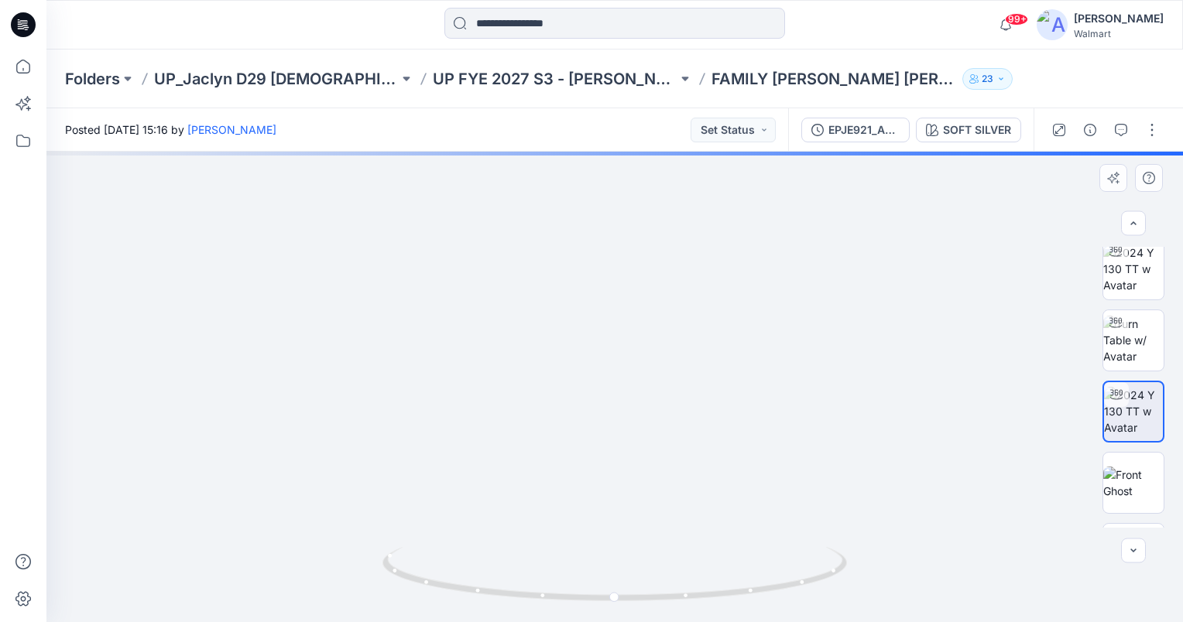
drag, startPoint x: 622, startPoint y: 424, endPoint x: 608, endPoint y: 305, distance: 120.0
click at [608, 305] on img at bounding box center [615, 151] width 1132 height 942
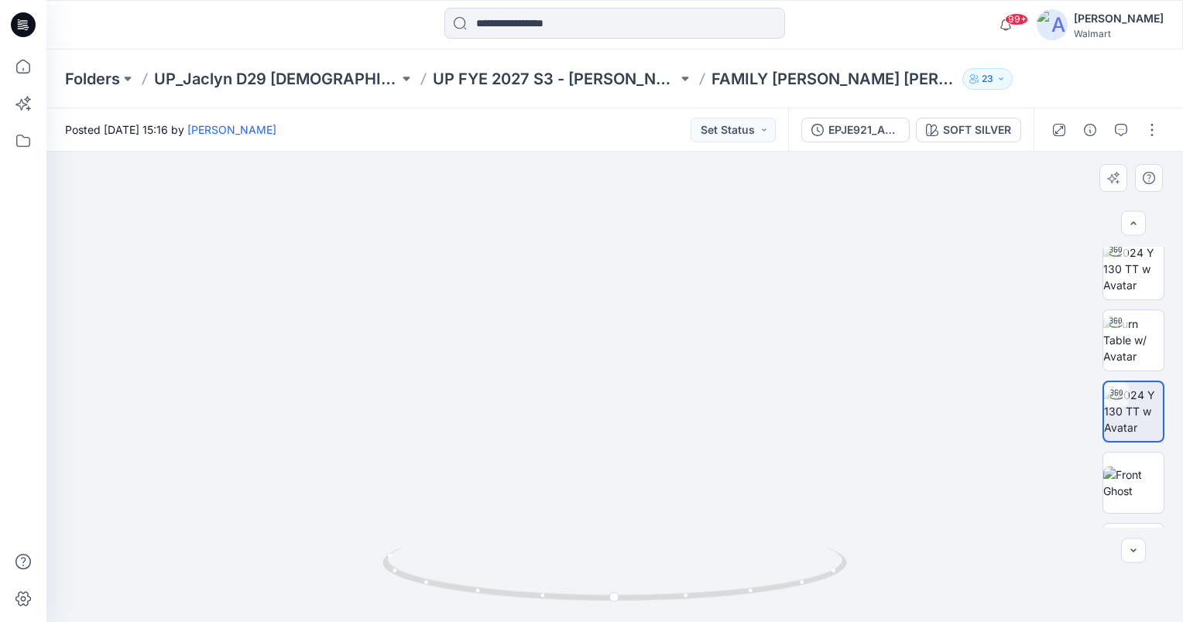
drag, startPoint x: 694, startPoint y: 425, endPoint x: 668, endPoint y: 283, distance: 144.0
click at [668, 283] on img at bounding box center [614, 166] width 911 height 911
drag, startPoint x: 633, startPoint y: 322, endPoint x: 639, endPoint y: 426, distance: 103.9
click at [639, 426] on img at bounding box center [614, 218] width 911 height 807
drag, startPoint x: 612, startPoint y: 598, endPoint x: 404, endPoint y: 605, distance: 207.6
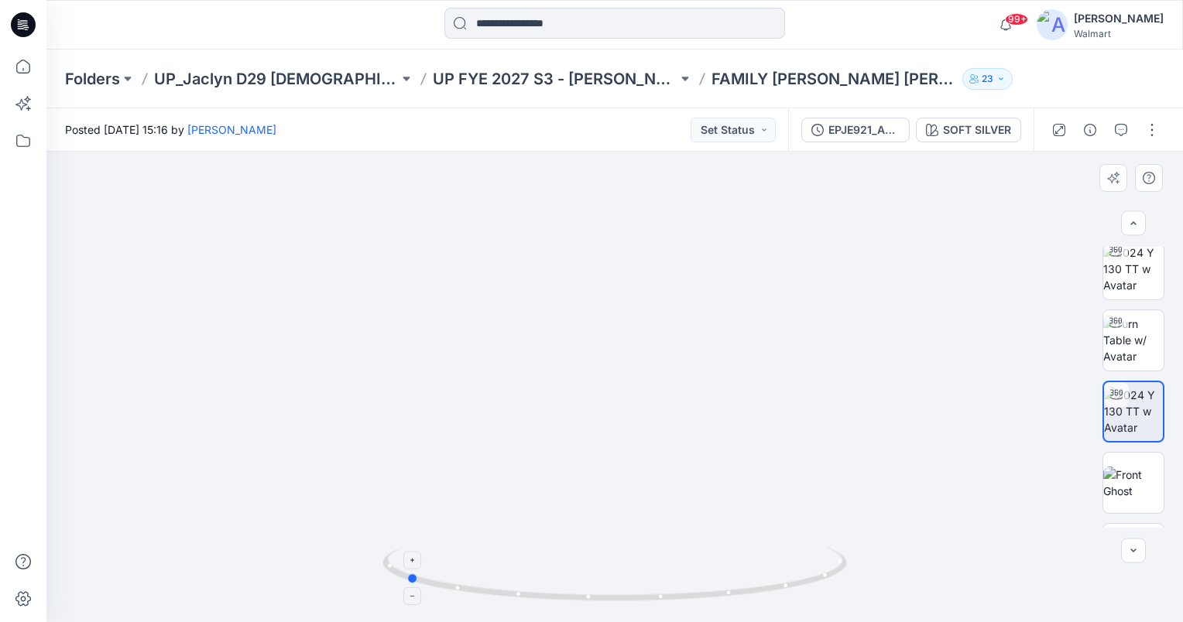
click at [404, 605] on icon at bounding box center [616, 576] width 468 height 58
drag, startPoint x: 630, startPoint y: 514, endPoint x: 624, endPoint y: 442, distance: 72.3
click at [624, 442] on div at bounding box center [614, 387] width 1136 height 471
click at [1121, 339] on img at bounding box center [1133, 340] width 60 height 49
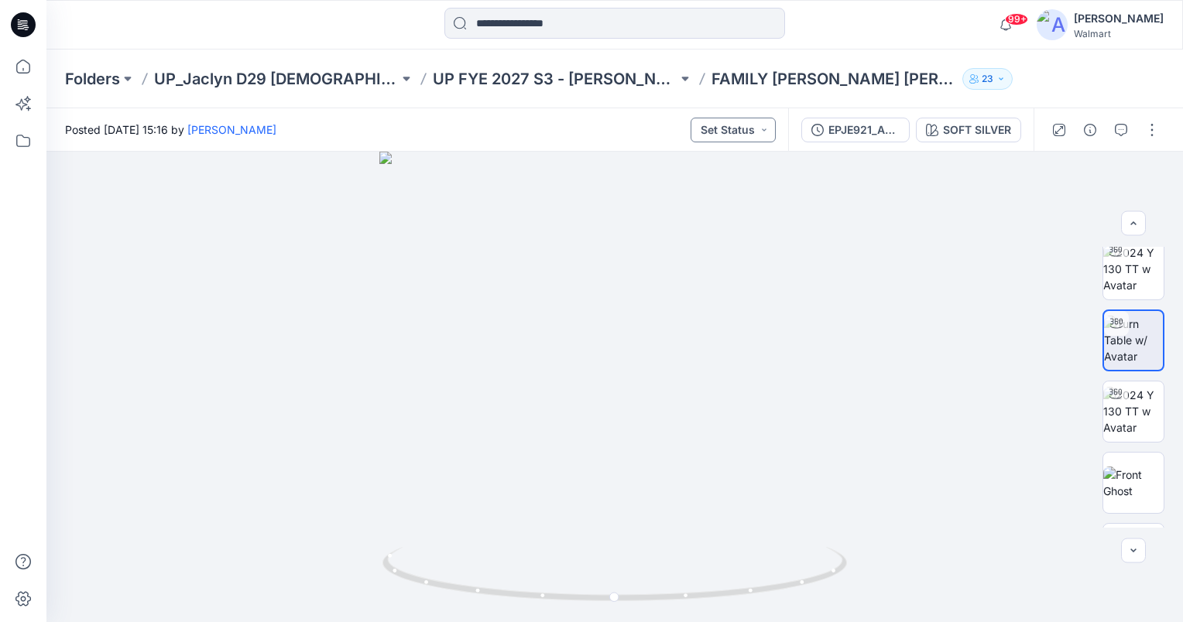
click at [756, 129] on button "Set Status" at bounding box center [733, 130] width 85 height 25
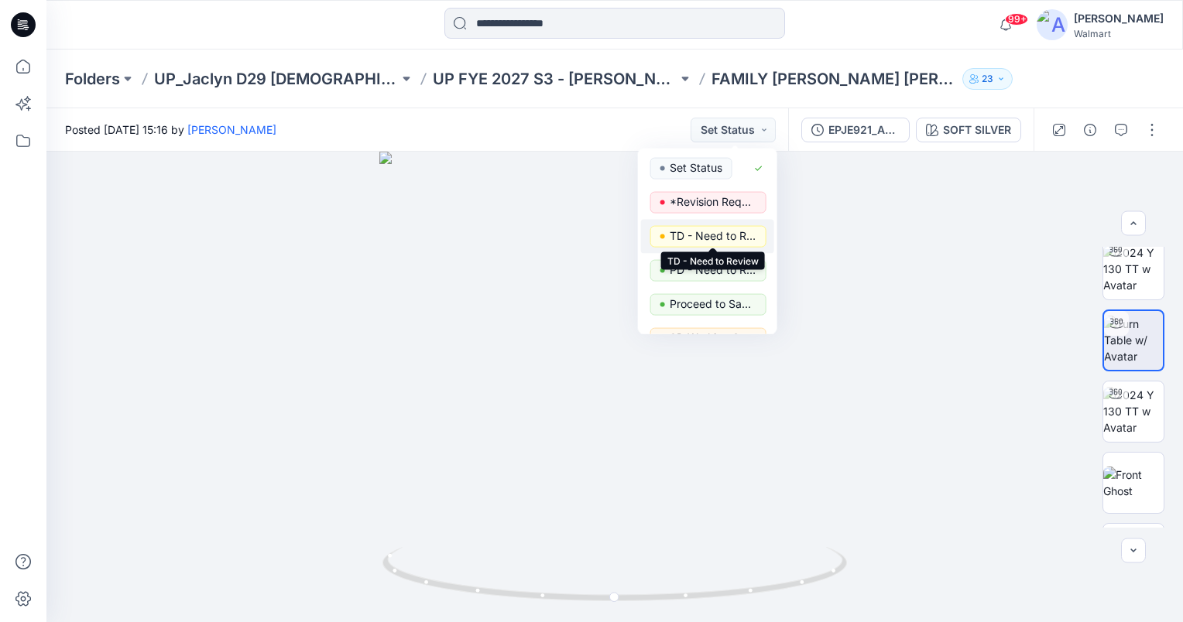
click at [738, 235] on p "TD - Need to Review" at bounding box center [713, 236] width 87 height 20
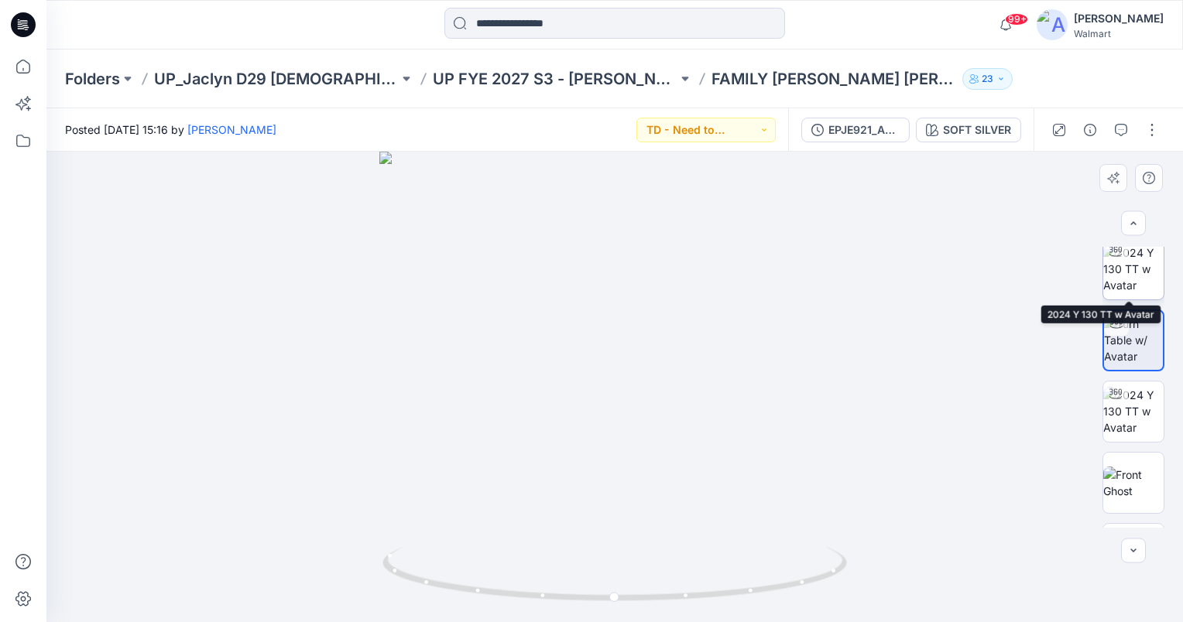
click at [1133, 276] on img at bounding box center [1133, 269] width 60 height 49
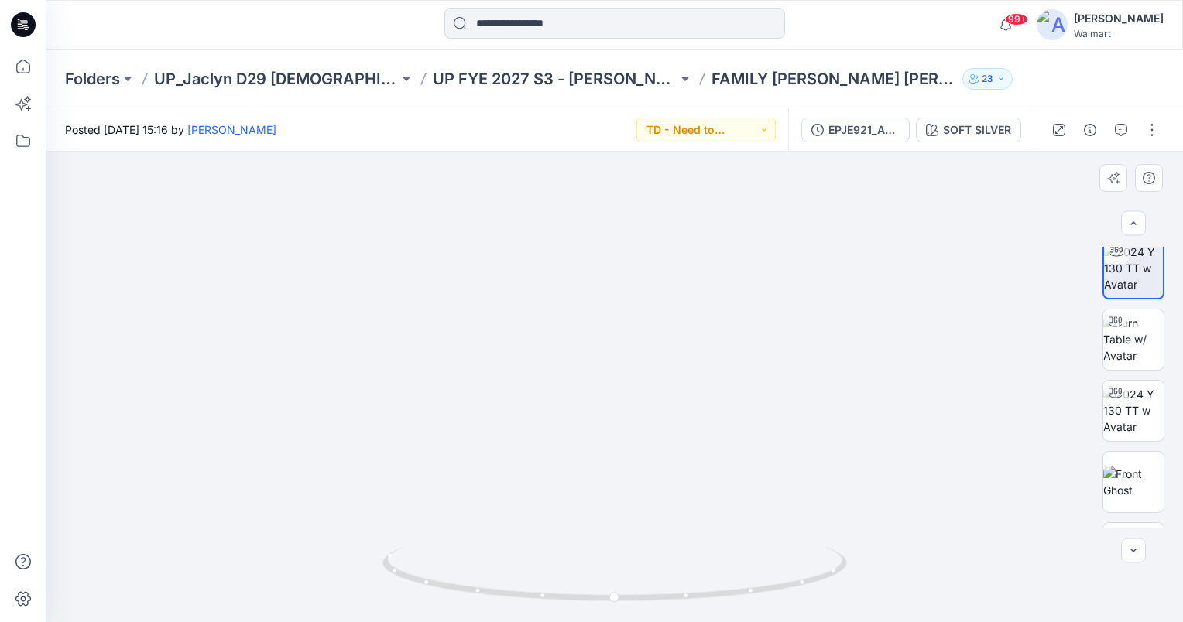
drag, startPoint x: 695, startPoint y: 499, endPoint x: 695, endPoint y: 461, distance: 38.7
click at [695, 461] on img at bounding box center [615, 202] width 1132 height 840
drag, startPoint x: 672, startPoint y: 276, endPoint x: 666, endPoint y: 386, distance: 110.1
click at [655, 389] on img at bounding box center [597, 135] width 1573 height 973
drag, startPoint x: 596, startPoint y: 326, endPoint x: 652, endPoint y: 409, distance: 99.8
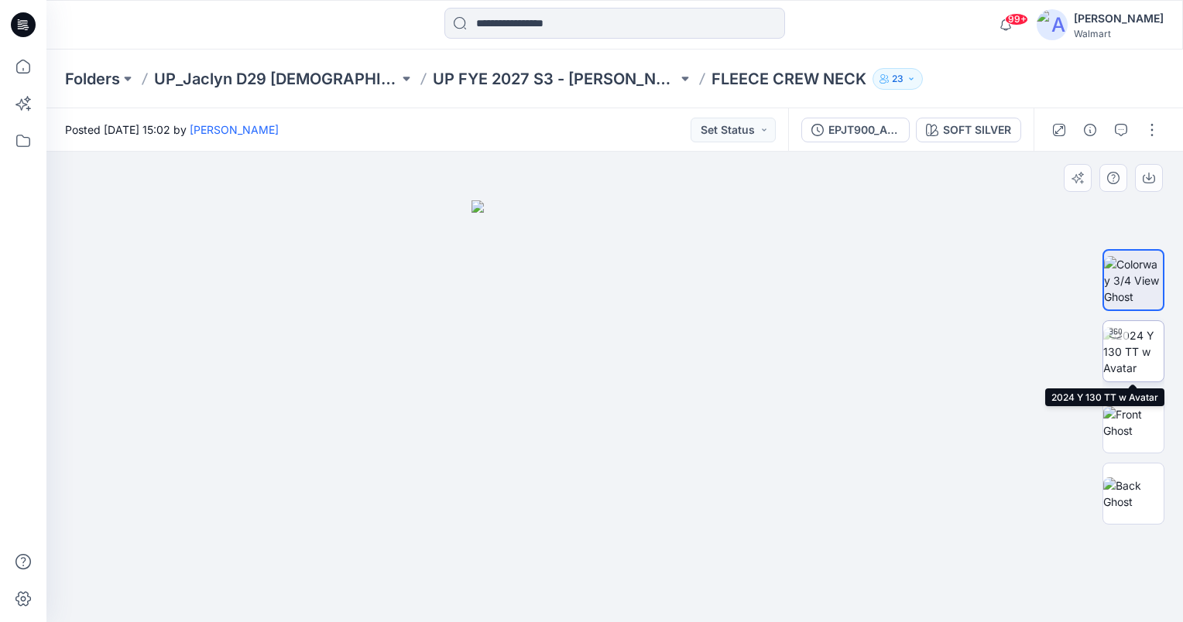
click at [1143, 348] on img at bounding box center [1133, 351] width 60 height 49
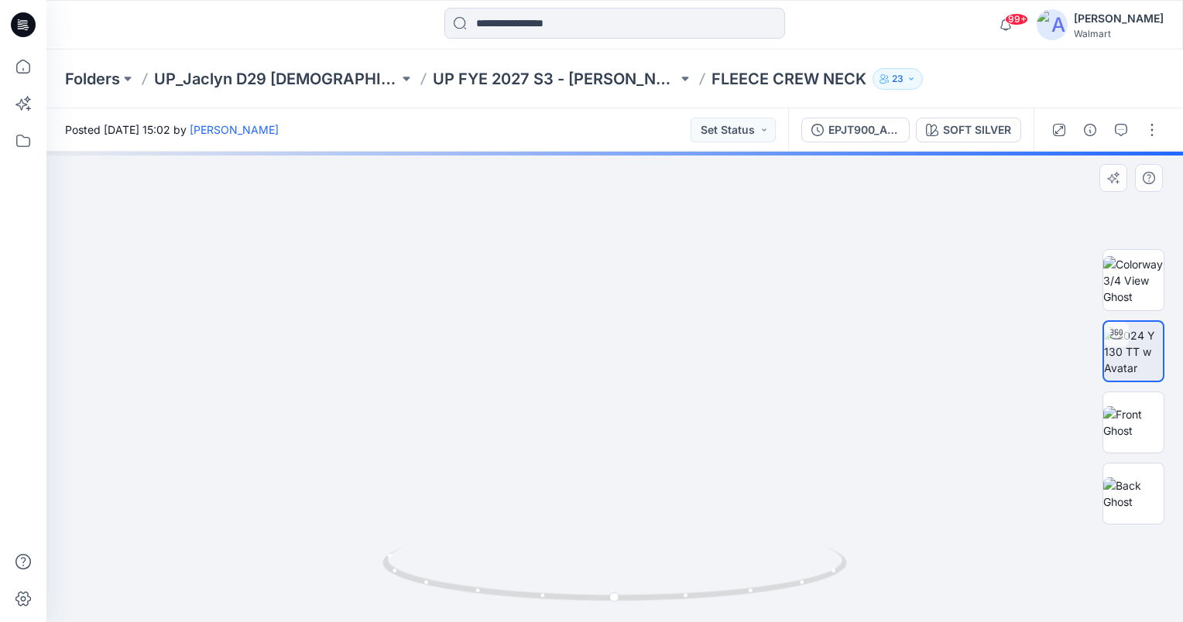
drag, startPoint x: 680, startPoint y: 482, endPoint x: 679, endPoint y: 398, distance: 83.6
click at [679, 398] on img at bounding box center [615, 180] width 1132 height 885
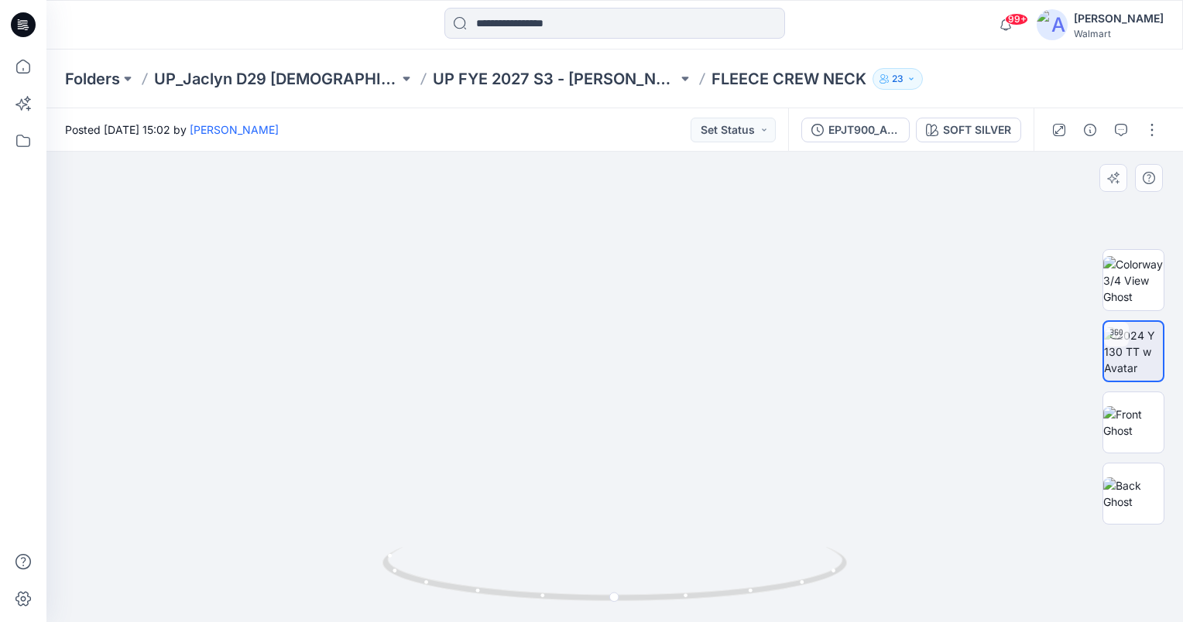
drag, startPoint x: 695, startPoint y: 390, endPoint x: 704, endPoint y: 455, distance: 65.7
click at [704, 455] on img at bounding box center [626, 83] width 1573 height 1078
drag, startPoint x: 615, startPoint y: 597, endPoint x: 635, endPoint y: 603, distance: 21.1
click at [635, 603] on icon at bounding box center [616, 576] width 468 height 58
drag, startPoint x: 635, startPoint y: 598, endPoint x: 565, endPoint y: 596, distance: 69.7
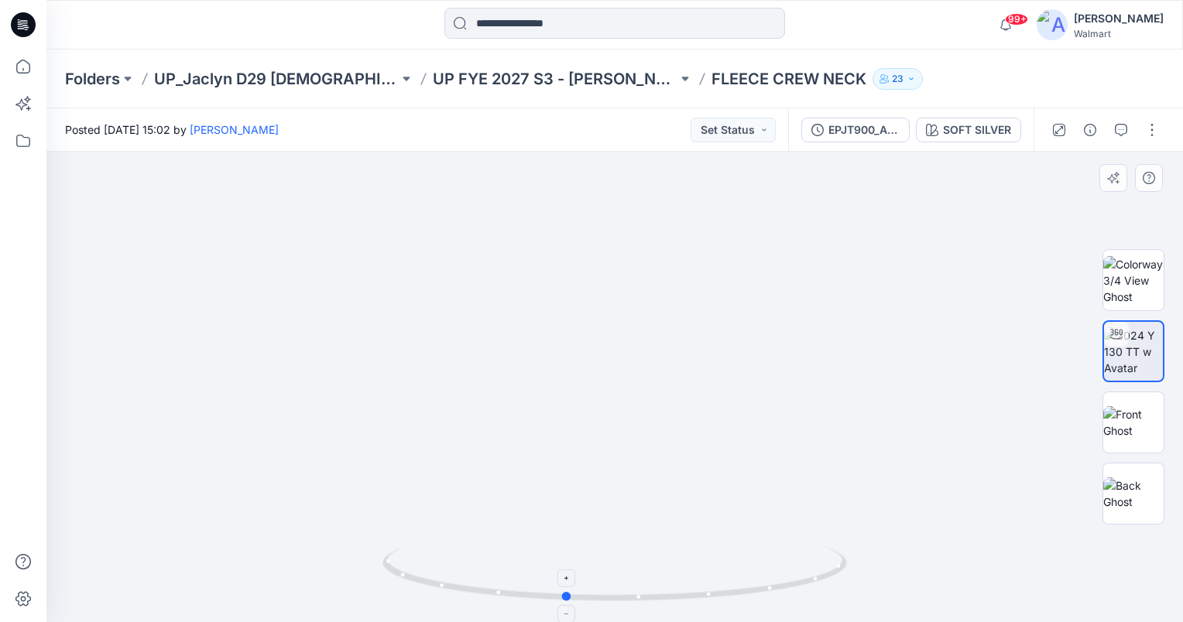
click at [565, 596] on circle at bounding box center [567, 596] width 9 height 9
click at [749, 121] on button "Set Status" at bounding box center [733, 130] width 85 height 25
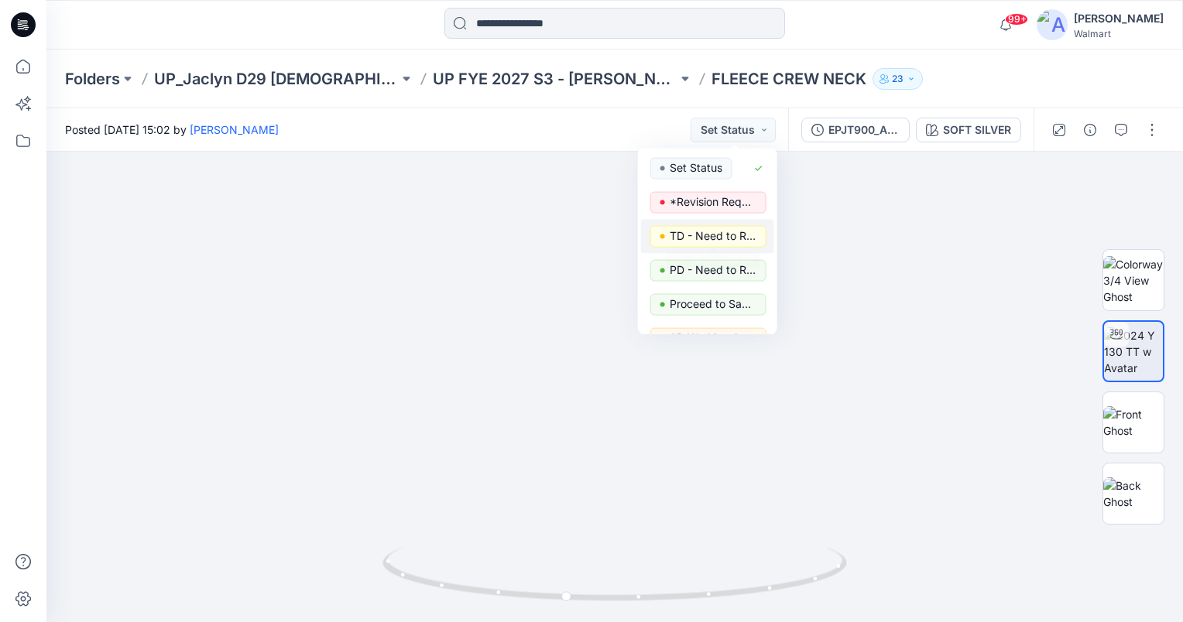
click at [728, 229] on p "TD - Need to Review" at bounding box center [713, 236] width 87 height 20
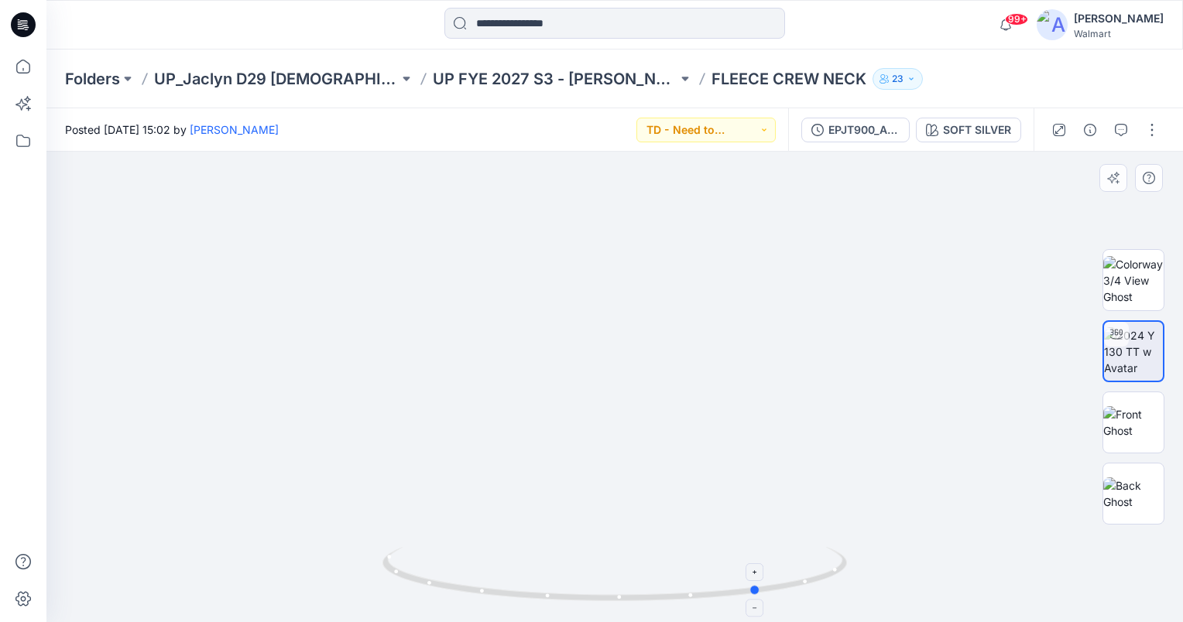
drag, startPoint x: 567, startPoint y: 598, endPoint x: 762, endPoint y: 585, distance: 195.5
click at [762, 585] on icon at bounding box center [616, 576] width 468 height 58
drag, startPoint x: 756, startPoint y: 591, endPoint x: 653, endPoint y: 588, distance: 103.8
click at [653, 588] on icon at bounding box center [616, 576] width 468 height 58
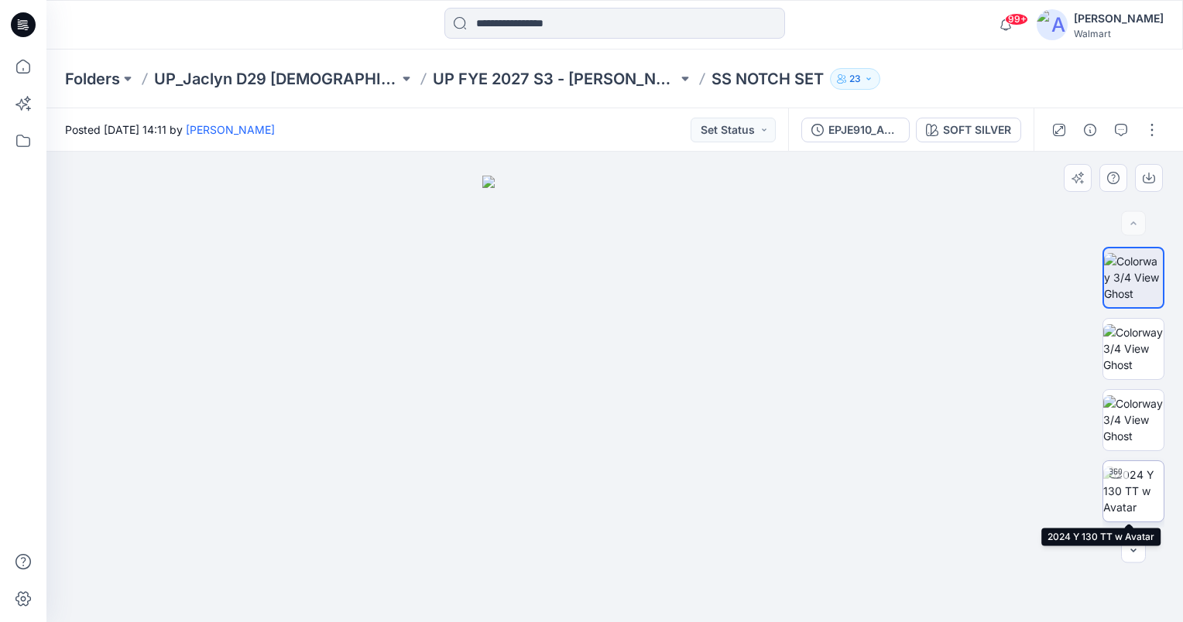
click at [1126, 499] on img at bounding box center [1133, 491] width 60 height 49
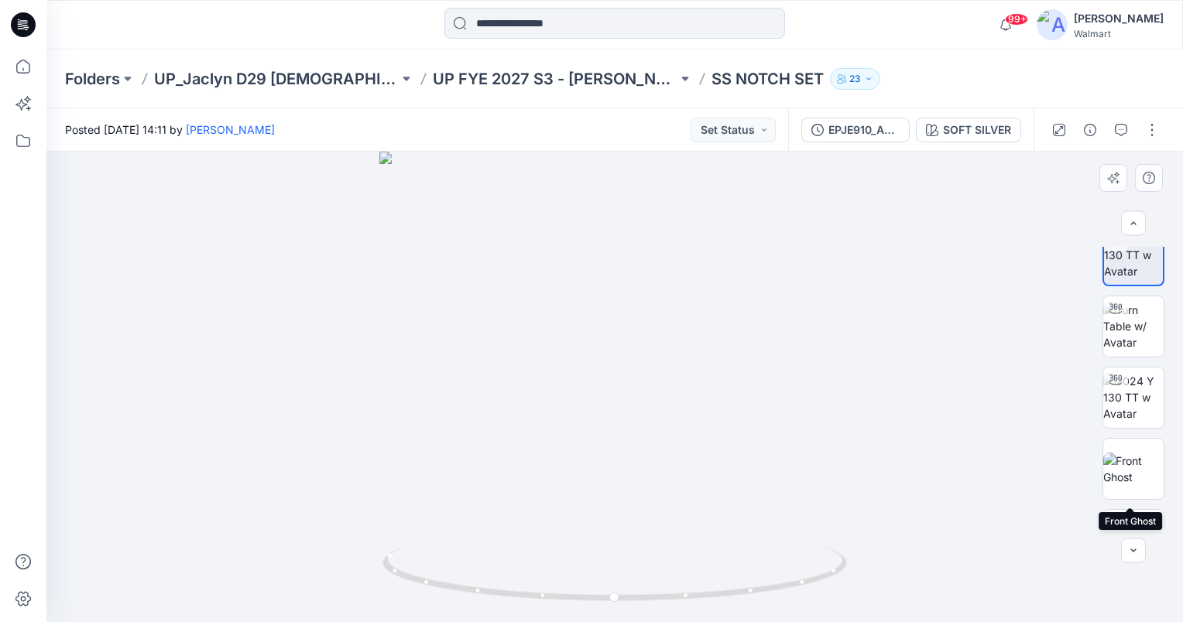
scroll to position [159, 0]
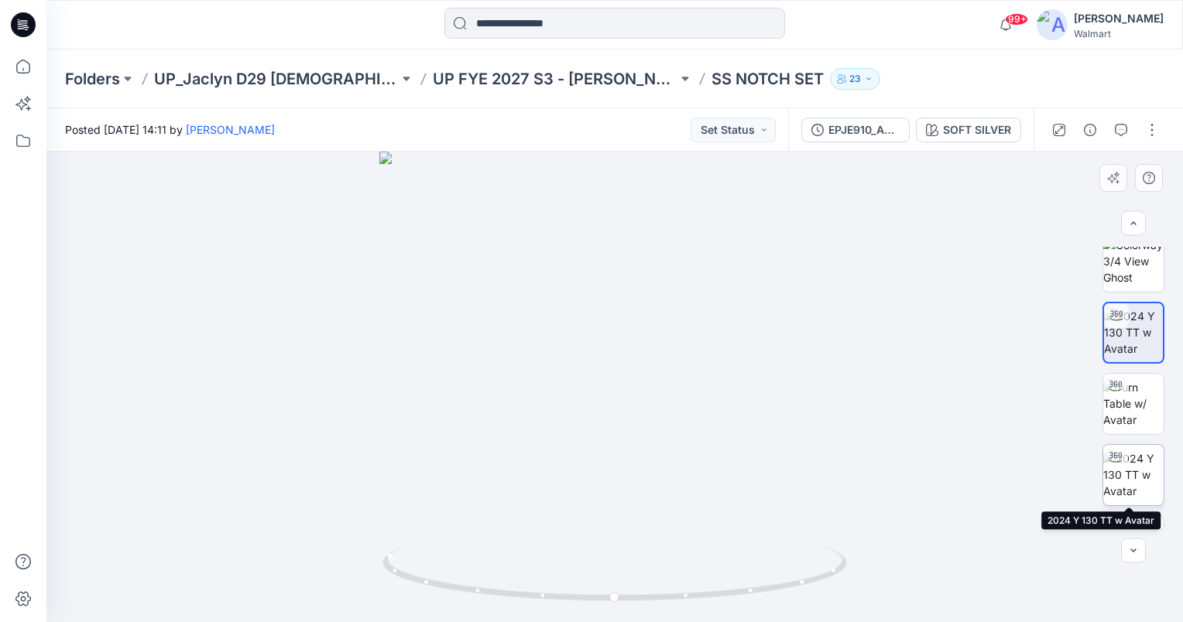
click at [1139, 483] on img at bounding box center [1133, 475] width 60 height 49
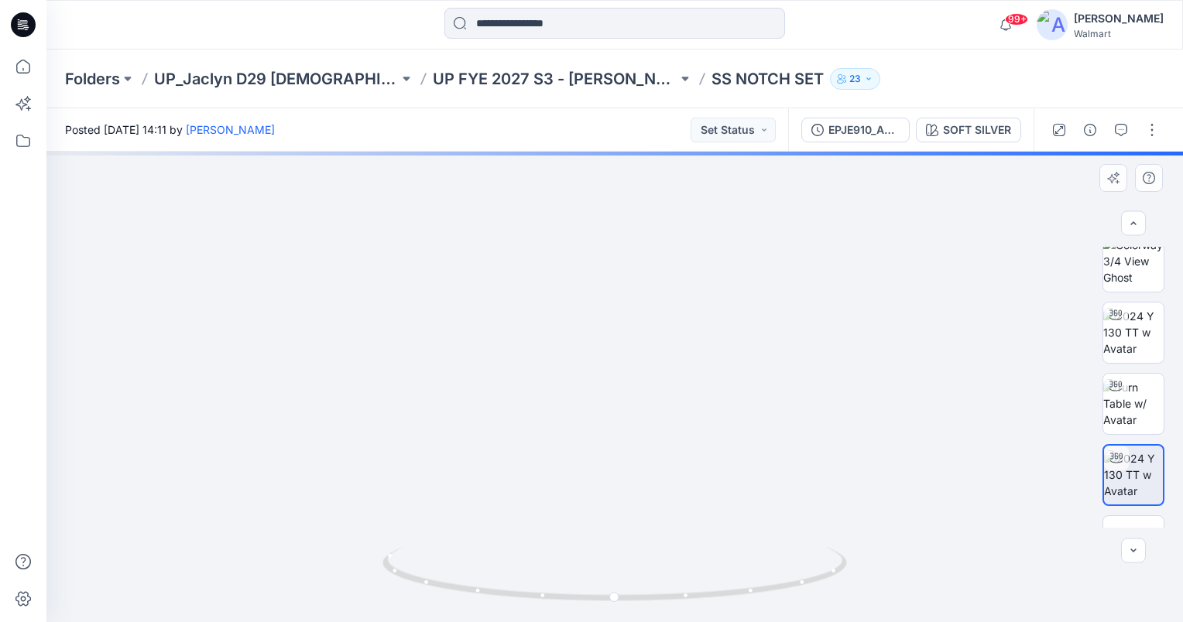
drag, startPoint x: 639, startPoint y: 499, endPoint x: 613, endPoint y: 415, distance: 88.4
click at [613, 415] on img at bounding box center [589, 125] width 1352 height 996
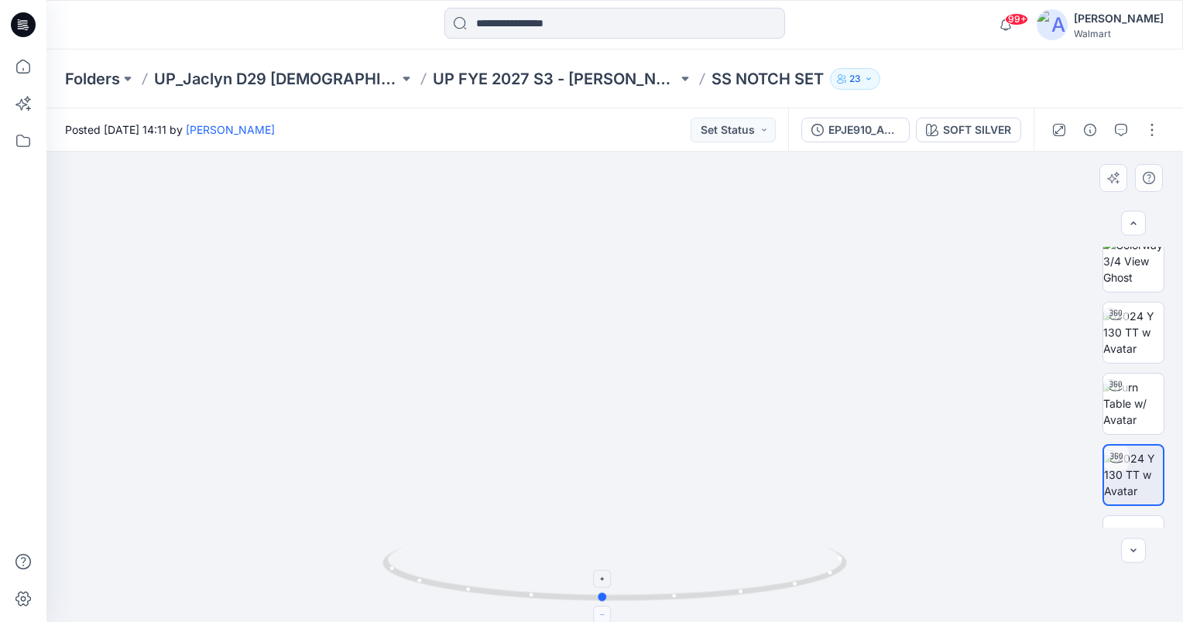
drag, startPoint x: 615, startPoint y: 598, endPoint x: 603, endPoint y: 615, distance: 21.7
click at [603, 605] on icon at bounding box center [616, 576] width 468 height 58
click at [1129, 411] on img at bounding box center [1133, 403] width 60 height 49
drag, startPoint x: 618, startPoint y: 595, endPoint x: 703, endPoint y: 570, distance: 88.7
click at [600, 622] on html "99+ Notifications DM Dorelle Mcpherson (Delta Galil) commented on NOBO_3PK_COTT…" at bounding box center [591, 311] width 1183 height 622
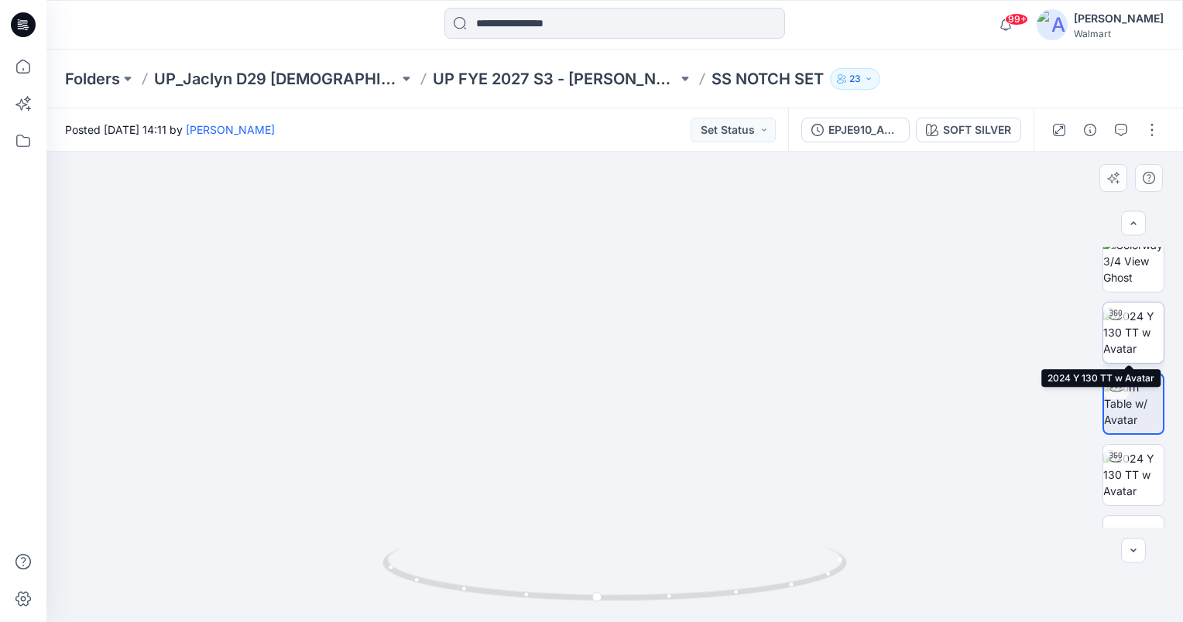
click at [1136, 346] on img at bounding box center [1133, 332] width 60 height 49
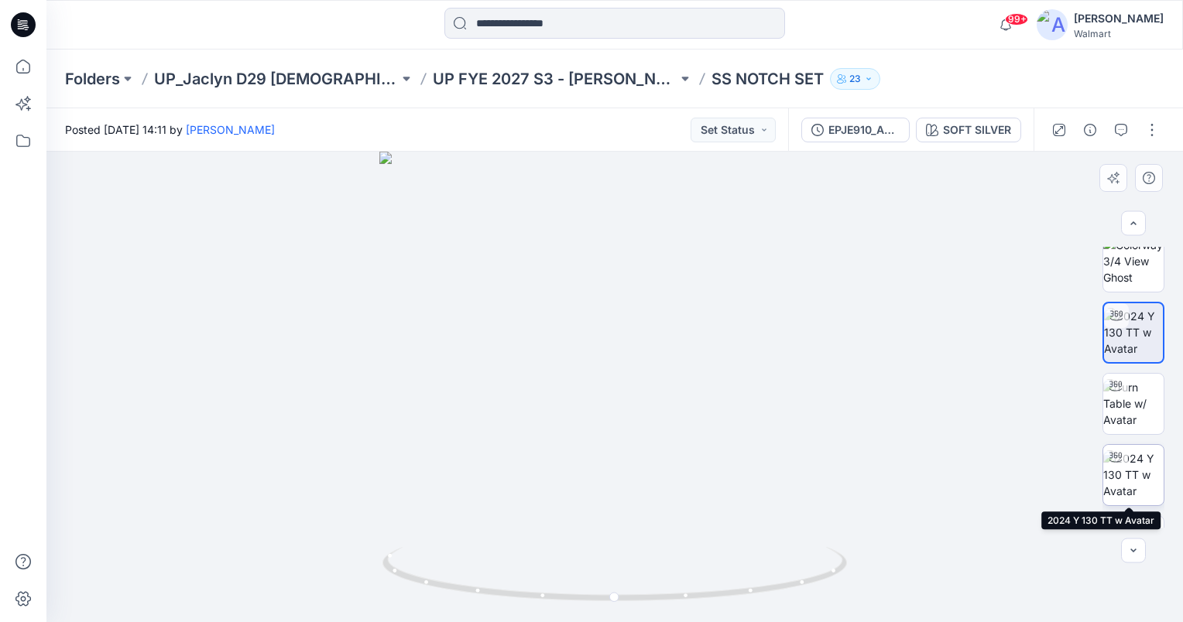
click at [1139, 480] on img at bounding box center [1133, 475] width 60 height 49
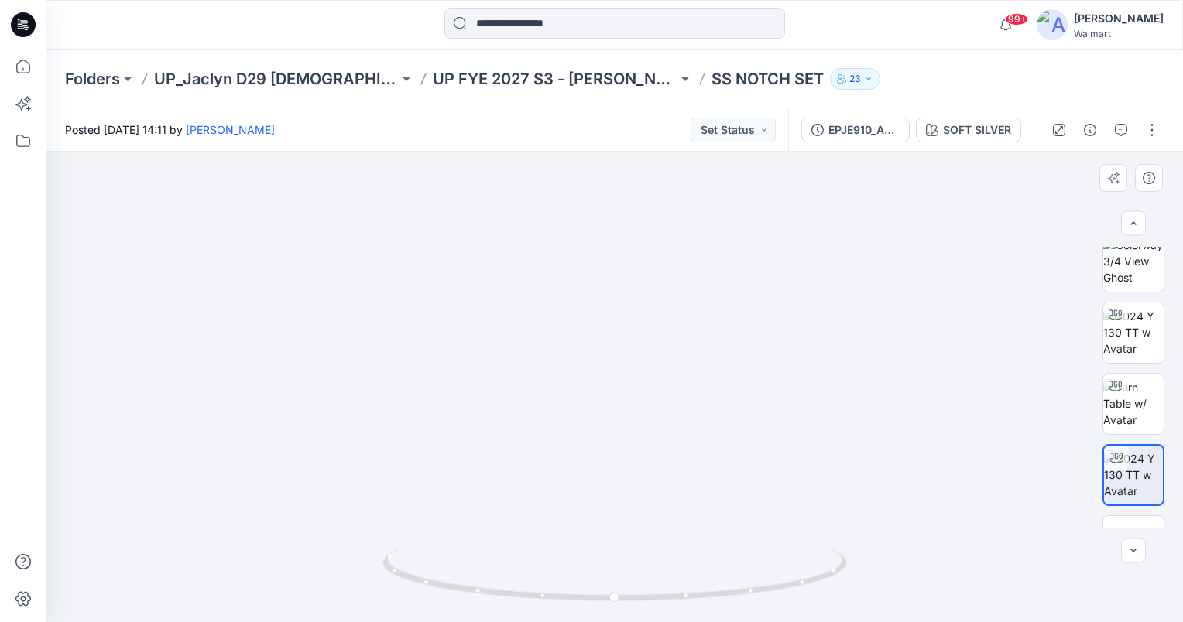
drag, startPoint x: 678, startPoint y: 410, endPoint x: 674, endPoint y: 338, distance: 71.4
click at [674, 338] on img at bounding box center [609, 75] width 1573 height 1093
drag, startPoint x: 614, startPoint y: 597, endPoint x: 626, endPoint y: 599, distance: 11.8
click at [626, 599] on circle at bounding box center [626, 597] width 9 height 9
click at [1135, 403] on img at bounding box center [1133, 403] width 60 height 49
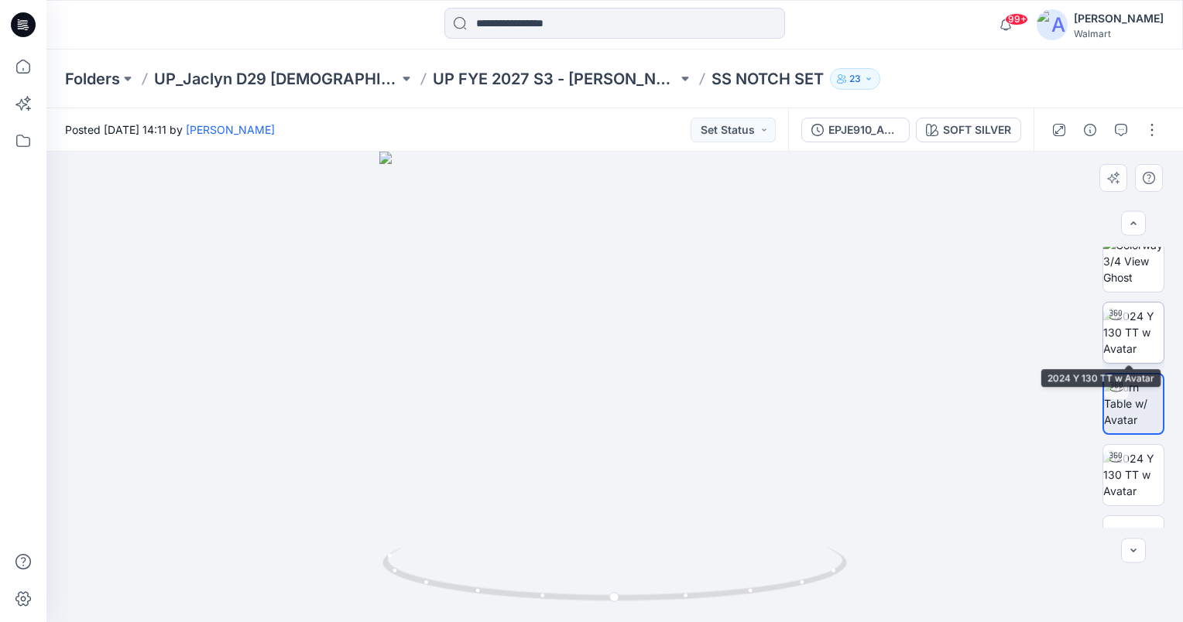
click at [1116, 344] on img at bounding box center [1133, 332] width 60 height 49
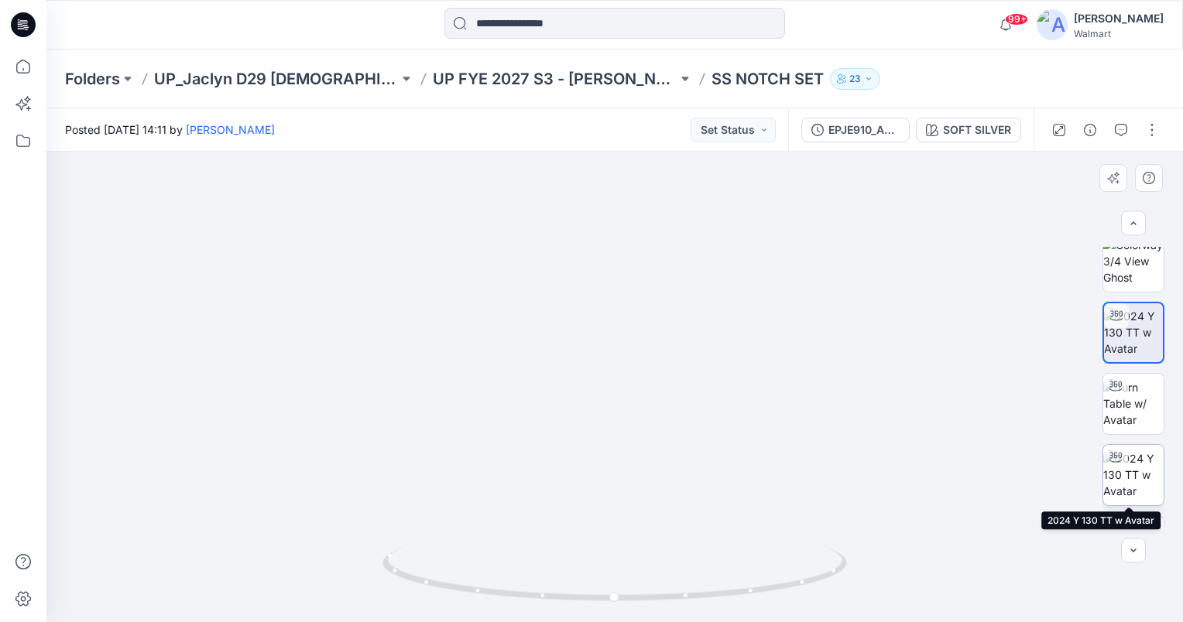
click at [1130, 490] on img at bounding box center [1133, 475] width 60 height 49
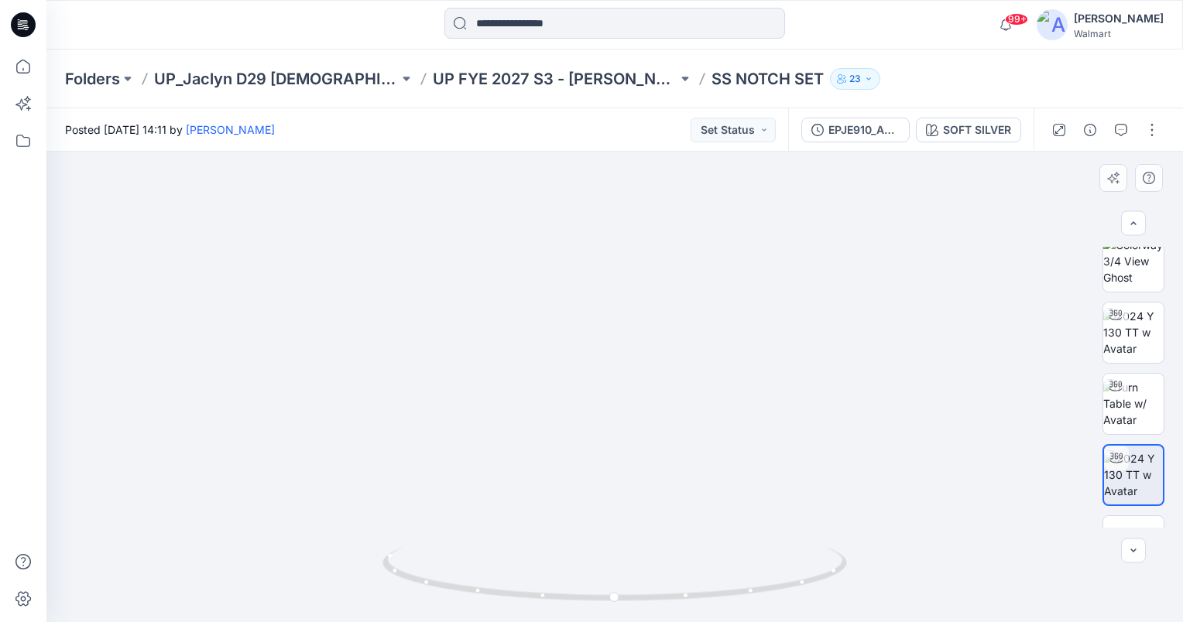
drag, startPoint x: 644, startPoint y: 485, endPoint x: 655, endPoint y: 422, distance: 63.6
click at [655, 422] on img at bounding box center [615, 190] width 1132 height 864
drag, startPoint x: 1039, startPoint y: 257, endPoint x: 1028, endPoint y: 255, distance: 10.9
click at [1039, 257] on img at bounding box center [615, 190] width 1132 height 864
click at [756, 123] on button "Set Status" at bounding box center [733, 130] width 85 height 25
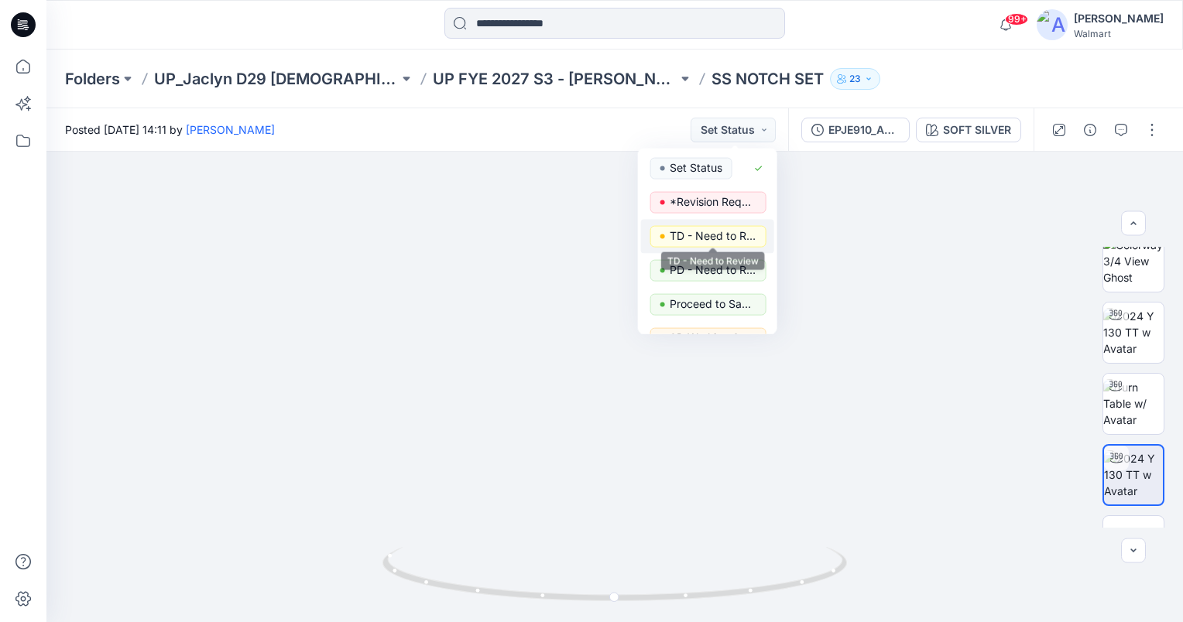
click at [723, 238] on p "TD - Need to Review" at bounding box center [713, 236] width 87 height 20
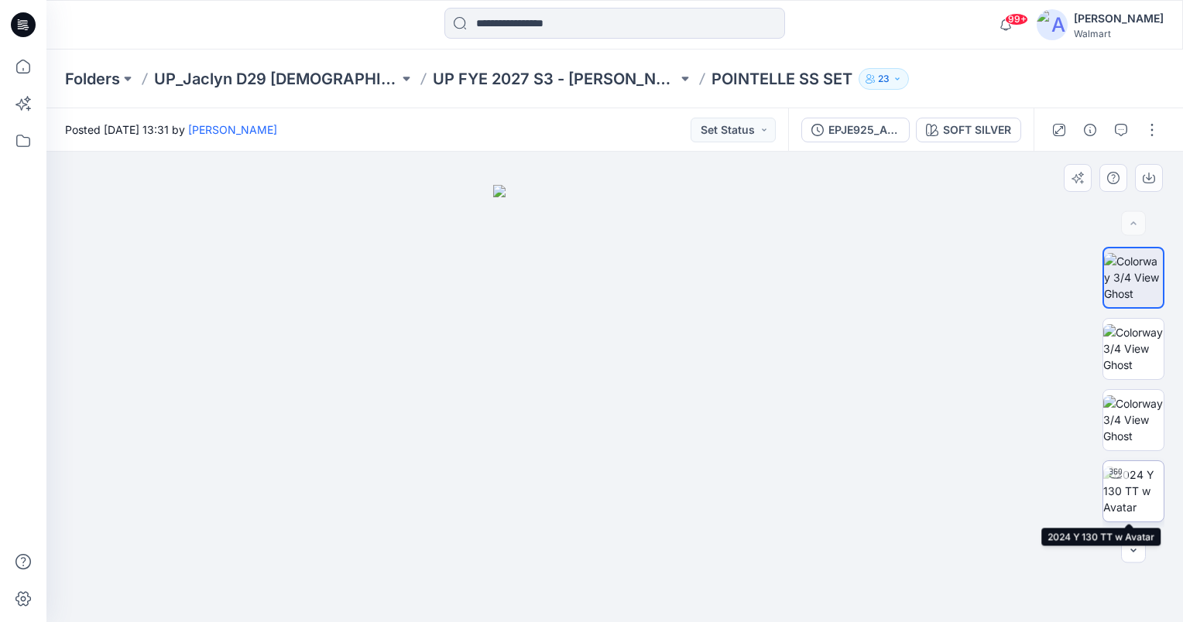
click at [1137, 491] on img at bounding box center [1133, 491] width 60 height 49
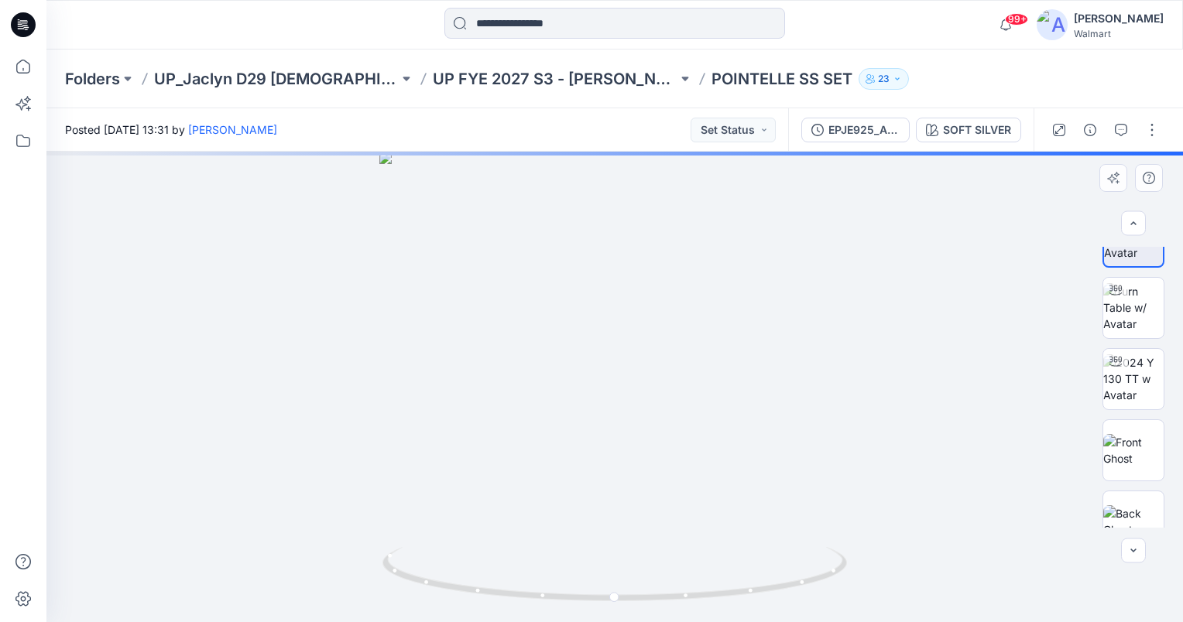
scroll to position [283, 0]
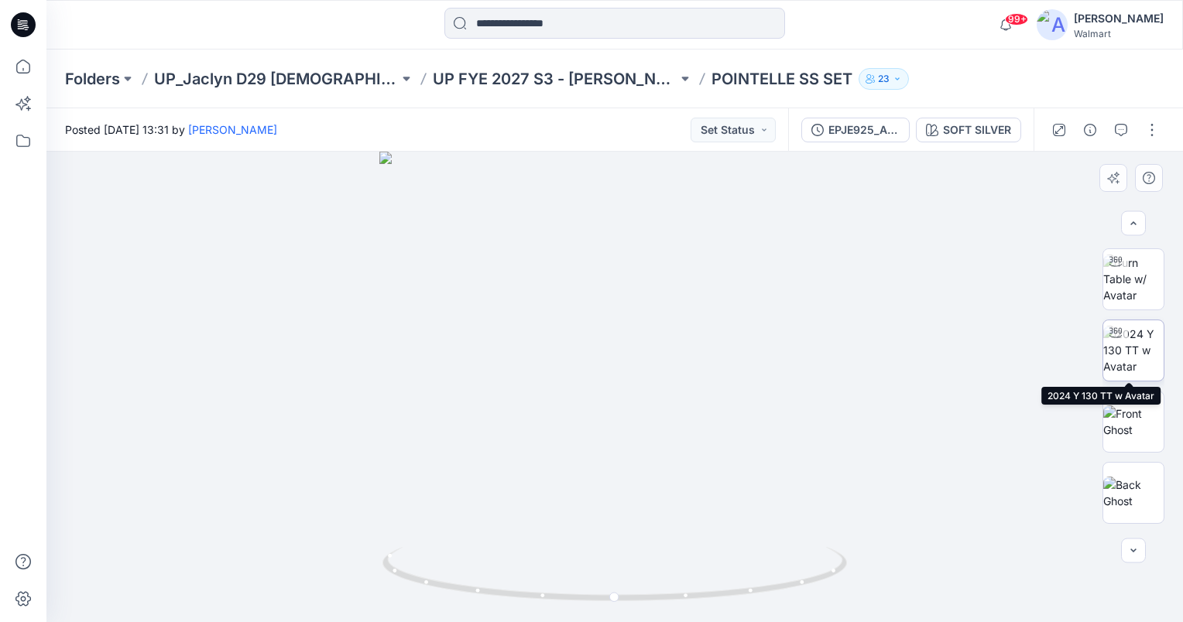
click at [1117, 342] on div at bounding box center [1115, 333] width 25 height 25
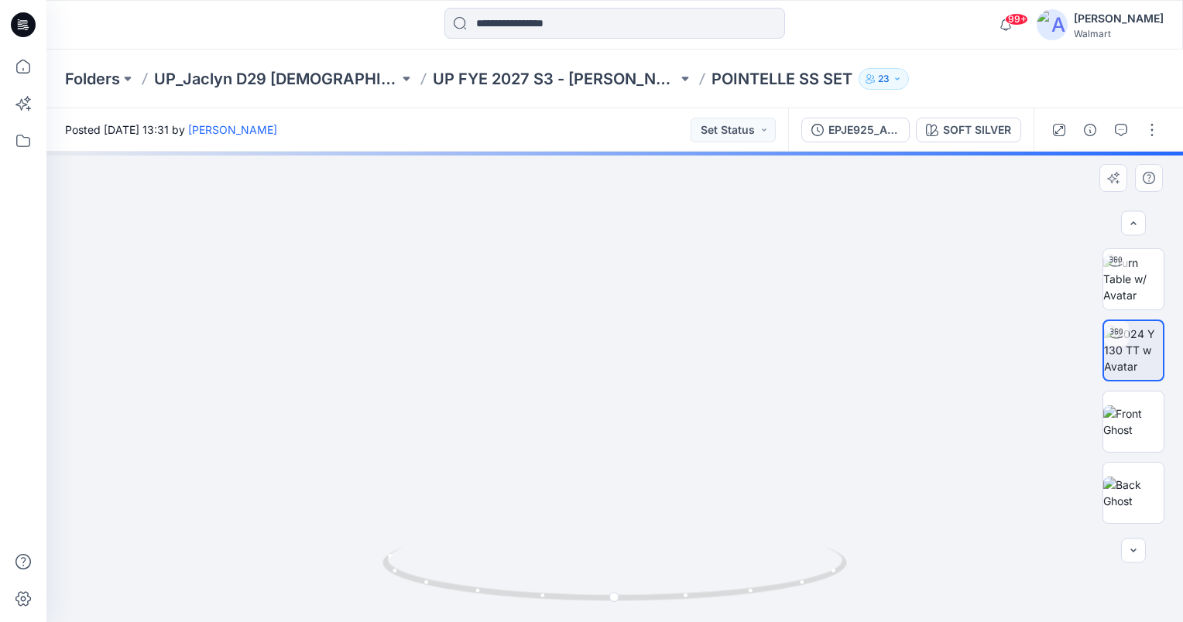
drag, startPoint x: 638, startPoint y: 454, endPoint x: 638, endPoint y: 392, distance: 61.9
click at [638, 392] on img at bounding box center [615, 133] width 1352 height 977
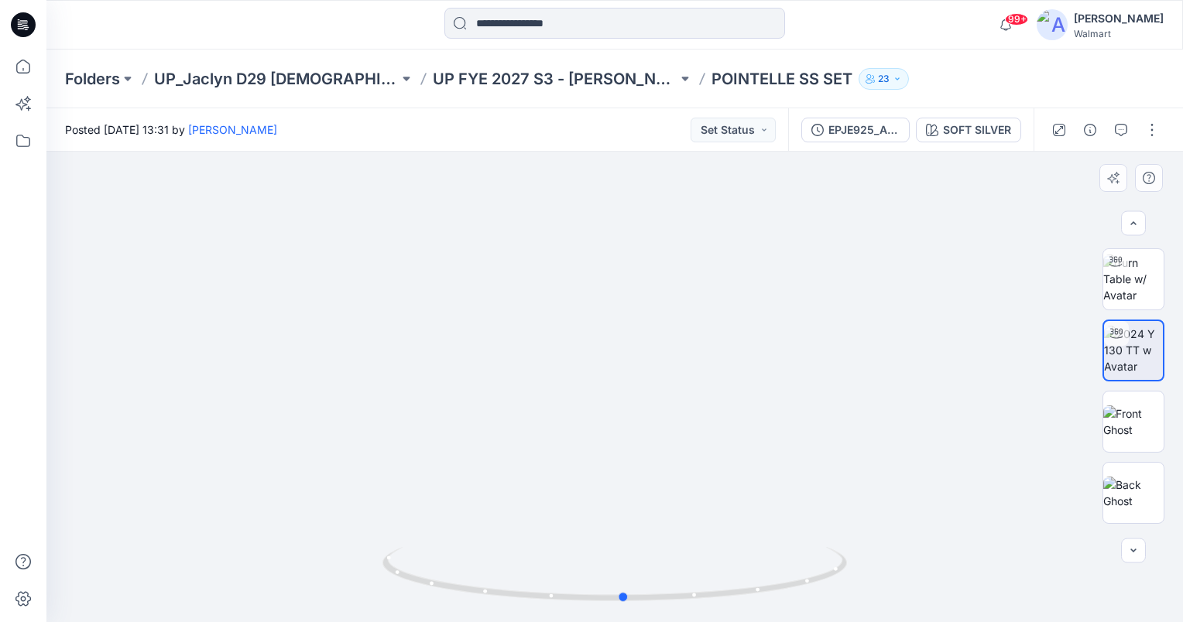
drag, startPoint x: 612, startPoint y: 598, endPoint x: 621, endPoint y: 619, distance: 22.9
click at [621, 605] on icon at bounding box center [616, 576] width 468 height 58
drag, startPoint x: 638, startPoint y: 255, endPoint x: 622, endPoint y: 406, distance: 151.0
drag, startPoint x: 626, startPoint y: 598, endPoint x: 639, endPoint y: 598, distance: 12.4
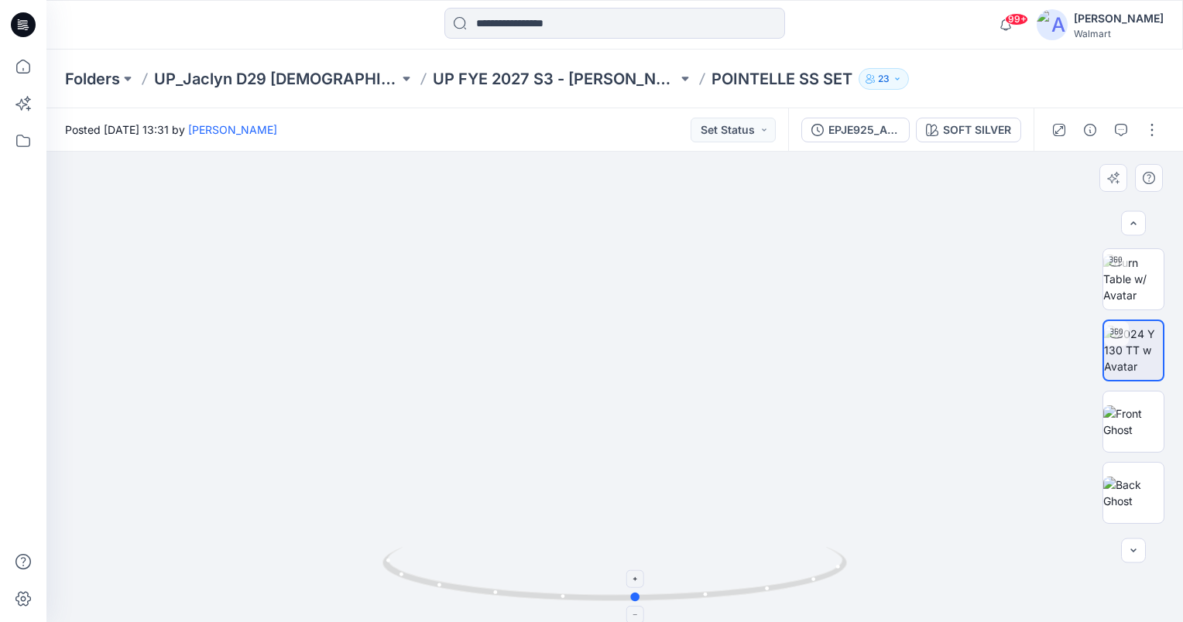
click at [639, 598] on circle at bounding box center [636, 597] width 9 height 9
drag, startPoint x: 619, startPoint y: 334, endPoint x: 626, endPoint y: 442, distance: 108.6
click at [636, 595] on icon at bounding box center [616, 576] width 468 height 58
drag, startPoint x: 635, startPoint y: 597, endPoint x: 404, endPoint y: 567, distance: 232.6
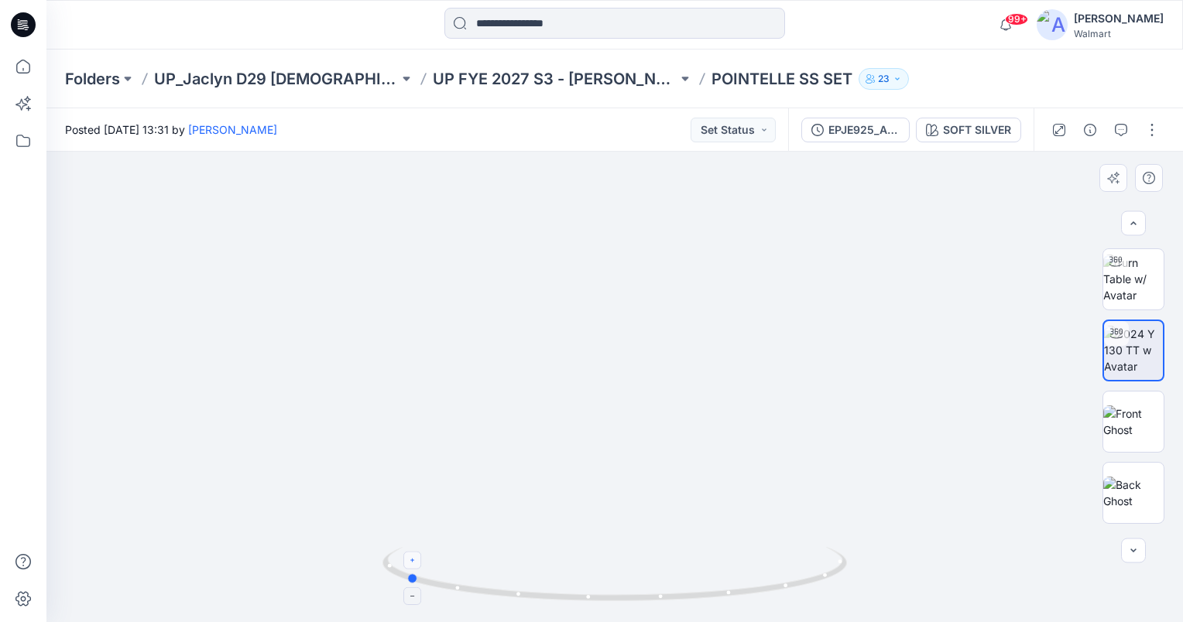
click at [404, 567] on icon at bounding box center [616, 576] width 468 height 58
drag, startPoint x: 415, startPoint y: 580, endPoint x: 636, endPoint y: 596, distance: 222.0
click at [636, 596] on icon at bounding box center [616, 576] width 468 height 58
click at [1150, 284] on img at bounding box center [1133, 279] width 60 height 49
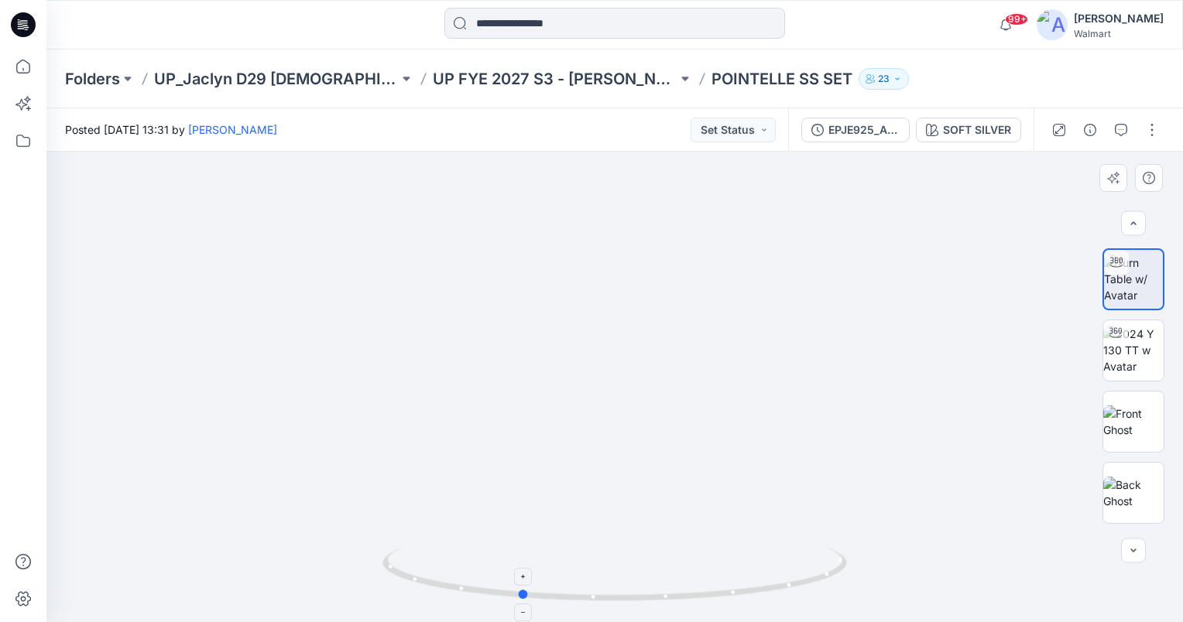
drag, startPoint x: 615, startPoint y: 596, endPoint x: 521, endPoint y: 596, distance: 94.4
click at [521, 596] on circle at bounding box center [523, 594] width 9 height 9
drag, startPoint x: 523, startPoint y: 595, endPoint x: 517, endPoint y: 589, distance: 8.8
click at [517, 590] on circle at bounding box center [519, 594] width 9 height 9
click at [512, 594] on circle at bounding box center [515, 594] width 9 height 9
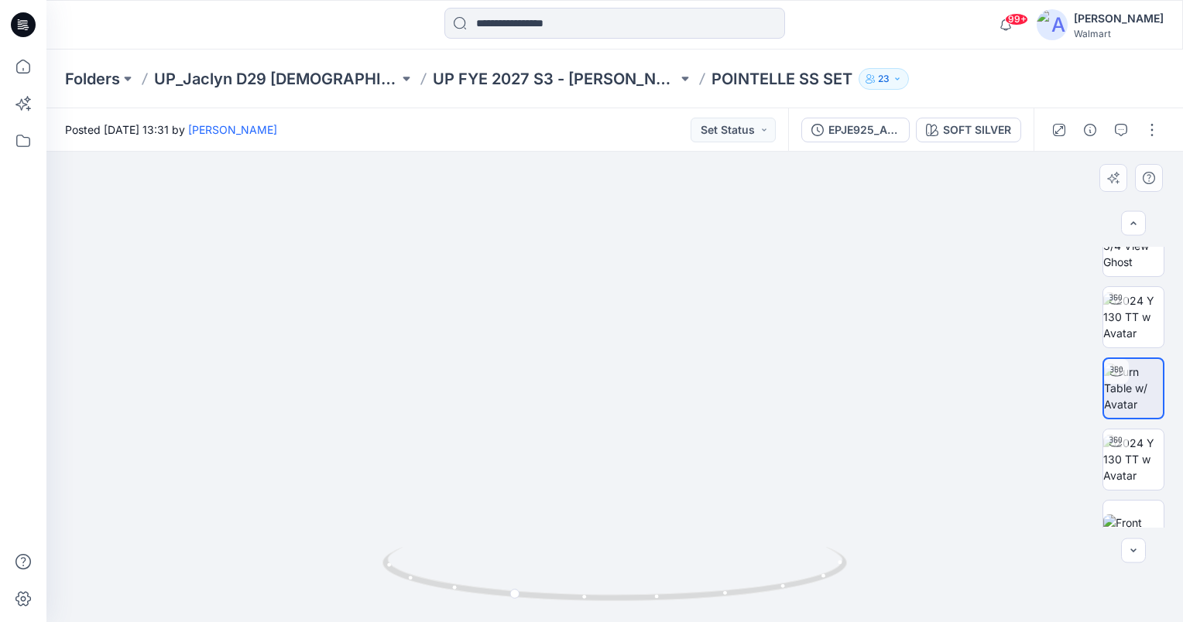
scroll to position [161, 0]
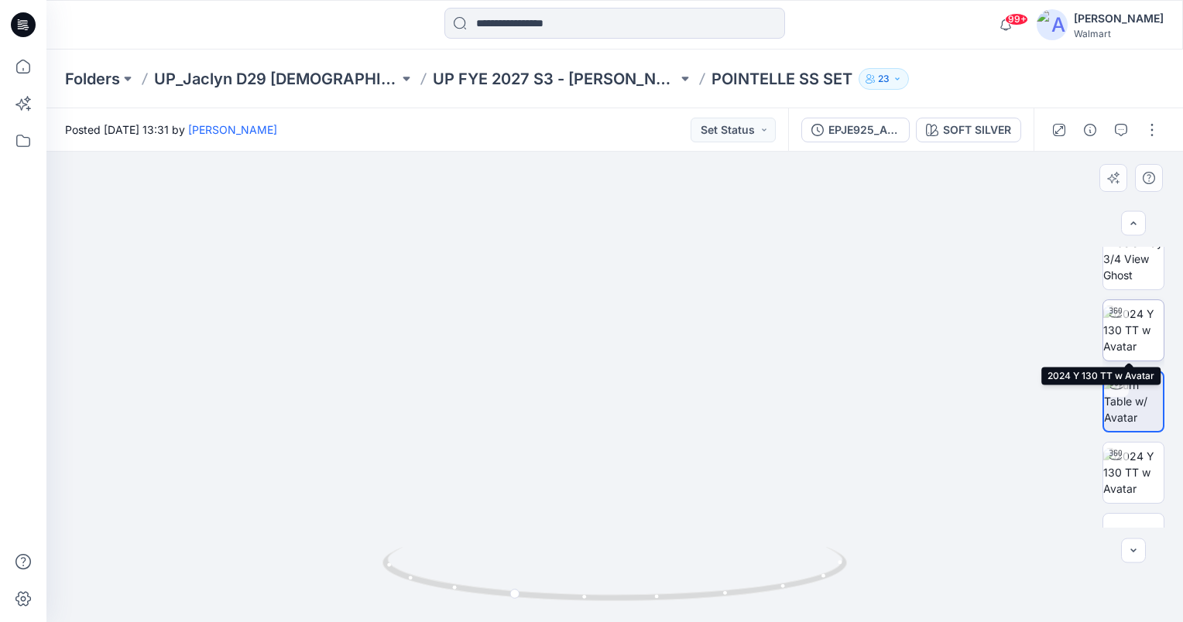
click at [1147, 319] on img at bounding box center [1133, 330] width 60 height 49
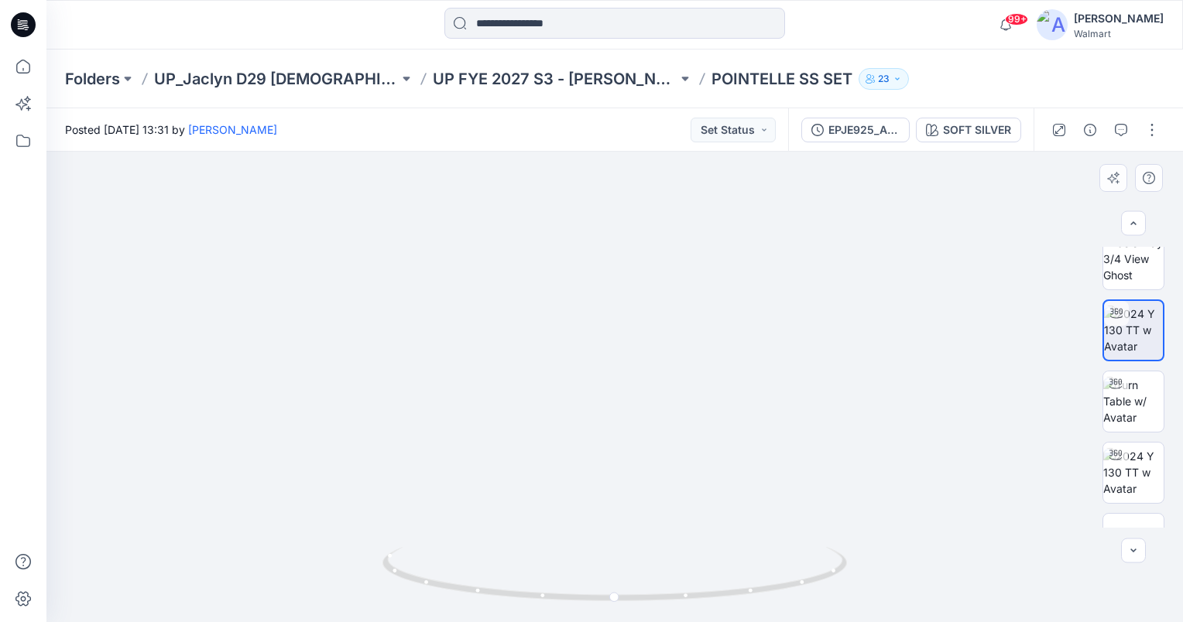
drag, startPoint x: 725, startPoint y: 511, endPoint x: 715, endPoint y: 457, distance: 55.1
click at [715, 457] on img at bounding box center [609, 139] width 1352 height 965
drag, startPoint x: 613, startPoint y: 600, endPoint x: 647, endPoint y: 601, distance: 34.1
click at [647, 601] on circle at bounding box center [647, 596] width 9 height 9
click at [756, 138] on button "Set Status" at bounding box center [733, 130] width 85 height 25
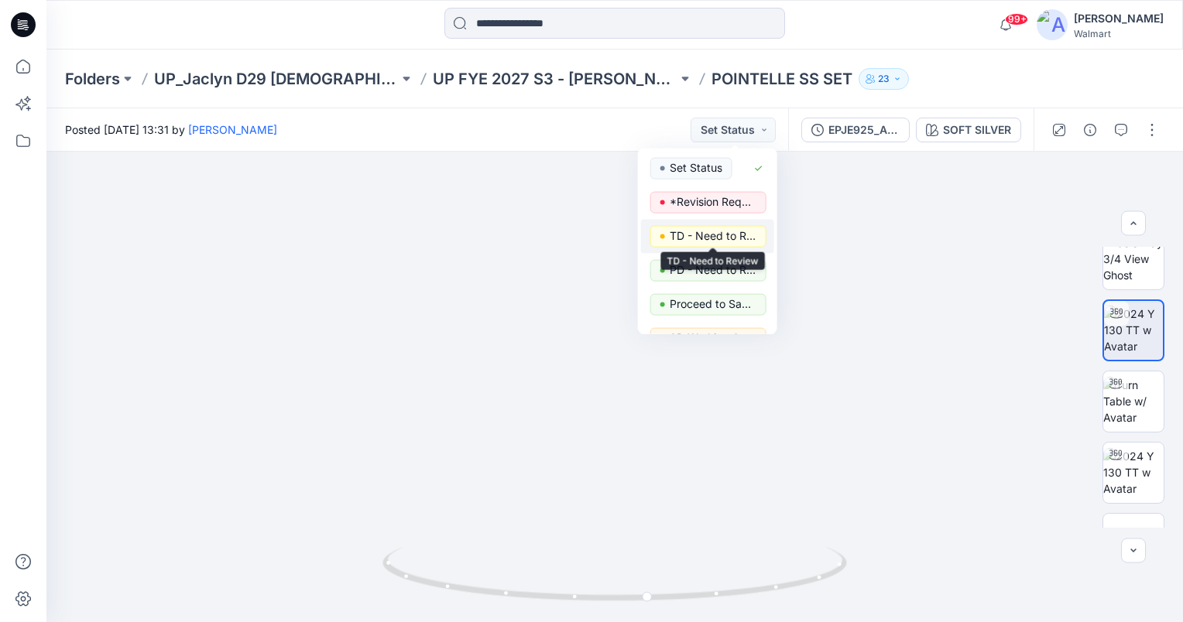
click at [728, 232] on p "TD - Need to Review" at bounding box center [713, 236] width 87 height 20
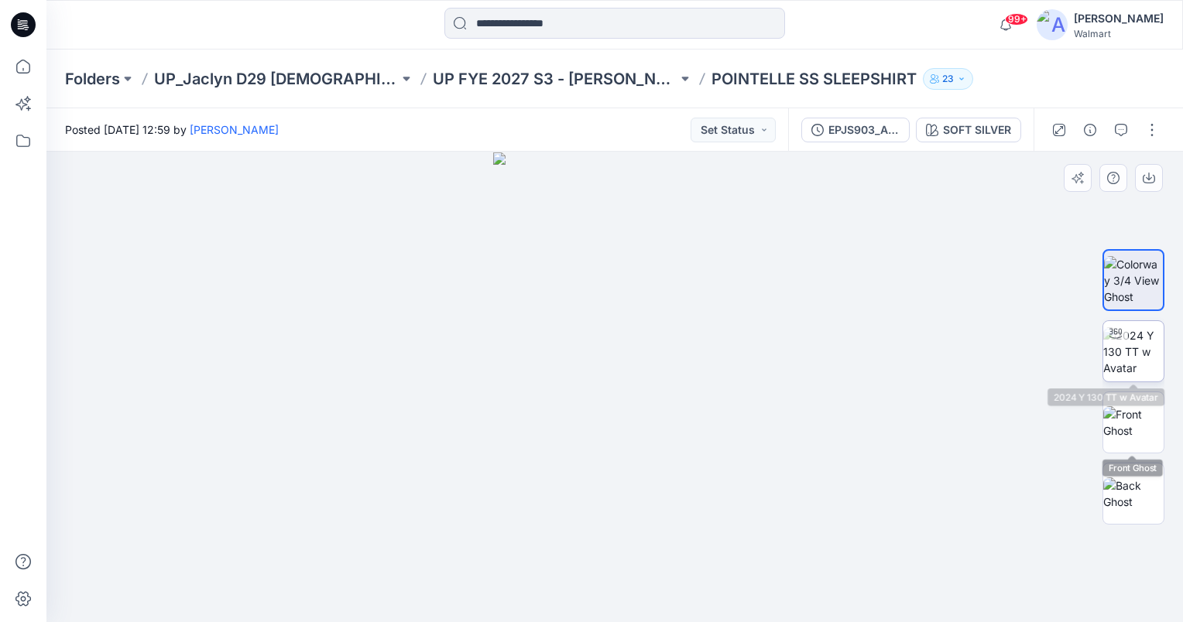
click at [1140, 351] on img at bounding box center [1133, 351] width 60 height 49
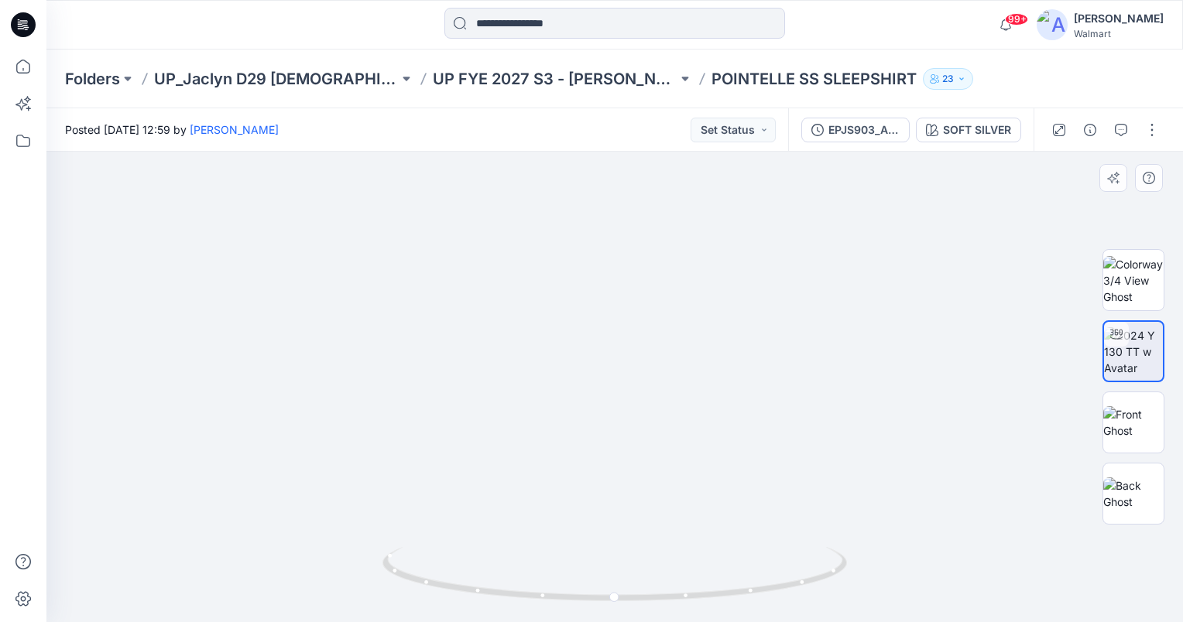
drag, startPoint x: 630, startPoint y: 465, endPoint x: 626, endPoint y: 407, distance: 58.2
click at [626, 407] on img at bounding box center [615, 234] width 967 height 776
drag, startPoint x: 616, startPoint y: 596, endPoint x: 668, endPoint y: 573, distance: 56.8
click at [668, 573] on icon at bounding box center [616, 576] width 468 height 58
drag, startPoint x: 672, startPoint y: 317, endPoint x: 666, endPoint y: 464, distance: 147.2
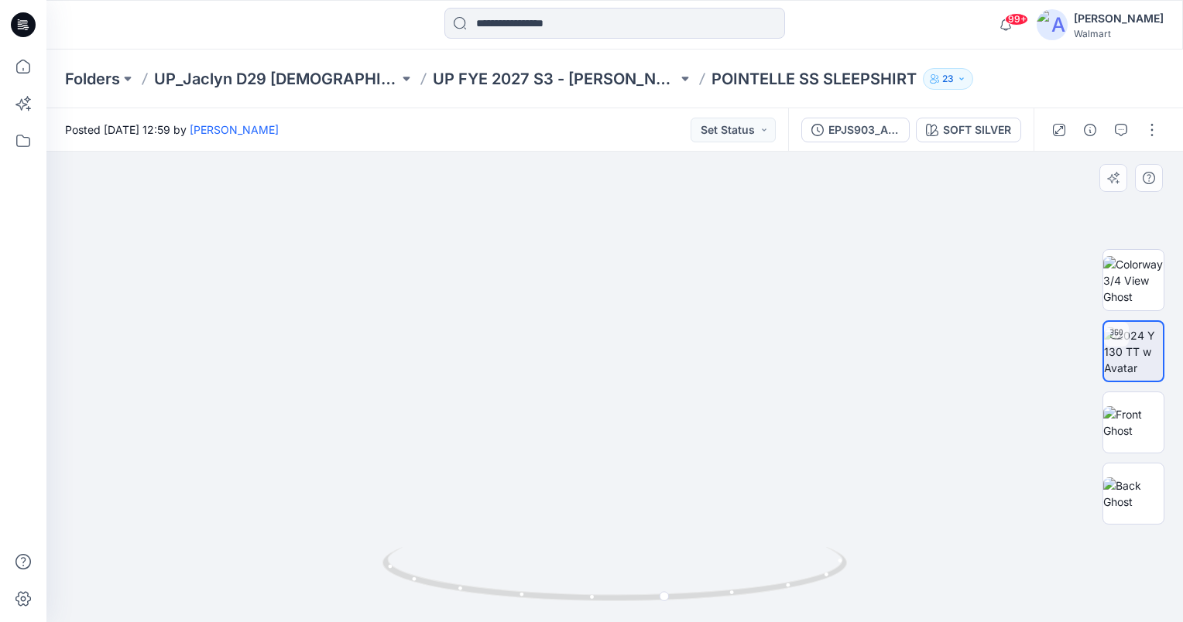
click at [666, 464] on img at bounding box center [609, 106] width 1628 height 1032
click at [753, 131] on button "Set Status" at bounding box center [733, 130] width 85 height 25
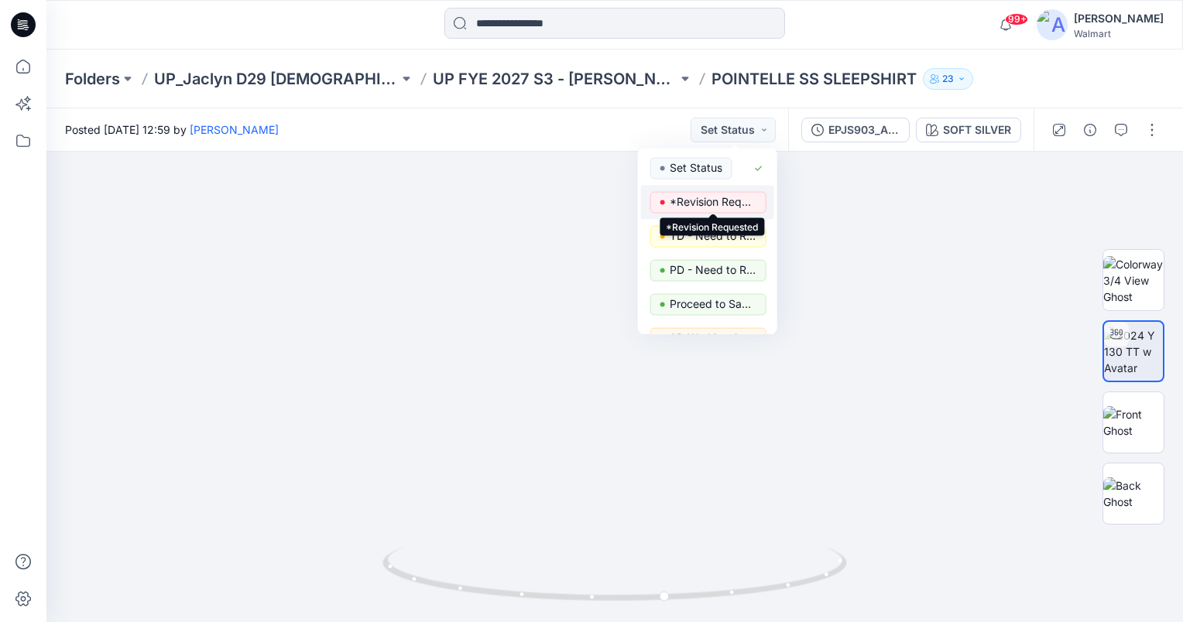
click at [739, 205] on p "*Revision Requested" at bounding box center [713, 202] width 87 height 20
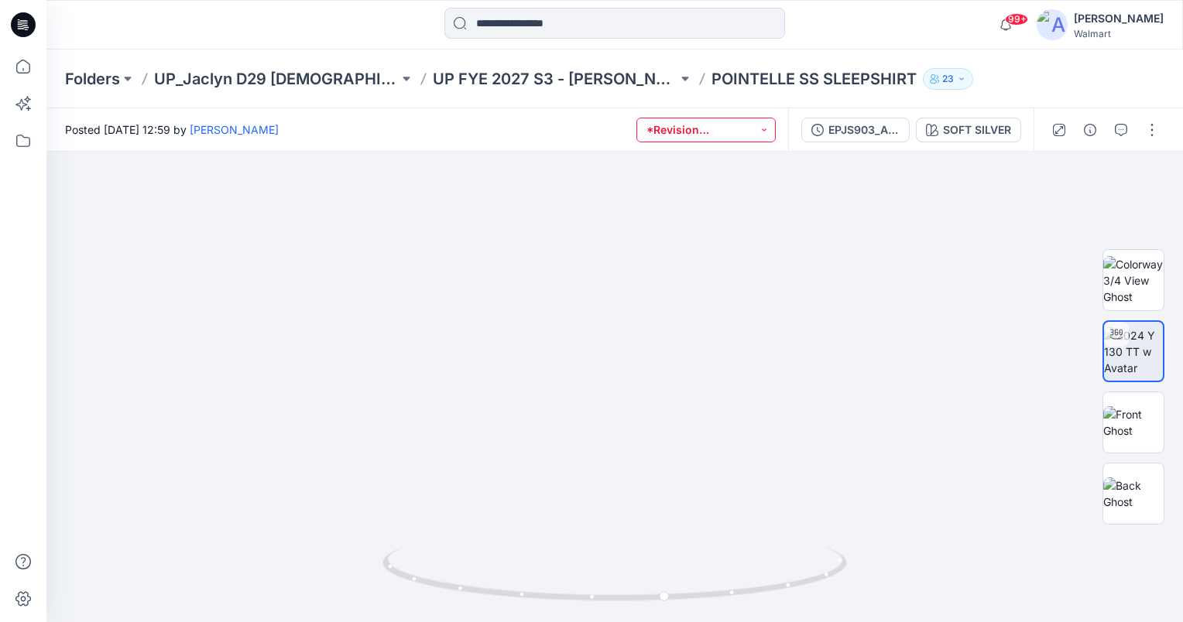
click at [741, 134] on button "*Revision Requested" at bounding box center [705, 130] width 139 height 25
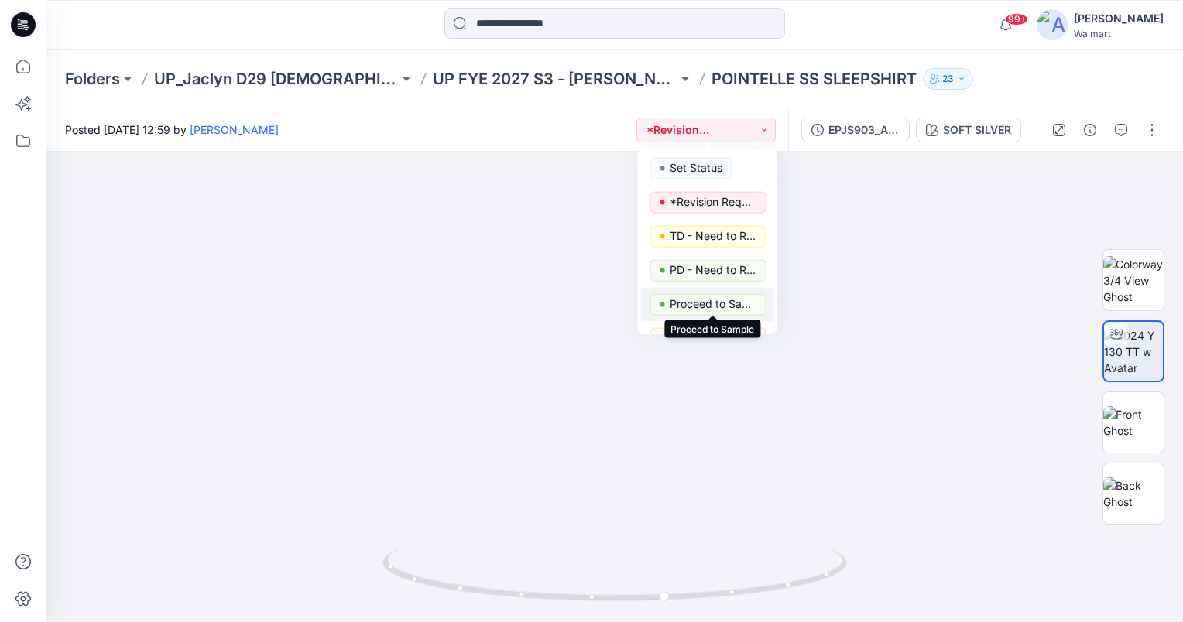
click at [711, 299] on p "Proceed to Sample" at bounding box center [713, 304] width 87 height 20
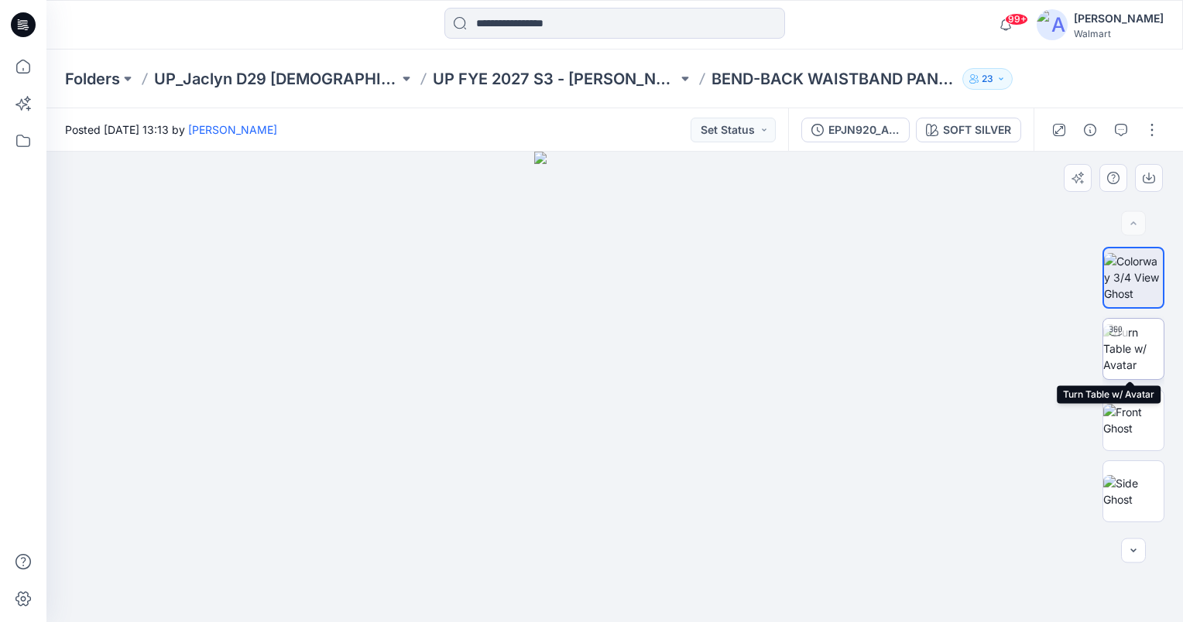
click at [1136, 359] on img at bounding box center [1133, 348] width 60 height 49
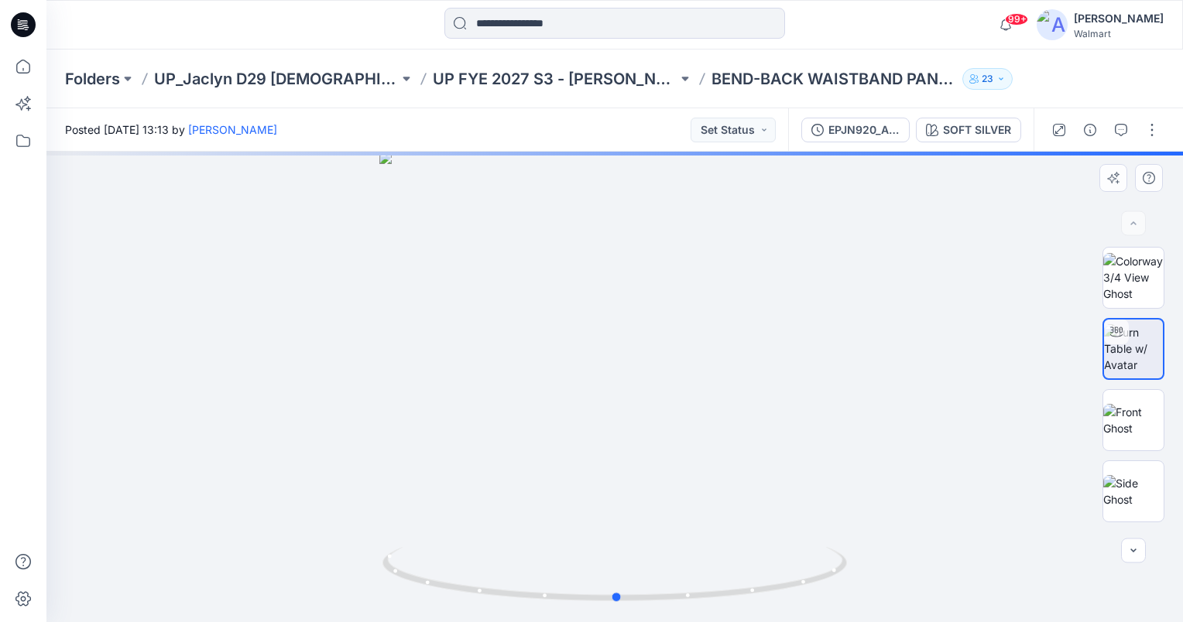
drag, startPoint x: 671, startPoint y: 434, endPoint x: 669, endPoint y: 395, distance: 39.6
click at [669, 395] on div at bounding box center [614, 387] width 1136 height 471
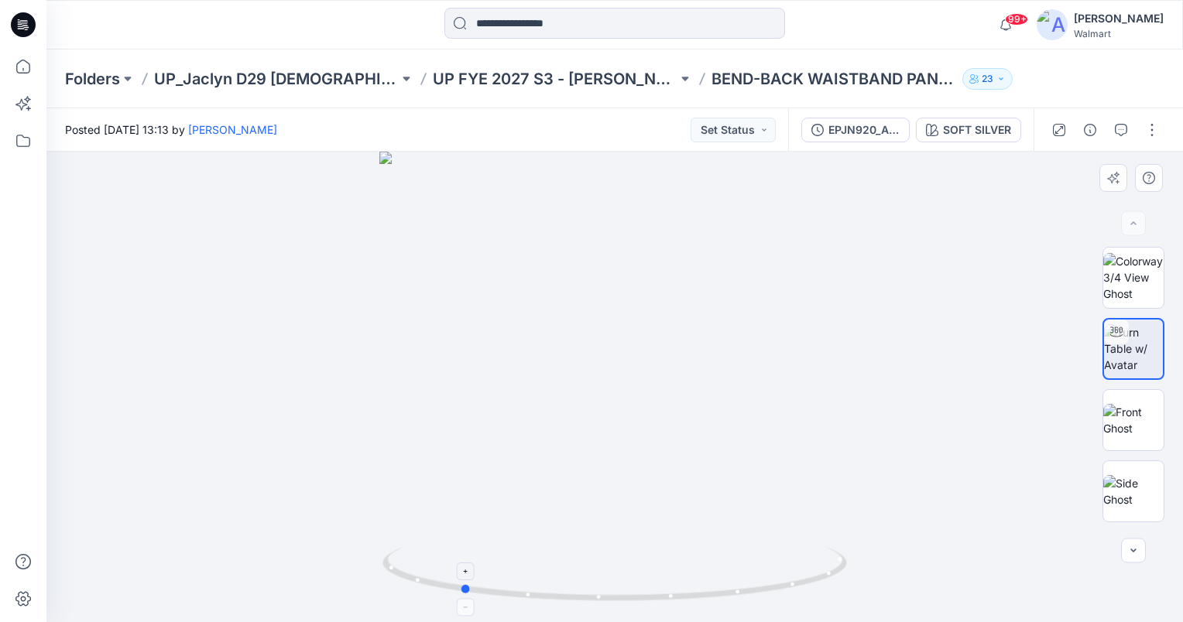
drag, startPoint x: 615, startPoint y: 598, endPoint x: 458, endPoint y: 584, distance: 157.8
click at [458, 584] on icon at bounding box center [616, 576] width 468 height 58
click at [752, 133] on button "Set Status" at bounding box center [733, 130] width 85 height 25
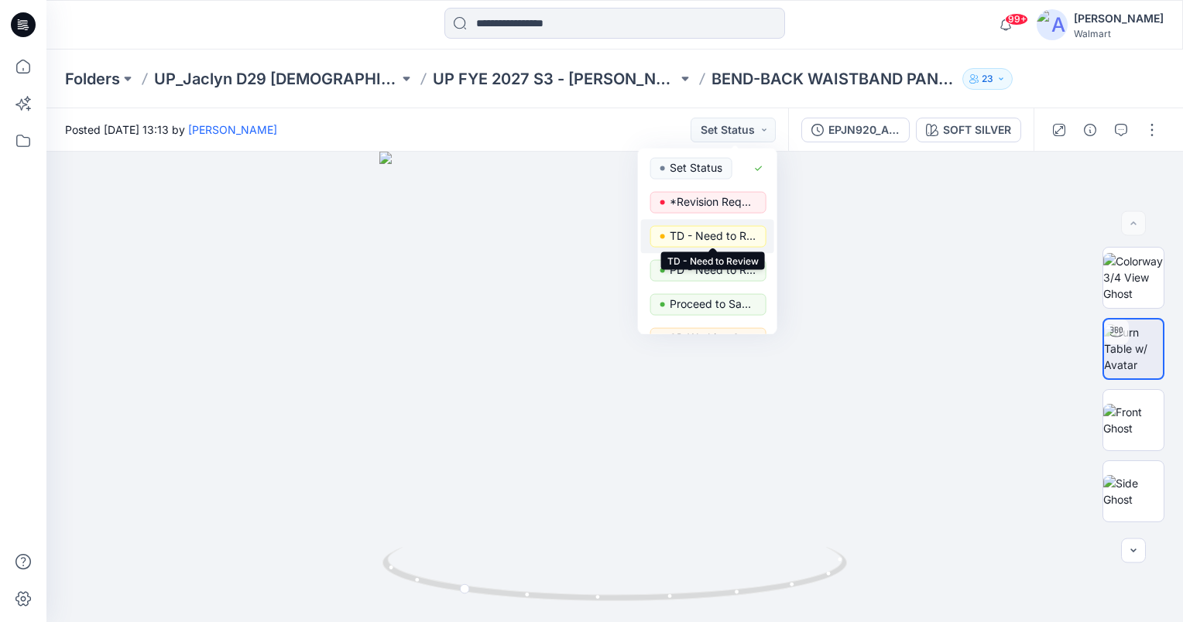
click at [730, 239] on p "TD - Need to Review" at bounding box center [713, 236] width 87 height 20
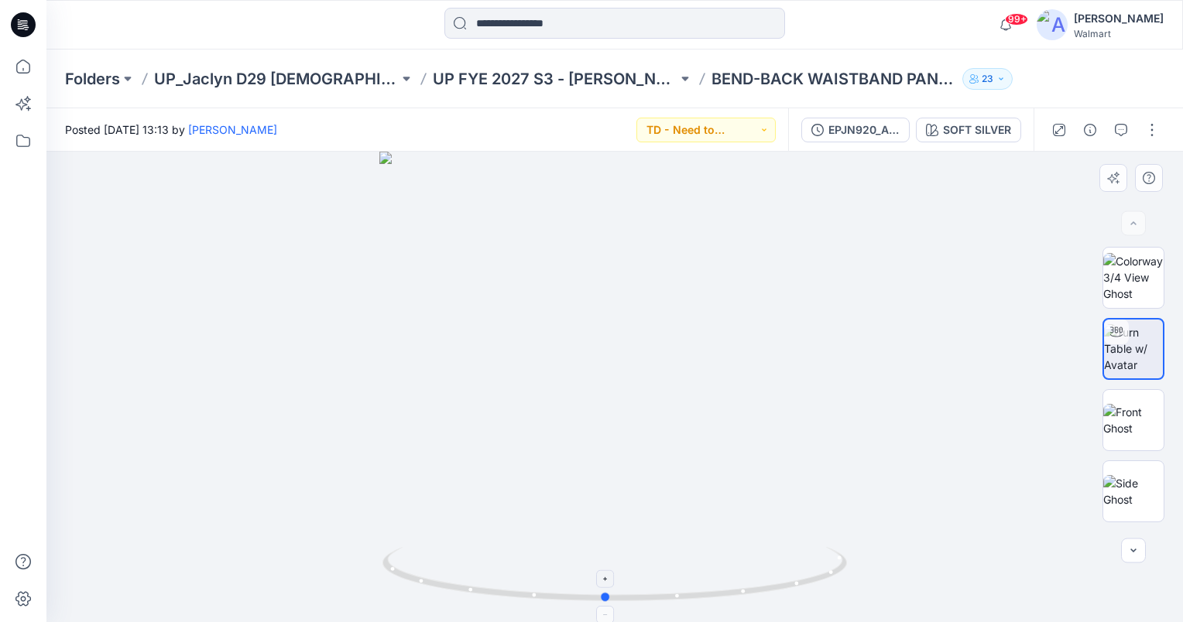
drag, startPoint x: 464, startPoint y: 590, endPoint x: 610, endPoint y: 584, distance: 146.4
click at [610, 584] on icon at bounding box center [616, 576] width 468 height 58
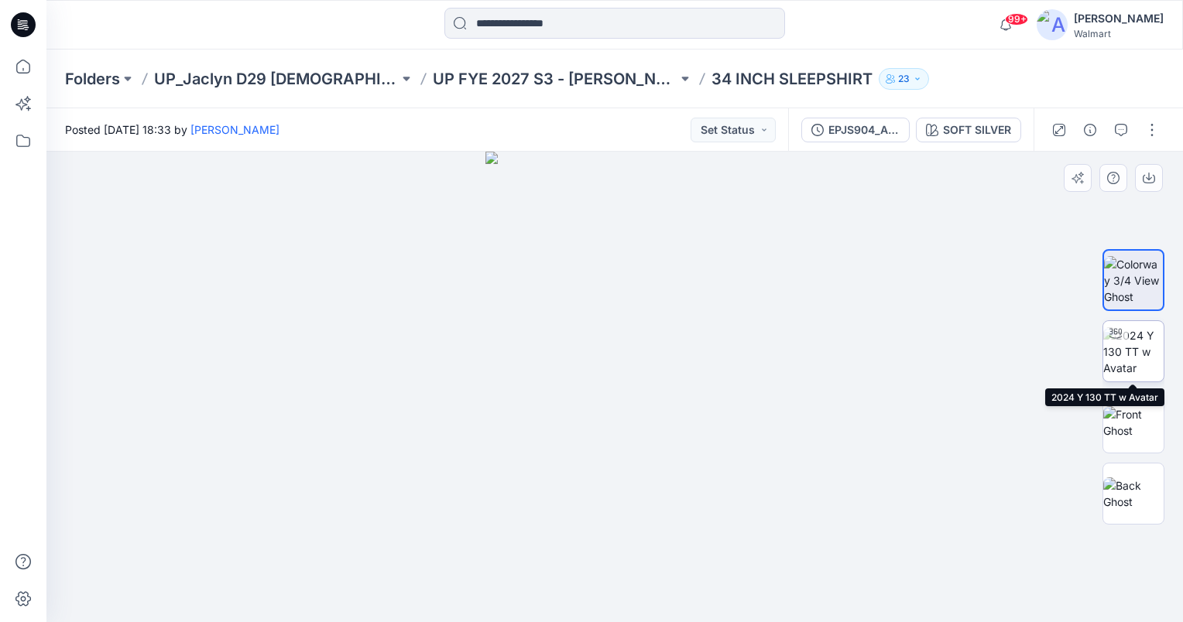
click at [1143, 352] on img at bounding box center [1133, 351] width 60 height 49
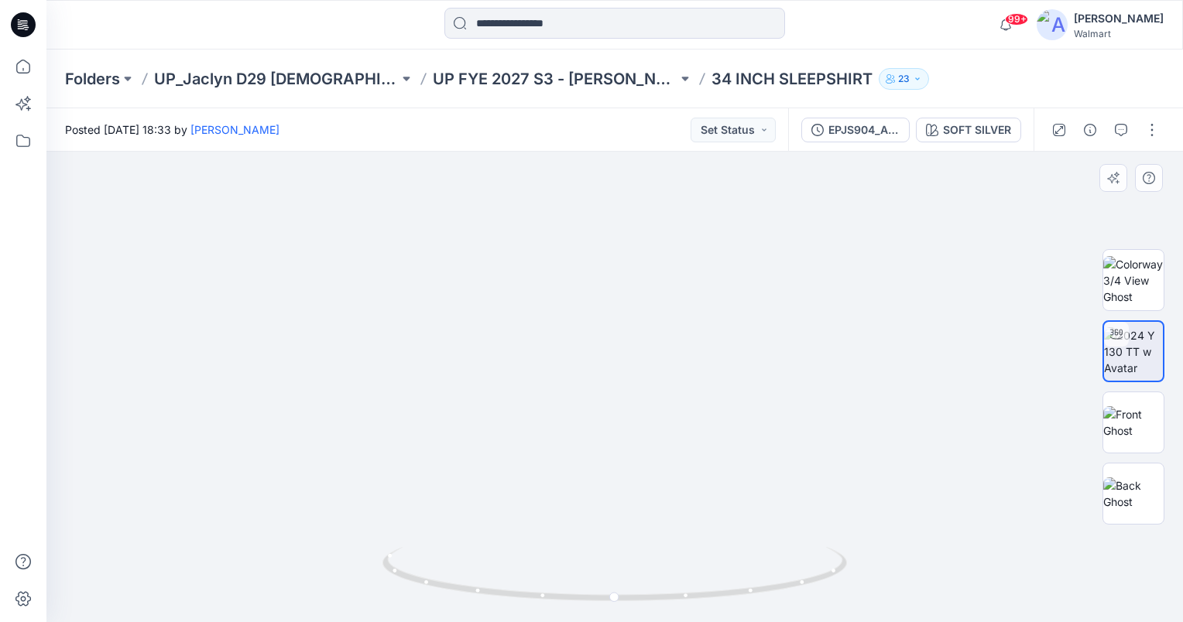
drag, startPoint x: 645, startPoint y: 446, endPoint x: 643, endPoint y: 340, distance: 106.1
click at [643, 340] on img at bounding box center [613, 58] width 1573 height 1128
drag, startPoint x: 615, startPoint y: 598, endPoint x: 673, endPoint y: 601, distance: 58.1
click at [673, 601] on icon at bounding box center [616, 576] width 468 height 58
click at [763, 127] on button "Set Status" at bounding box center [733, 130] width 85 height 25
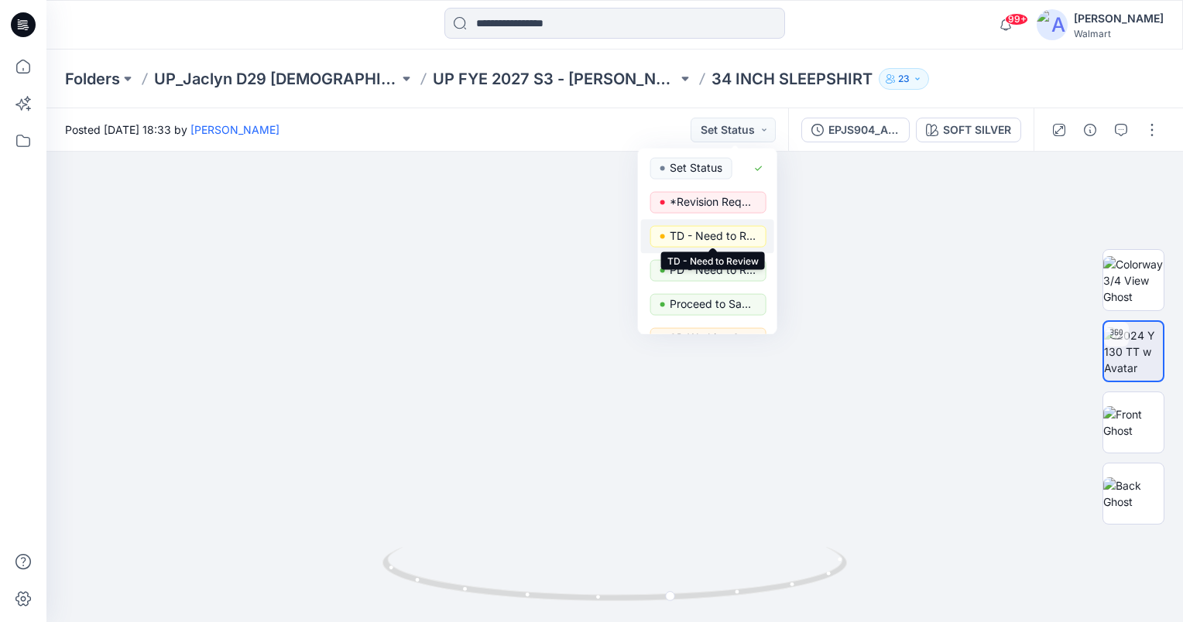
click at [735, 233] on p "TD - Need to Review" at bounding box center [713, 236] width 87 height 20
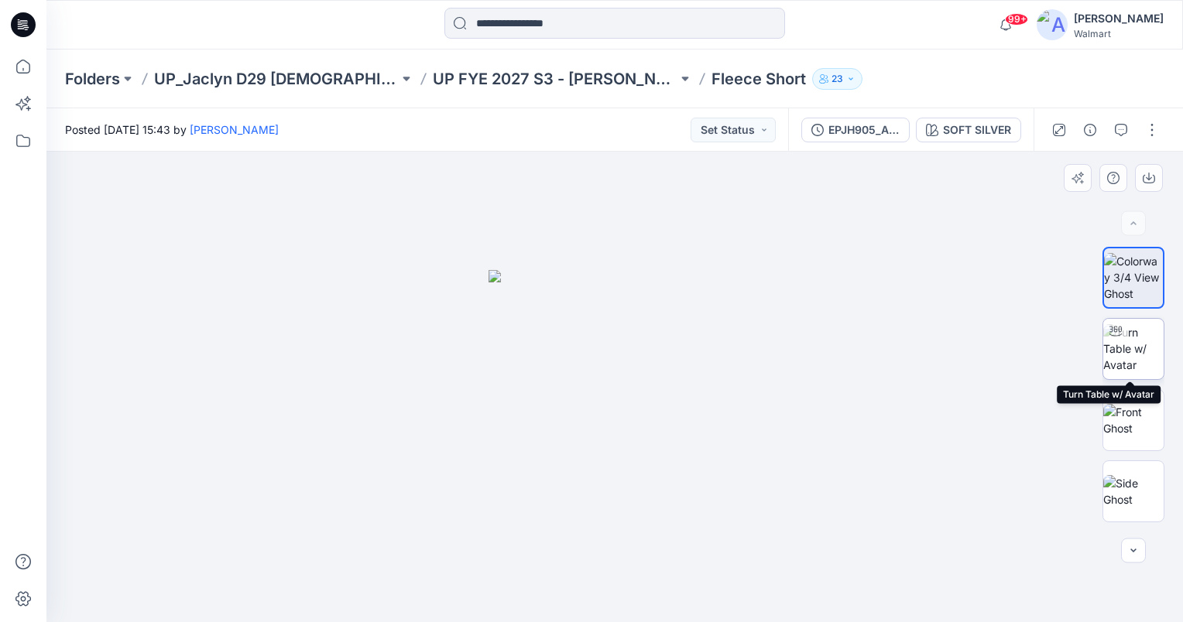
click at [1142, 345] on img at bounding box center [1133, 348] width 60 height 49
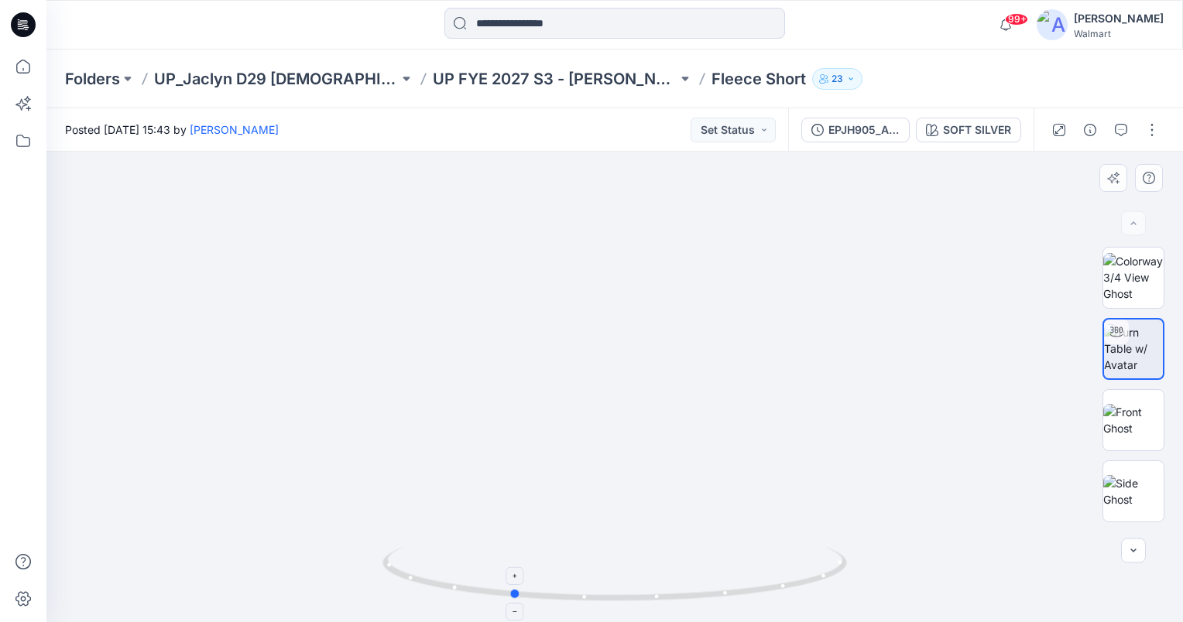
drag, startPoint x: 614, startPoint y: 598, endPoint x: 486, endPoint y: 591, distance: 127.9
click at [486, 591] on icon at bounding box center [616, 576] width 468 height 58
click at [754, 126] on button "Set Status" at bounding box center [733, 130] width 85 height 25
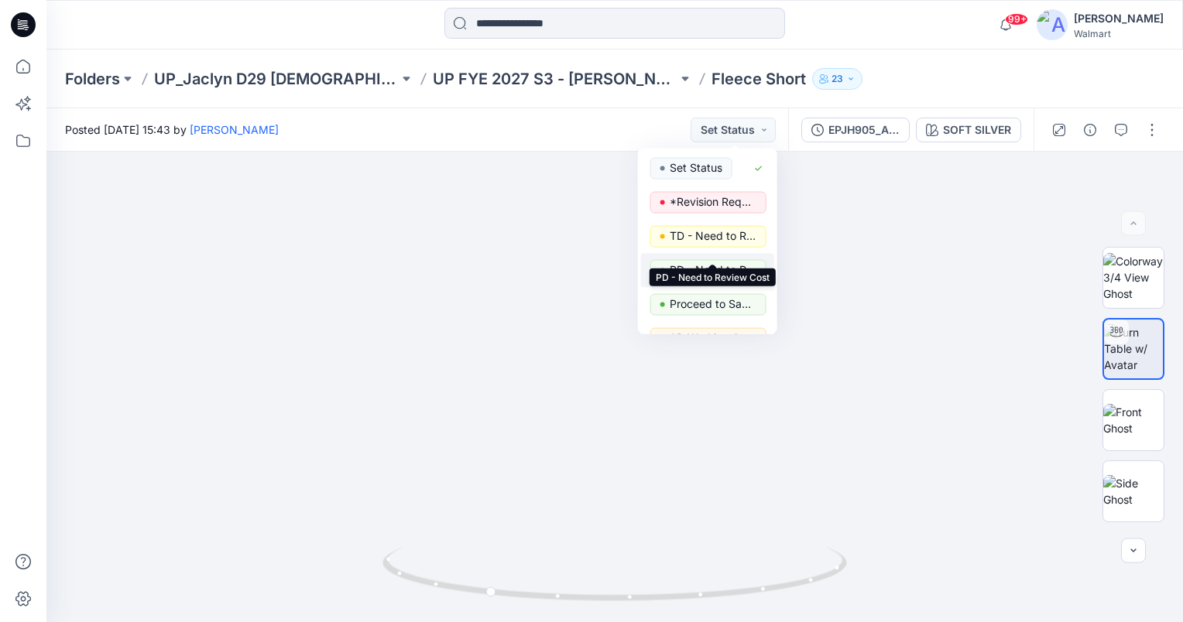
scroll to position [155, 0]
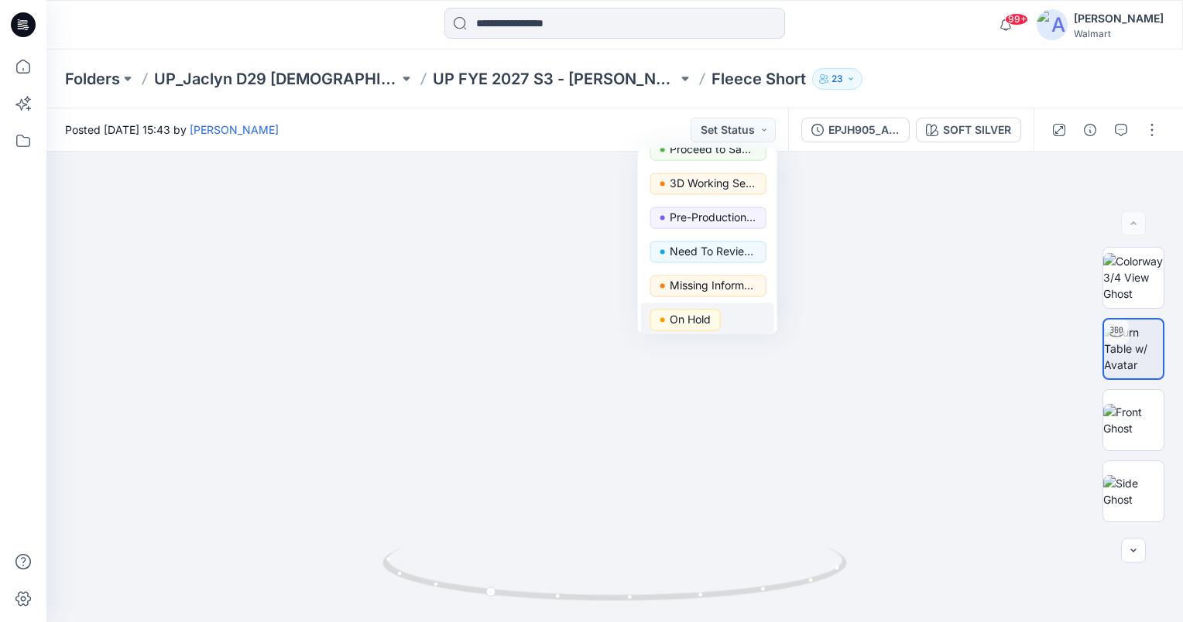
click at [698, 320] on p "On Hold" at bounding box center [690, 320] width 41 height 20
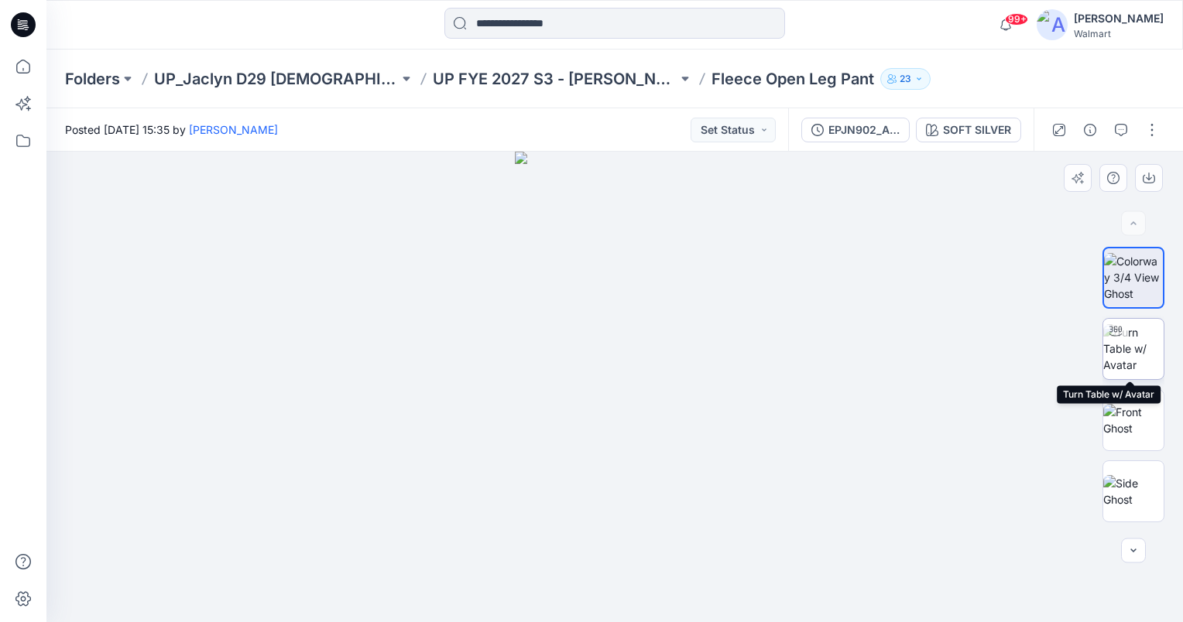
click at [1137, 347] on img at bounding box center [1133, 348] width 60 height 49
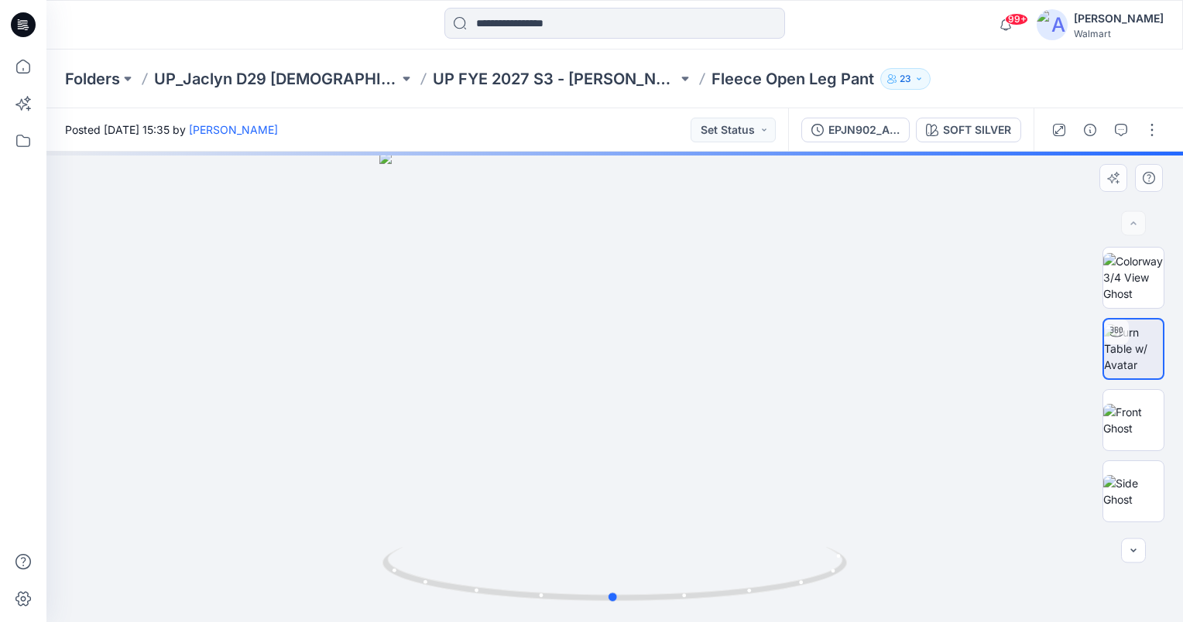
drag, startPoint x: 666, startPoint y: 474, endPoint x: 667, endPoint y: 421, distance: 52.6
click at [667, 421] on div at bounding box center [614, 387] width 1136 height 471
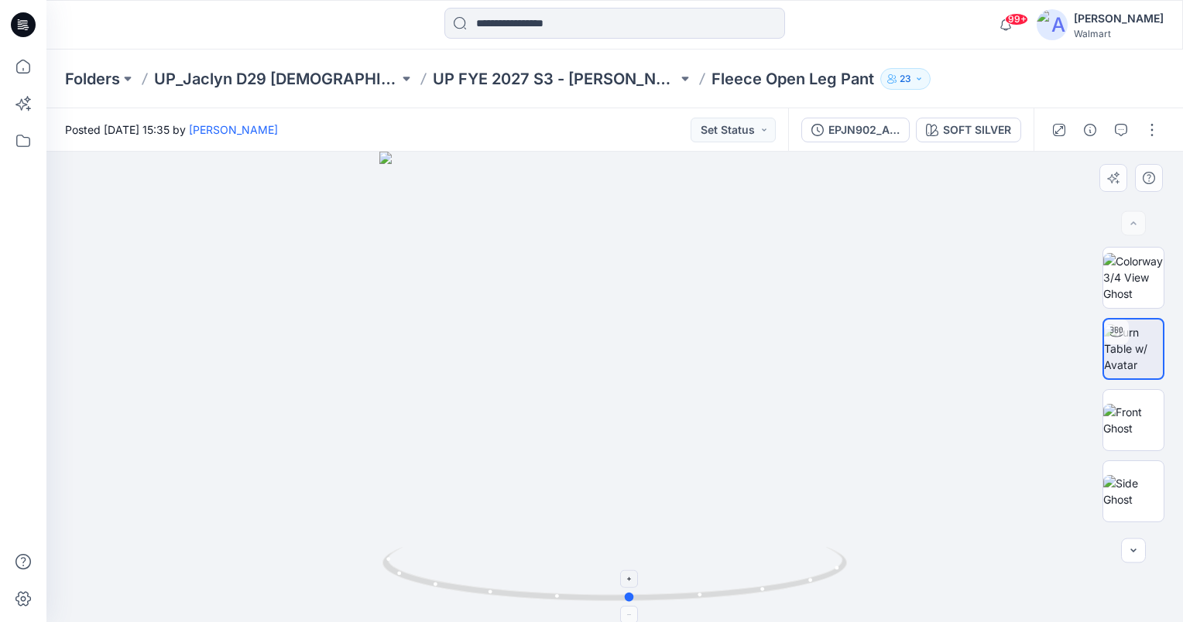
drag, startPoint x: 613, startPoint y: 595, endPoint x: 630, endPoint y: 600, distance: 17.9
click at [630, 600] on circle at bounding box center [630, 597] width 9 height 9
drag, startPoint x: 732, startPoint y: 333, endPoint x: 731, endPoint y: 147, distance: 185.8
click at [730, 148] on div "Posted Wednesday, September 17, 2025 15:35 by Steve Menda Set Status EPJN902_AD…" at bounding box center [614, 365] width 1136 height 514
drag, startPoint x: 751, startPoint y: 416, endPoint x: 712, endPoint y: 192, distance: 227.8
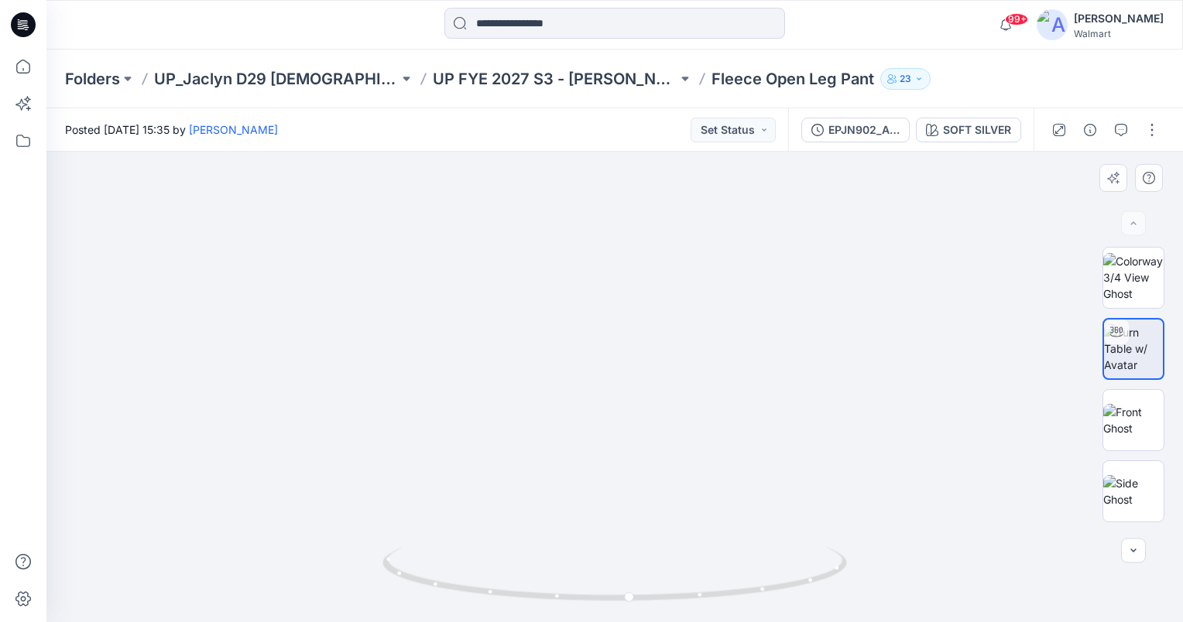
drag, startPoint x: 629, startPoint y: 596, endPoint x: 656, endPoint y: 599, distance: 28.0
click at [656, 599] on circle at bounding box center [657, 596] width 9 height 9
drag, startPoint x: 698, startPoint y: 391, endPoint x: 689, endPoint y: 595, distance: 204.6
click at [689, 595] on div at bounding box center [614, 387] width 1136 height 471
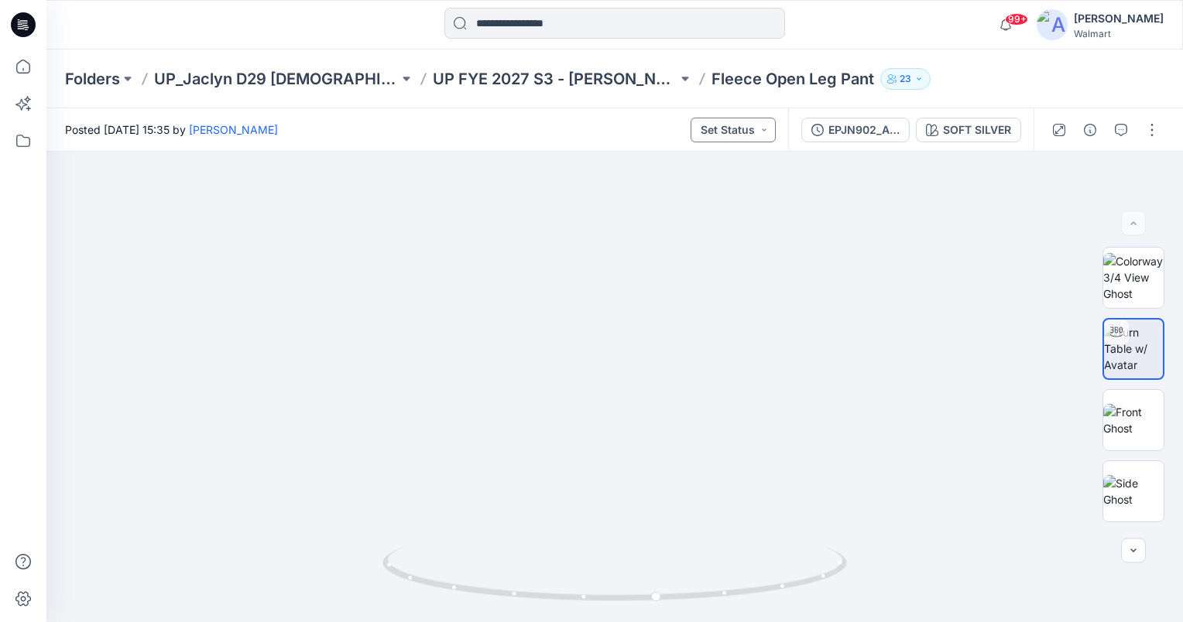
click at [765, 125] on button "Set Status" at bounding box center [733, 130] width 85 height 25
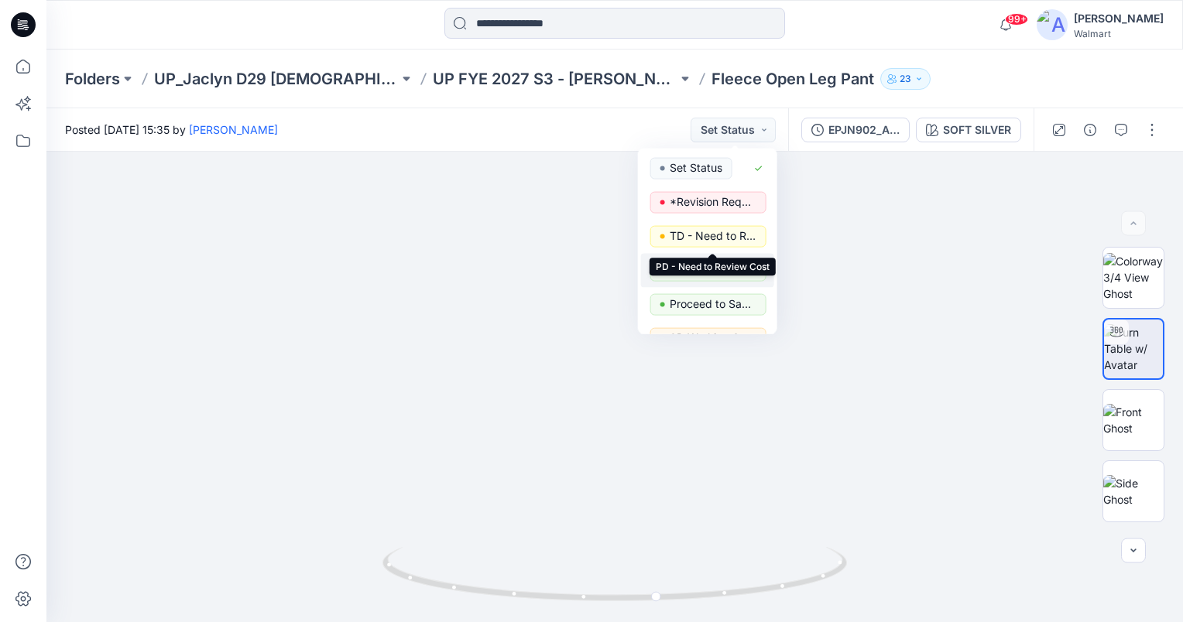
scroll to position [77, 0]
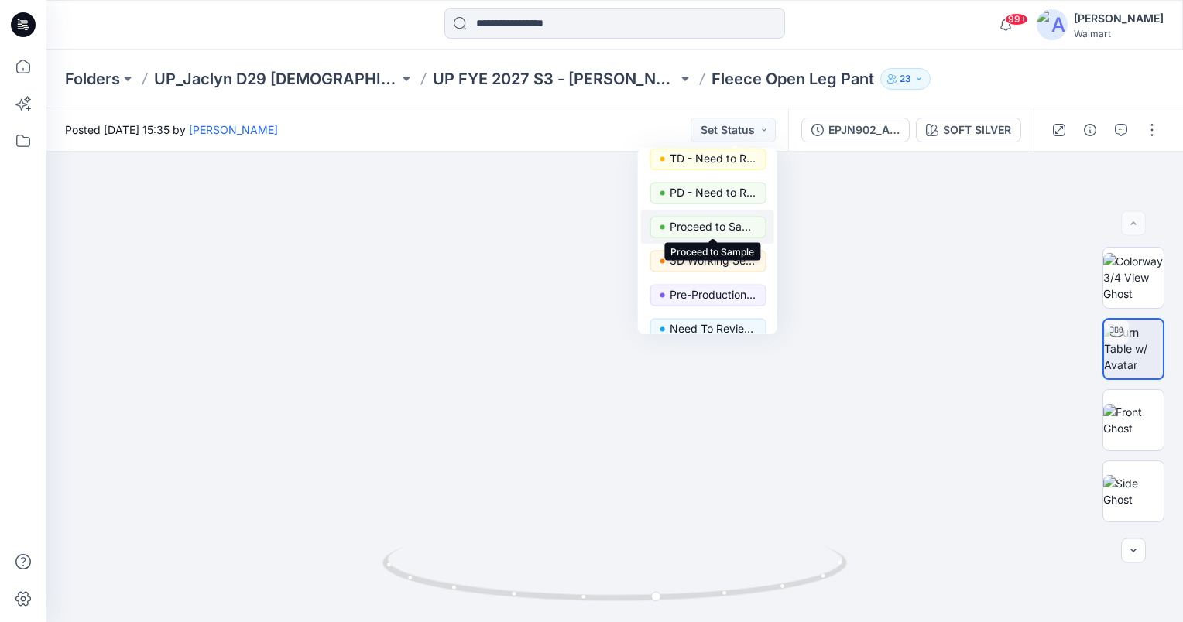
click at [722, 226] on p "Proceed to Sample" at bounding box center [713, 227] width 87 height 20
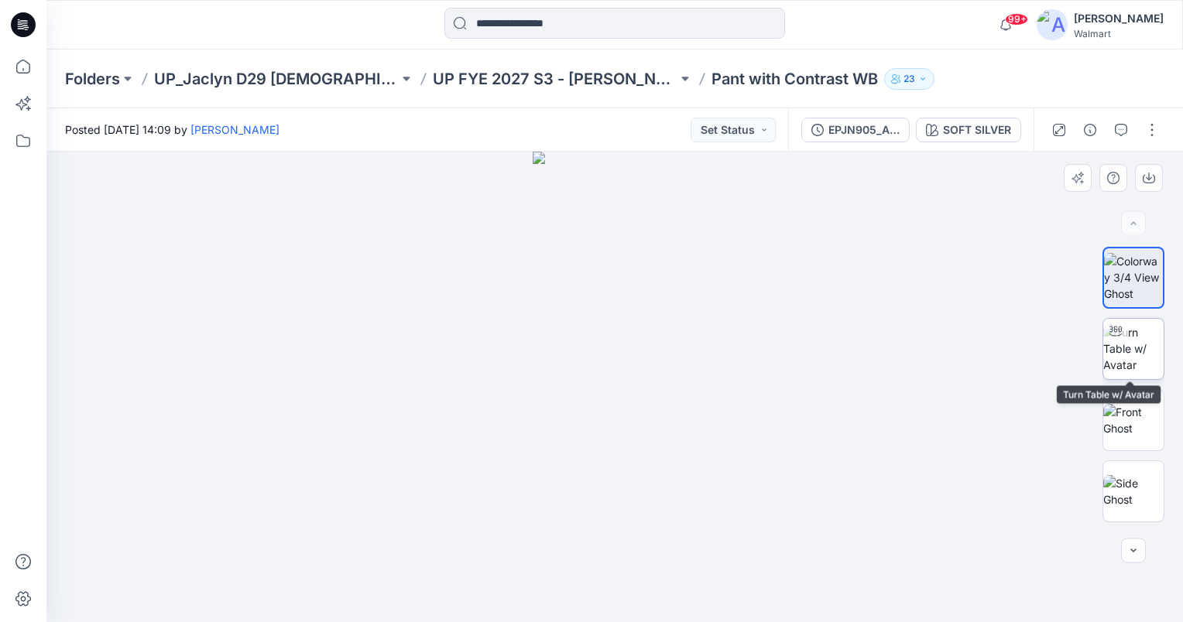
click at [1126, 341] on img at bounding box center [1133, 348] width 60 height 49
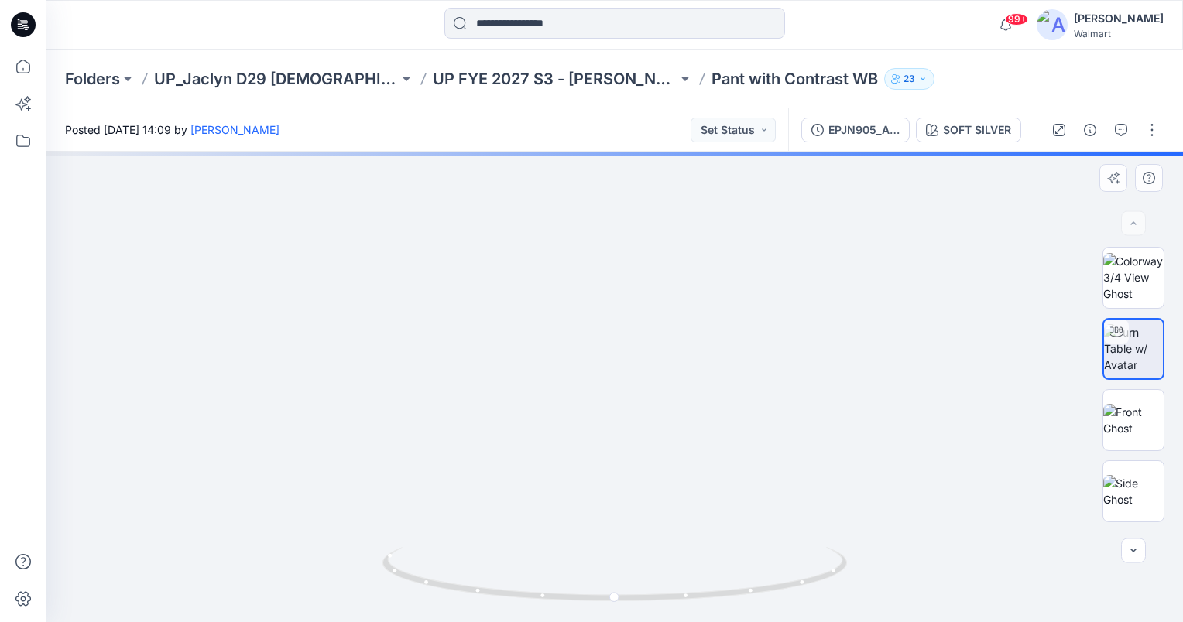
drag, startPoint x: 691, startPoint y: 453, endPoint x: 685, endPoint y: 354, distance: 99.3
click at [677, 359] on img at bounding box center [600, 120] width 1352 height 1005
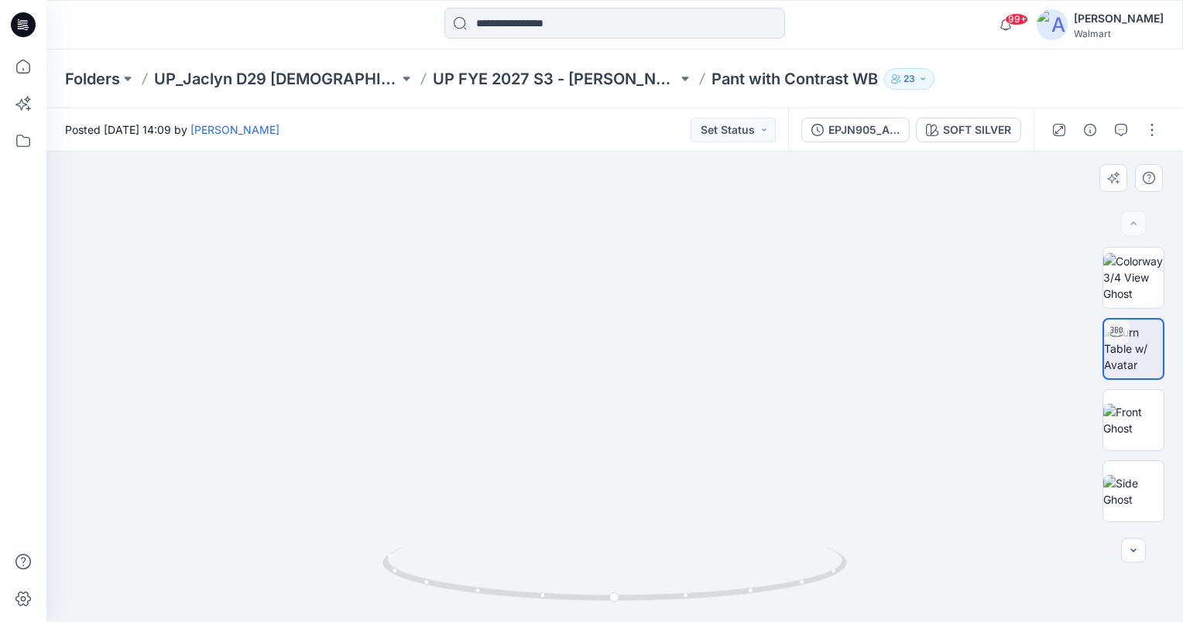
drag, startPoint x: 632, startPoint y: 348, endPoint x: 705, endPoint y: 417, distance: 100.8
click at [705, 417] on img at bounding box center [665, 21] width 1793 height 1204
drag, startPoint x: 795, startPoint y: 267, endPoint x: 677, endPoint y: 369, distance: 155.8
drag, startPoint x: 612, startPoint y: 598, endPoint x: 625, endPoint y: 595, distance: 13.5
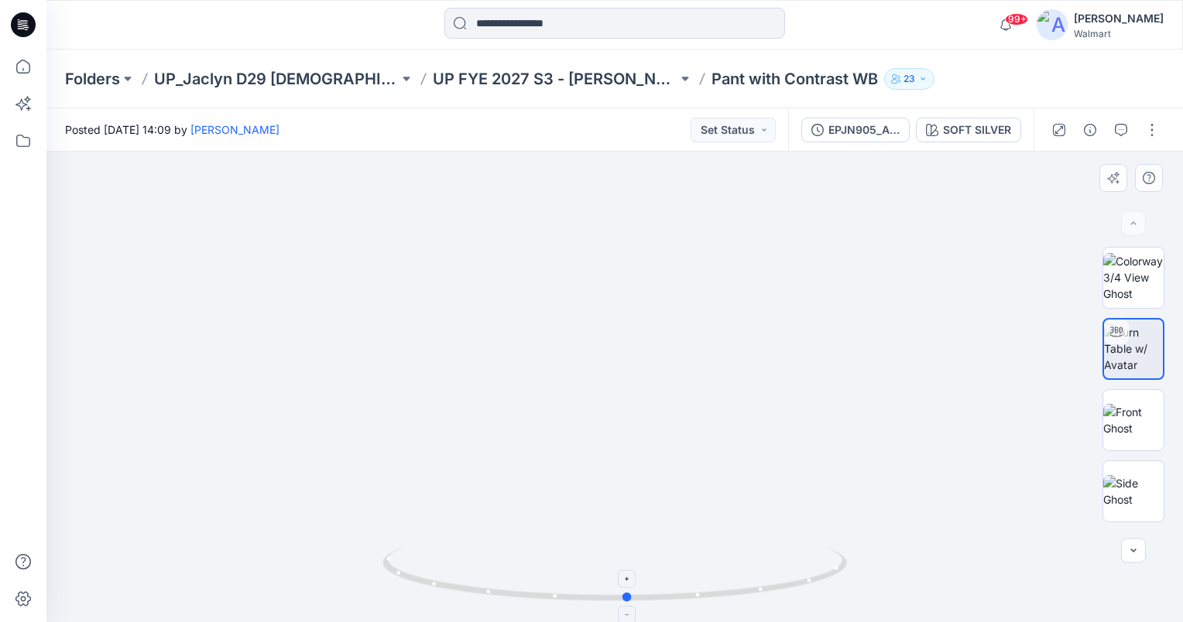
click at [625, 595] on circle at bounding box center [627, 597] width 9 height 9
drag, startPoint x: 684, startPoint y: 484, endPoint x: 675, endPoint y: 373, distance: 111.1
click at [675, 373] on img at bounding box center [615, 163] width 1132 height 917
drag, startPoint x: 646, startPoint y: 522, endPoint x: 646, endPoint y: 441, distance: 80.5
click at [646, 441] on img at bounding box center [614, 276] width 691 height 691
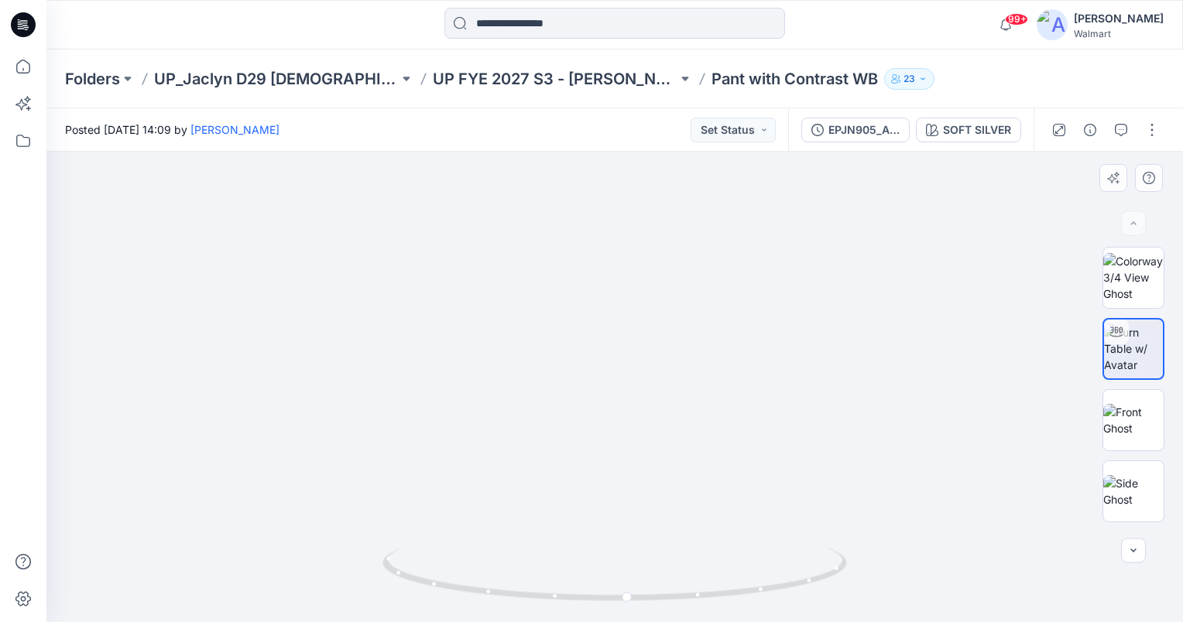
drag, startPoint x: 628, startPoint y: 362, endPoint x: 604, endPoint y: 511, distance: 151.3
drag, startPoint x: 786, startPoint y: 218, endPoint x: 750, endPoint y: 411, distance: 196.0
click at [750, 411] on img at bounding box center [550, 156] width 1352 height 933
drag, startPoint x: 627, startPoint y: 596, endPoint x: 363, endPoint y: 554, distance: 267.3
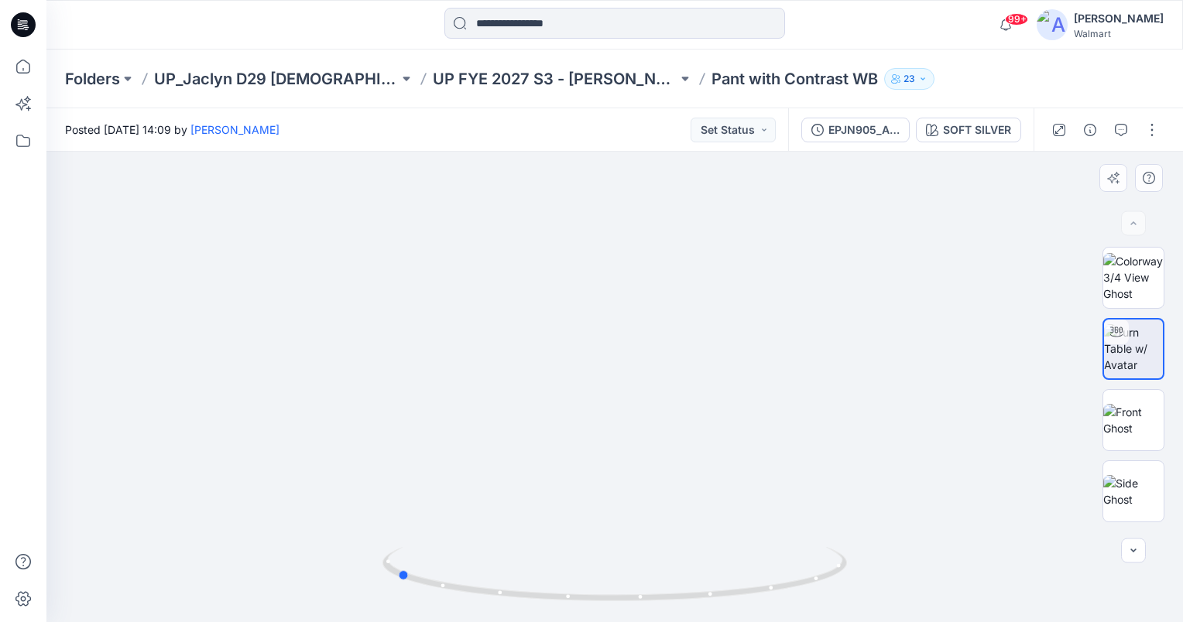
click at [365, 560] on div at bounding box center [614, 387] width 1136 height 471
drag, startPoint x: 578, startPoint y: 402, endPoint x: 789, endPoint y: 464, distance: 220.5
click at [825, 488] on img at bounding box center [834, 33] width 2234 height 1177
drag, startPoint x: 844, startPoint y: 478, endPoint x: 418, endPoint y: 209, distance: 503.9
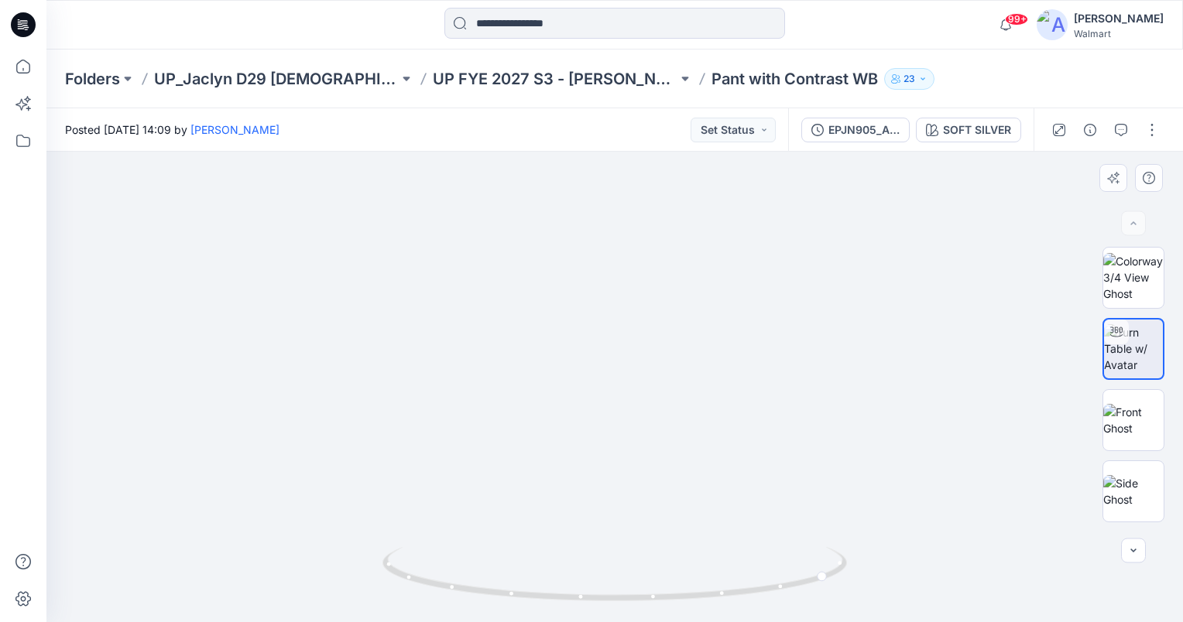
drag, startPoint x: 500, startPoint y: 240, endPoint x: 685, endPoint y: 334, distance: 207.7
drag, startPoint x: 628, startPoint y: 514, endPoint x: 632, endPoint y: 437, distance: 76.8
click at [629, 445] on img at bounding box center [615, 187] width 1187 height 870
drag, startPoint x: 822, startPoint y: 576, endPoint x: 591, endPoint y: 590, distance: 231.1
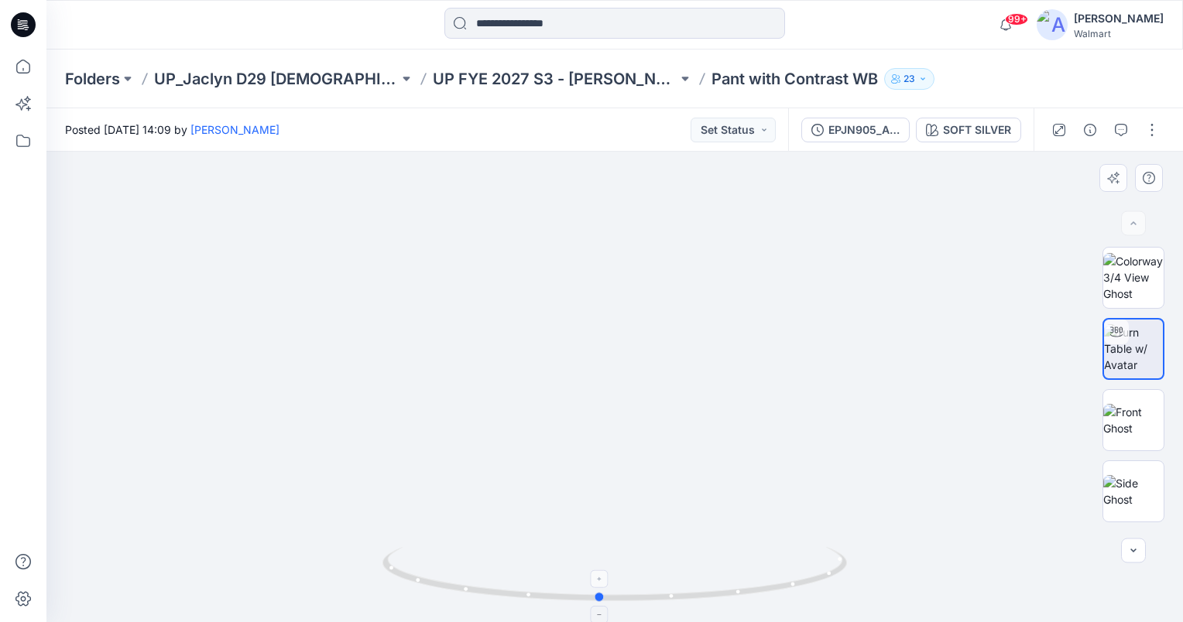
click at [591, 590] on icon at bounding box center [616, 576] width 468 height 58
drag, startPoint x: 664, startPoint y: 473, endPoint x: 669, endPoint y: 408, distance: 65.2
click at [669, 408] on div at bounding box center [614, 387] width 1136 height 471
drag, startPoint x: 575, startPoint y: 457, endPoint x: 575, endPoint y: 331, distance: 125.4
click at [575, 331] on img at bounding box center [615, 127] width 1132 height 991
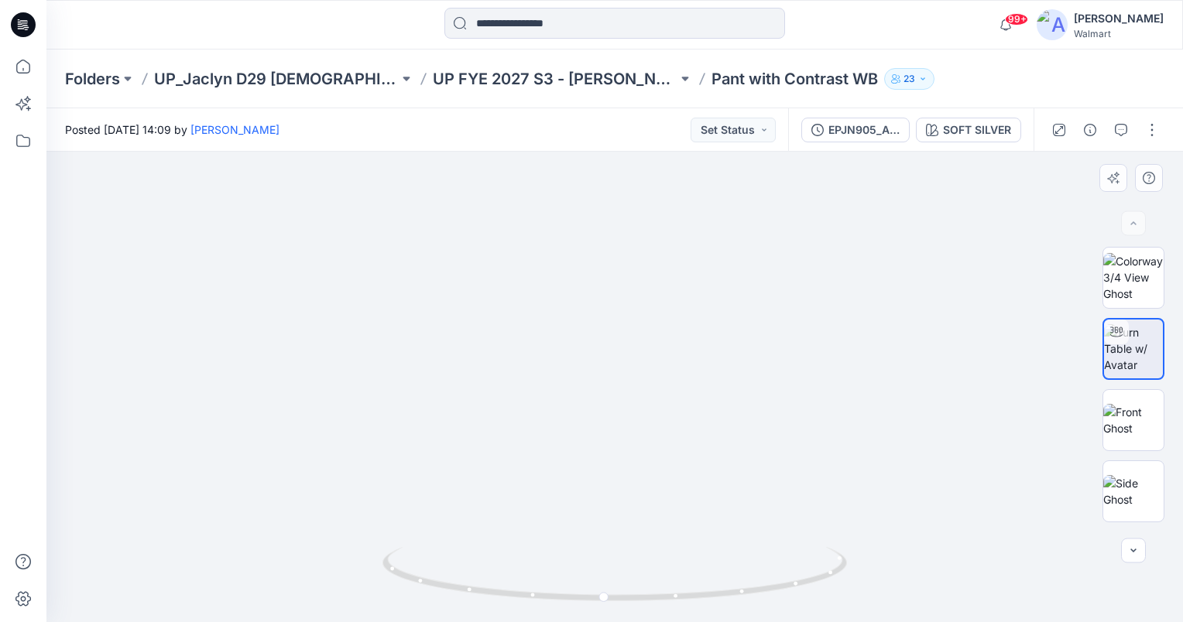
drag, startPoint x: 682, startPoint y: 381, endPoint x: 694, endPoint y: 330, distance: 52.4
click at [694, 330] on img at bounding box center [615, 66] width 1132 height 1112
drag, startPoint x: 691, startPoint y: 431, endPoint x: 697, endPoint y: 413, distance: 18.6
click at [697, 413] on img at bounding box center [615, 57] width 1132 height 1132
drag, startPoint x: 685, startPoint y: 458, endPoint x: 684, endPoint y: 506, distance: 48.8
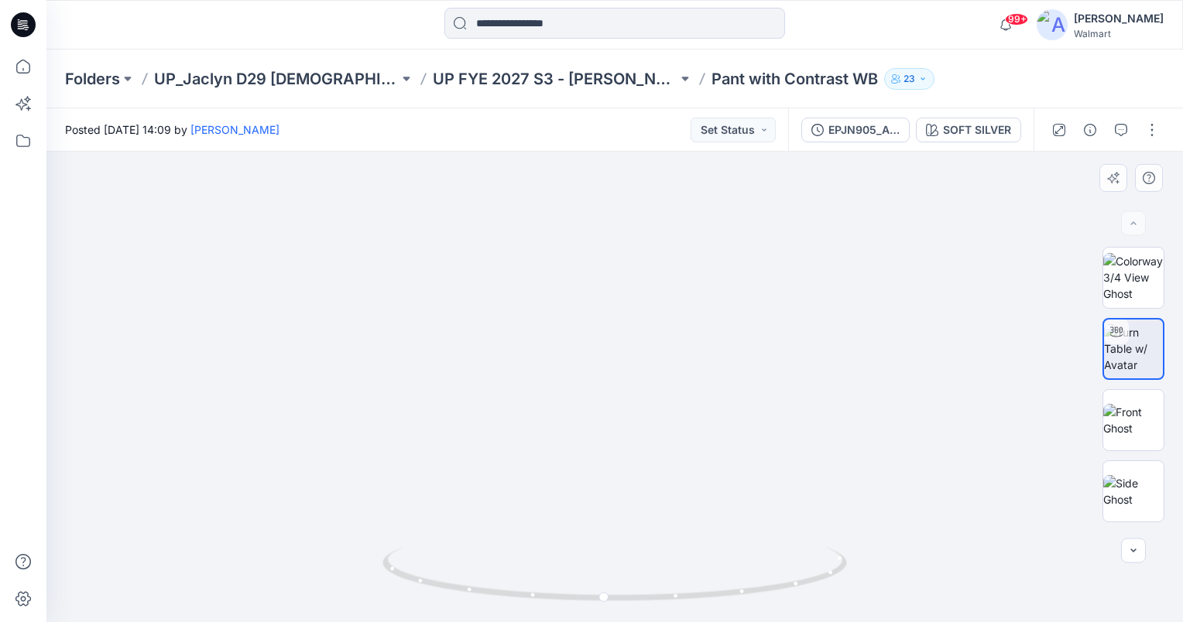
click at [684, 506] on img at bounding box center [615, 57] width 1132 height 1132
drag, startPoint x: 762, startPoint y: 324, endPoint x: 765, endPoint y: 387, distance: 63.6
click at [765, 387] on img at bounding box center [615, 182] width 1132 height 882
click at [729, 131] on button "Set Status" at bounding box center [733, 130] width 85 height 25
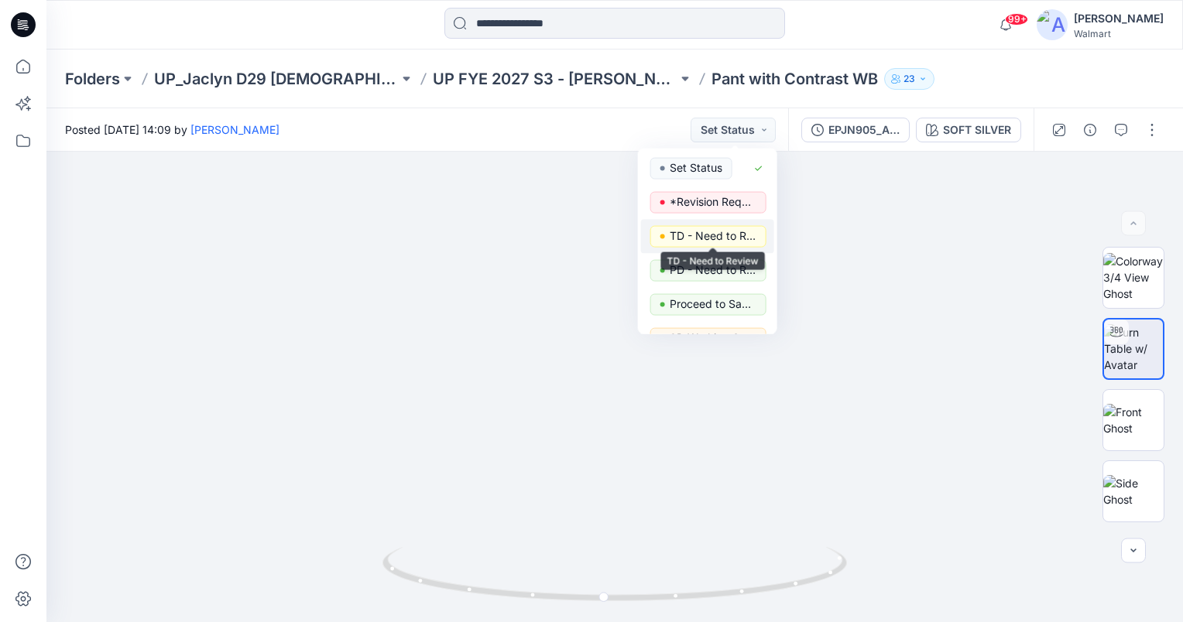
click at [711, 241] on p "TD - Need to Review" at bounding box center [713, 236] width 87 height 20
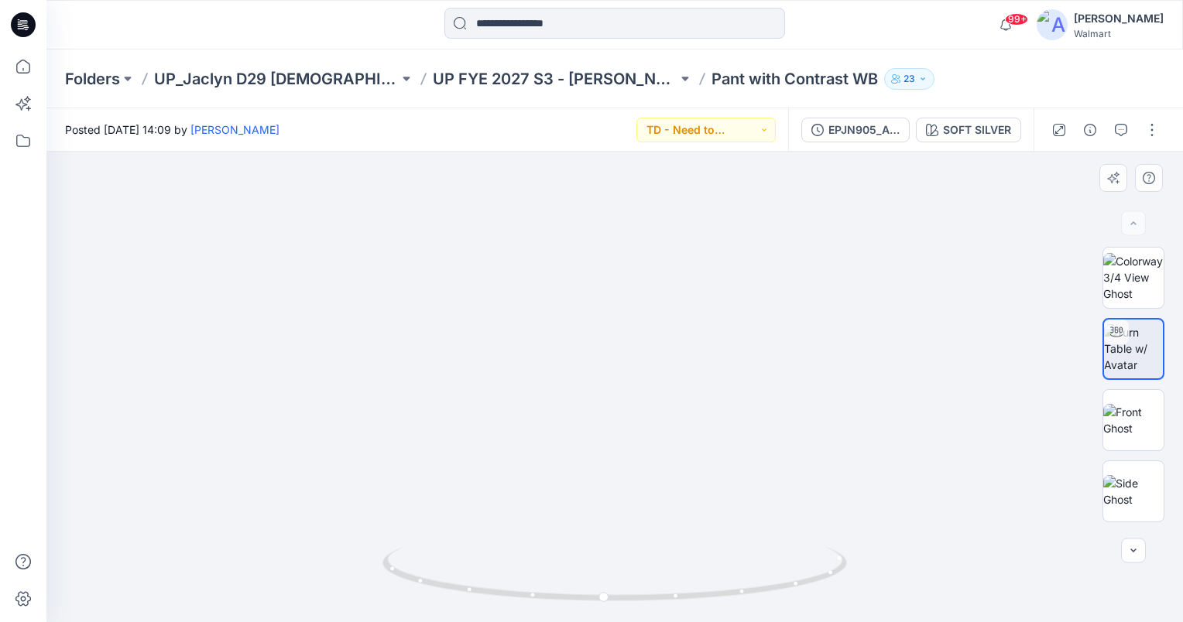
click at [987, 341] on img at bounding box center [615, 120] width 1352 height 1003
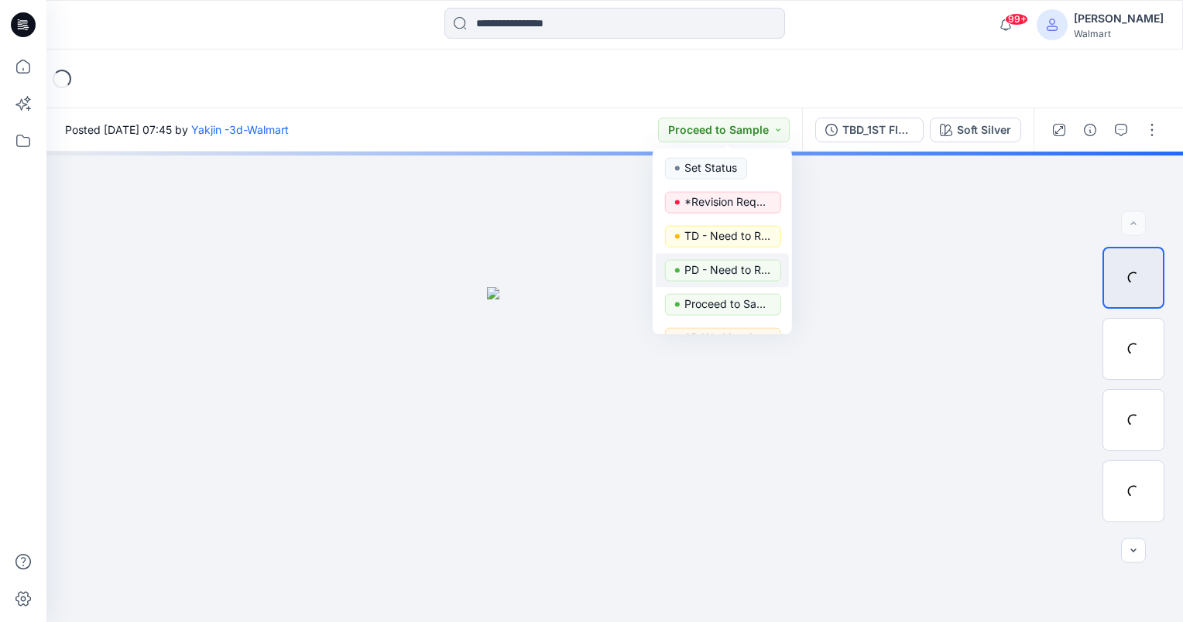
scroll to position [155, 0]
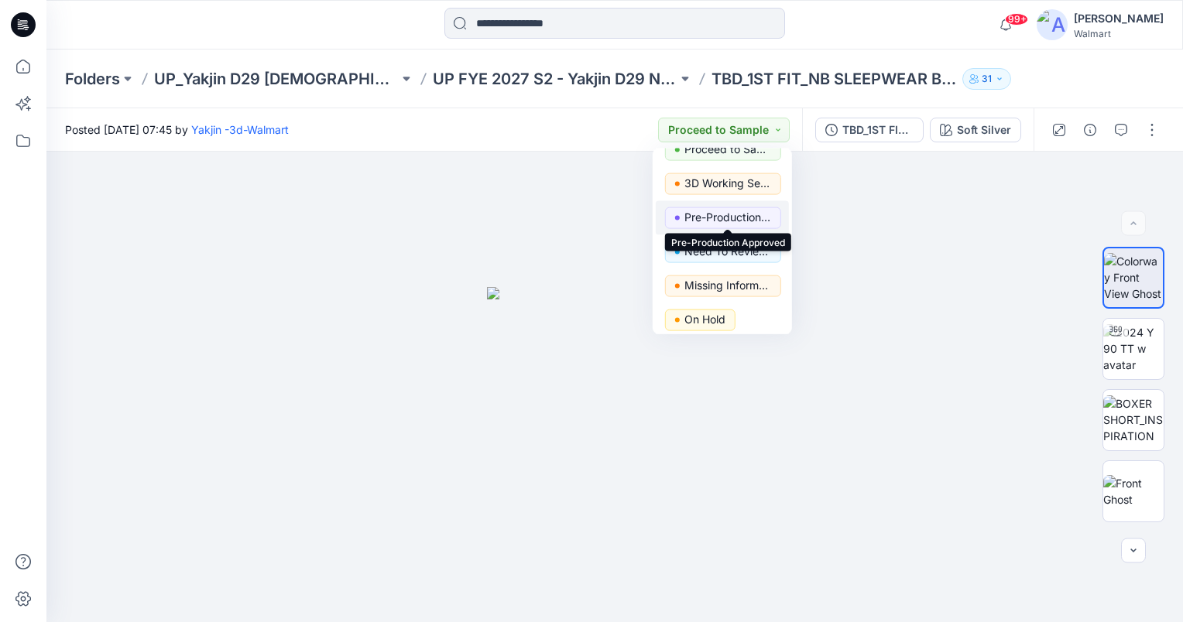
click at [725, 222] on p "Pre-Production Approved" at bounding box center [727, 217] width 87 height 20
